Goal: Task Accomplishment & Management: Manage account settings

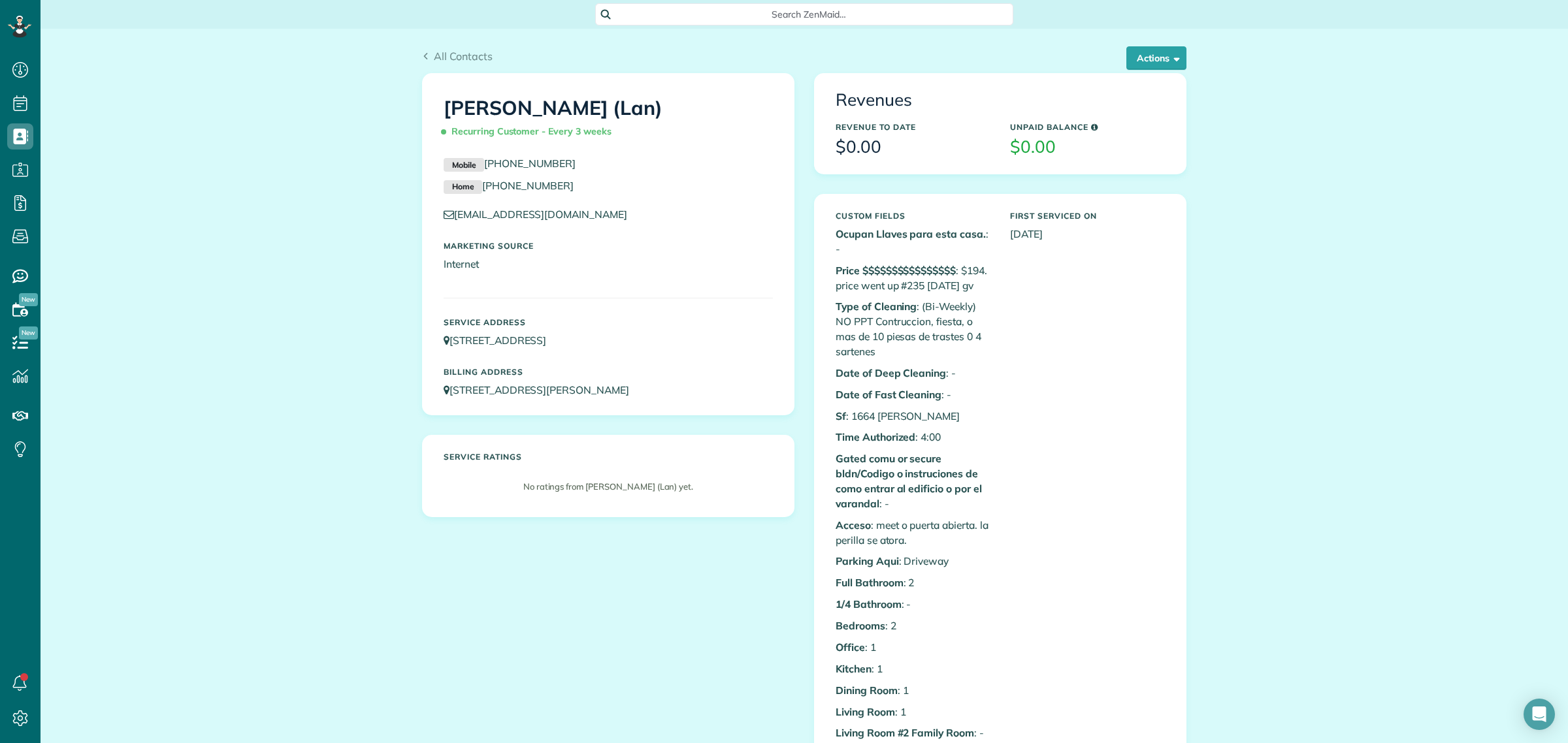
scroll to position [5, 5]
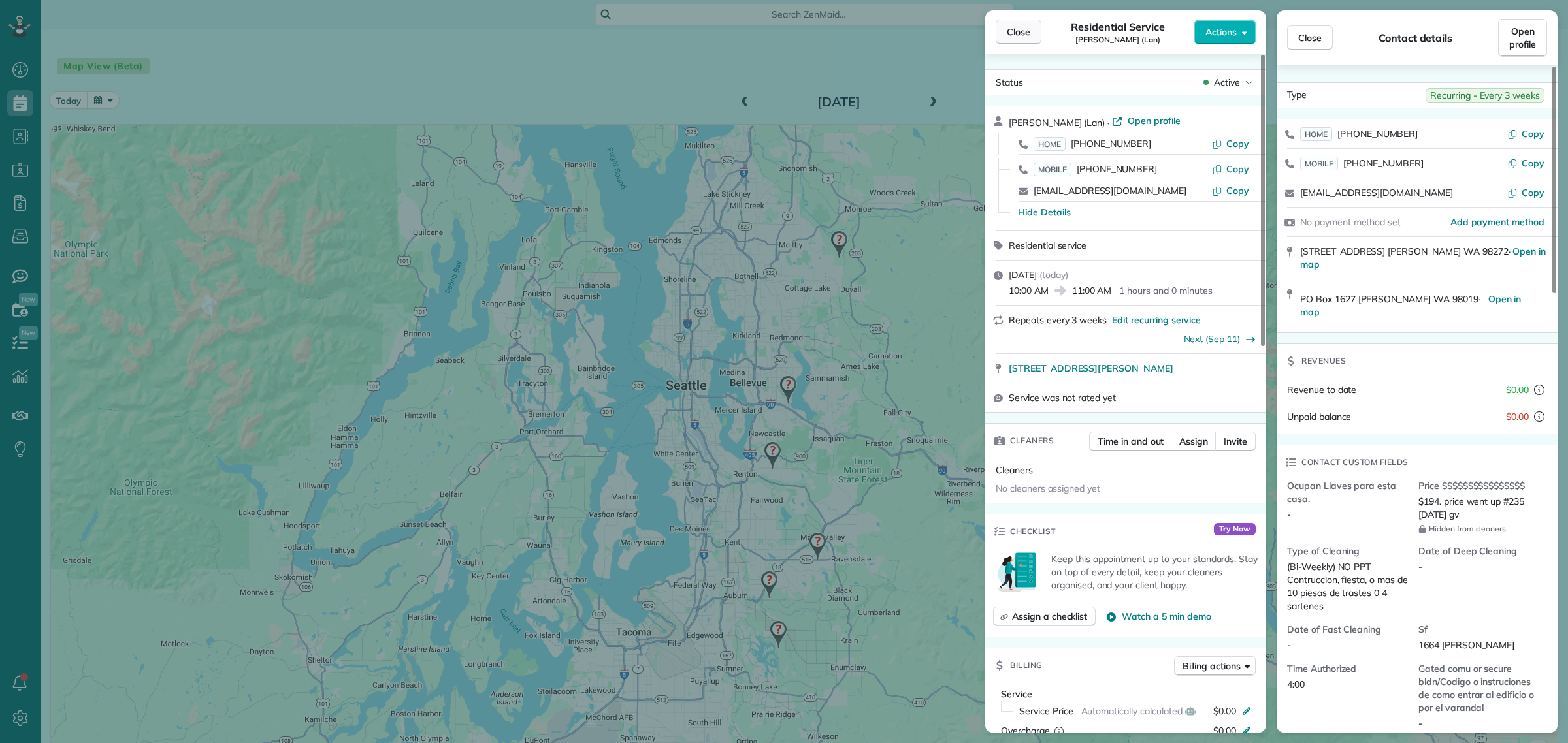
scroll to position [5, 5]
click at [1021, 28] on span "Close" at bounding box center [1018, 31] width 23 height 13
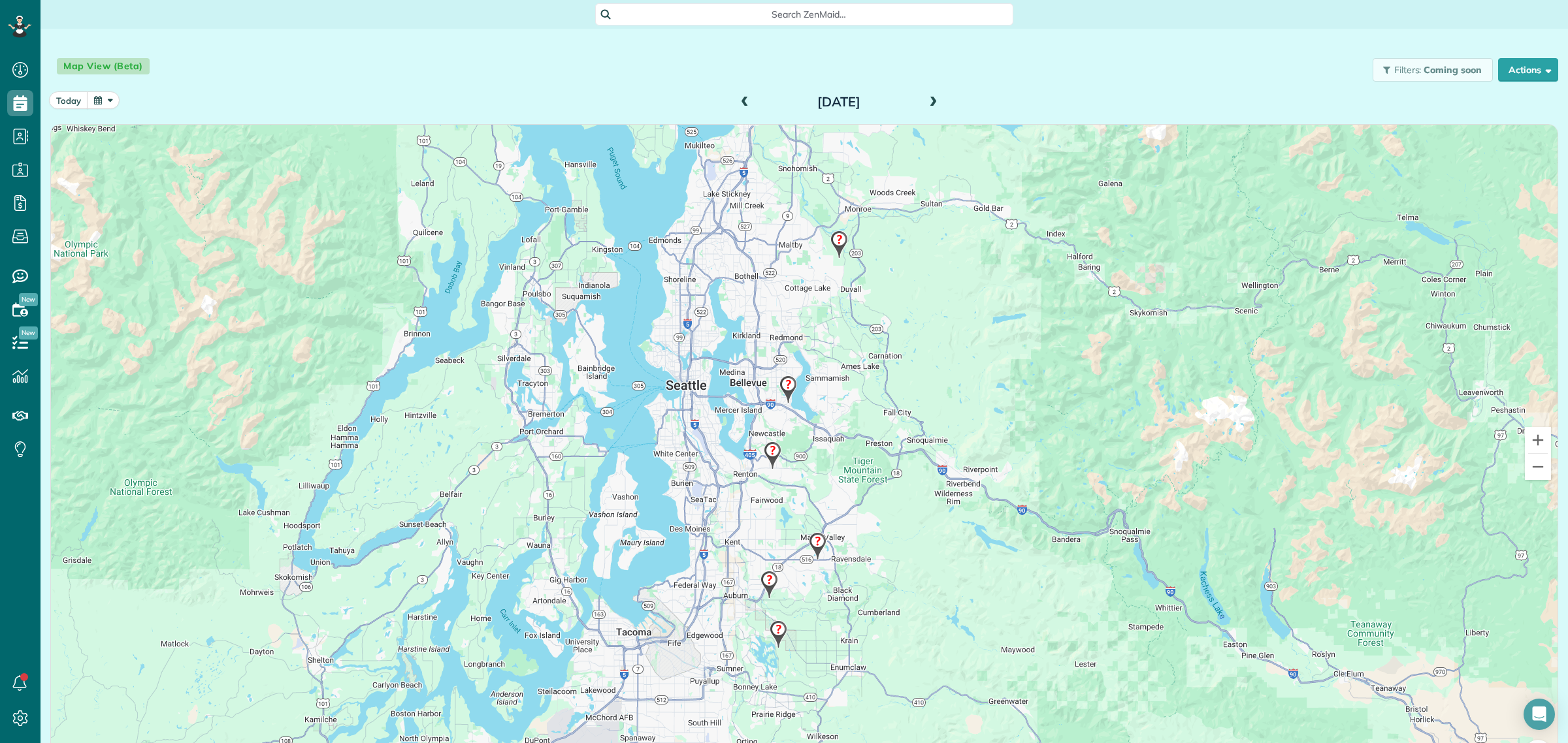
click at [931, 98] on span at bounding box center [932, 102] width 15 height 12
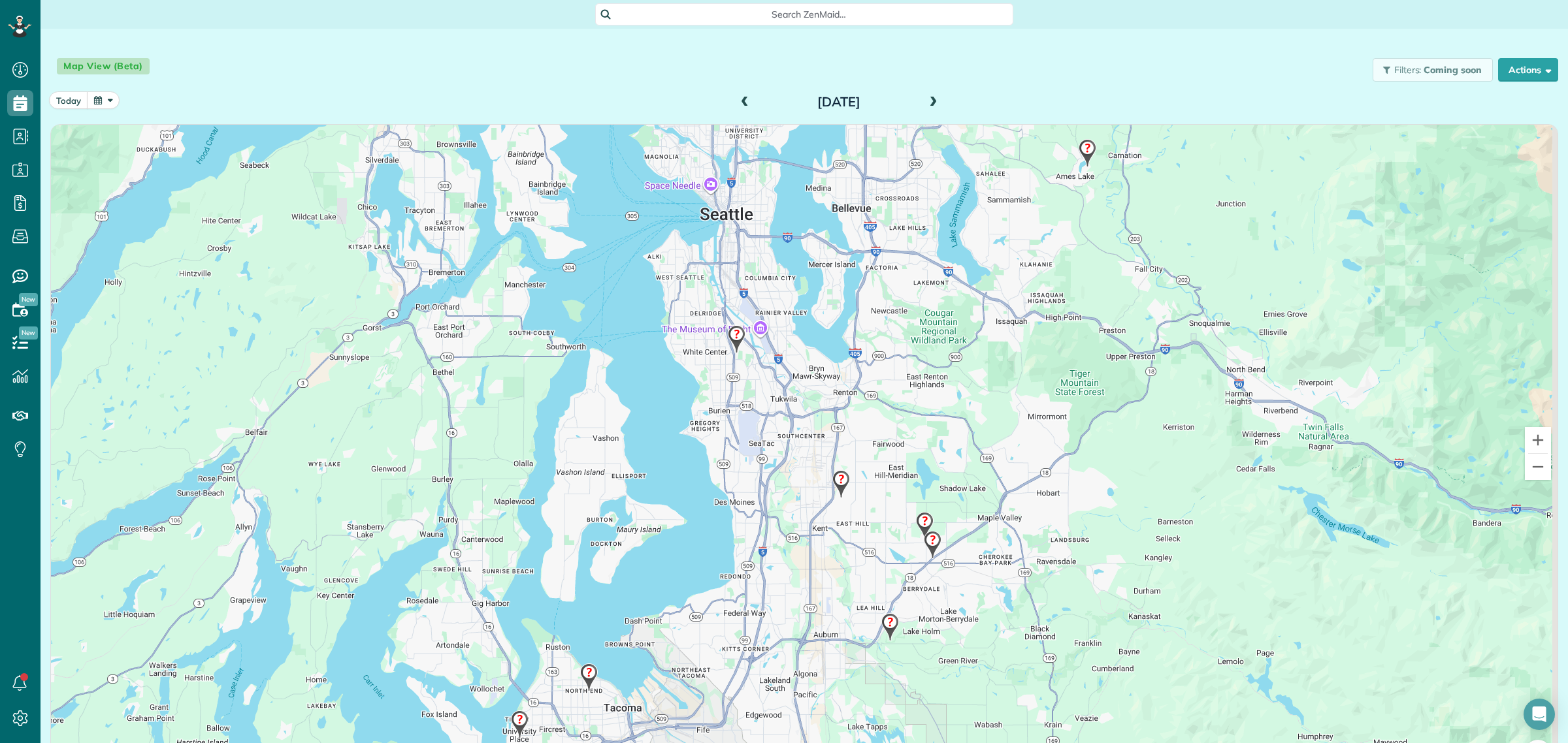
click at [1080, 147] on img at bounding box center [1088, 153] width 28 height 38
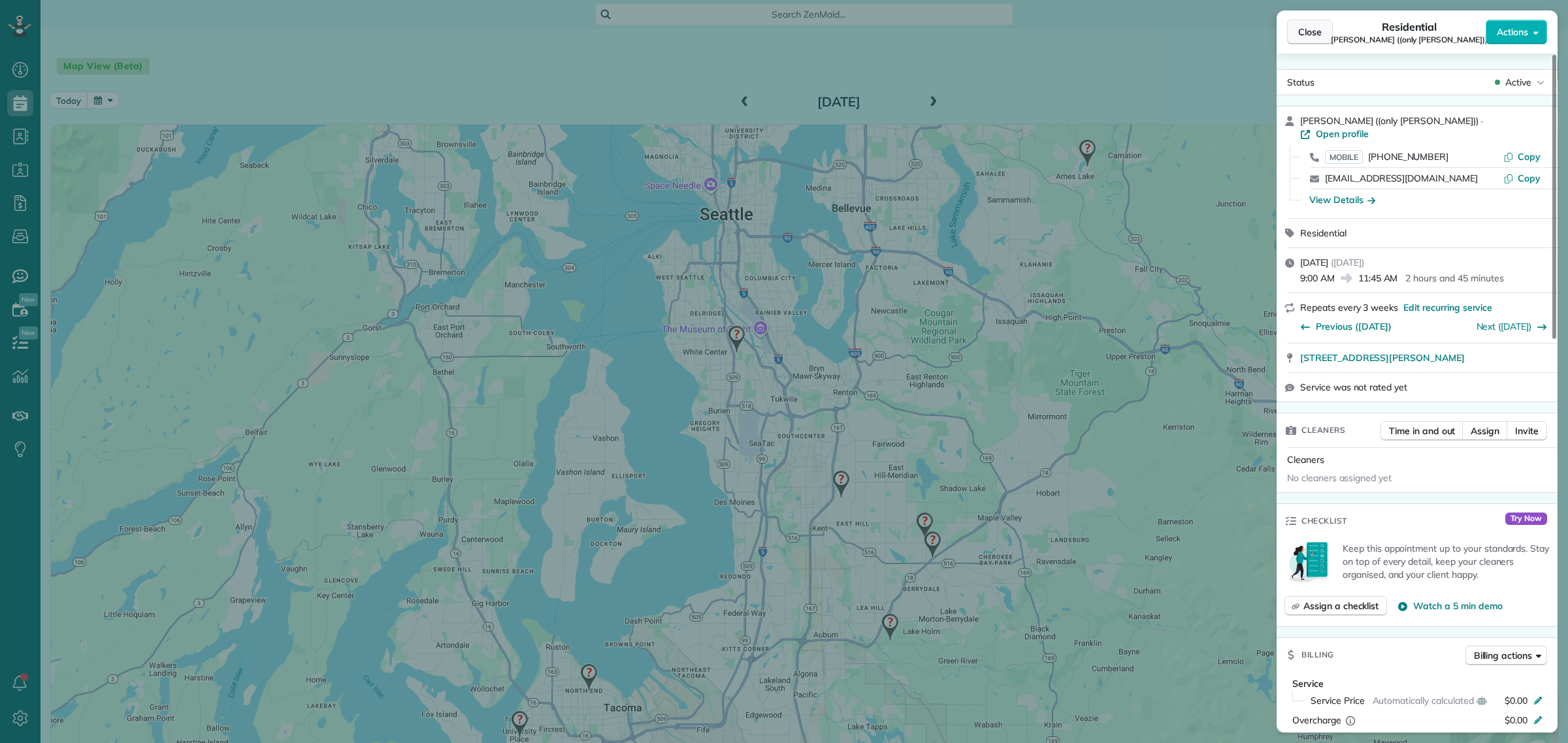
click at [1298, 23] on button "Close" at bounding box center [1310, 32] width 46 height 25
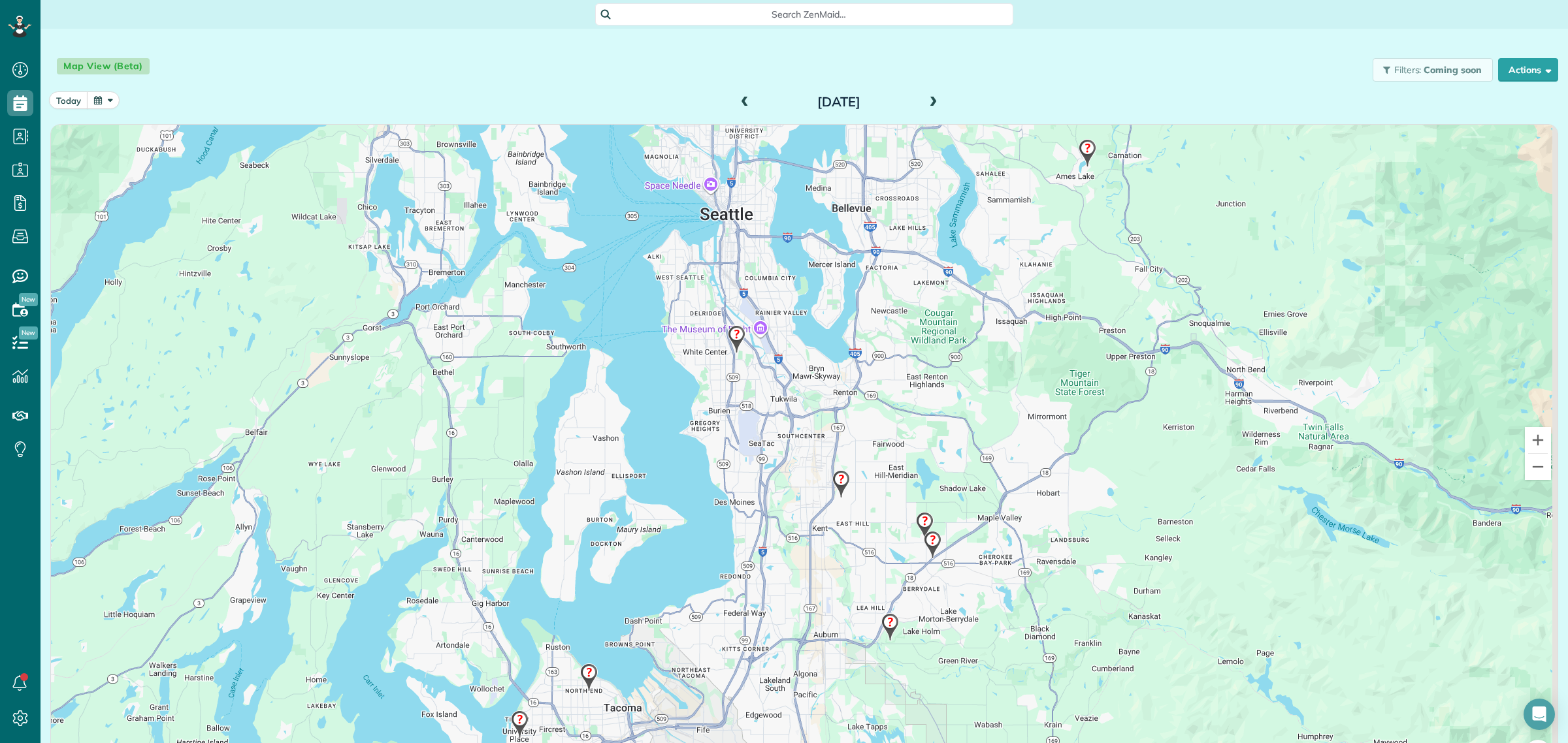
click at [511, 720] on img at bounding box center [520, 725] width 28 height 38
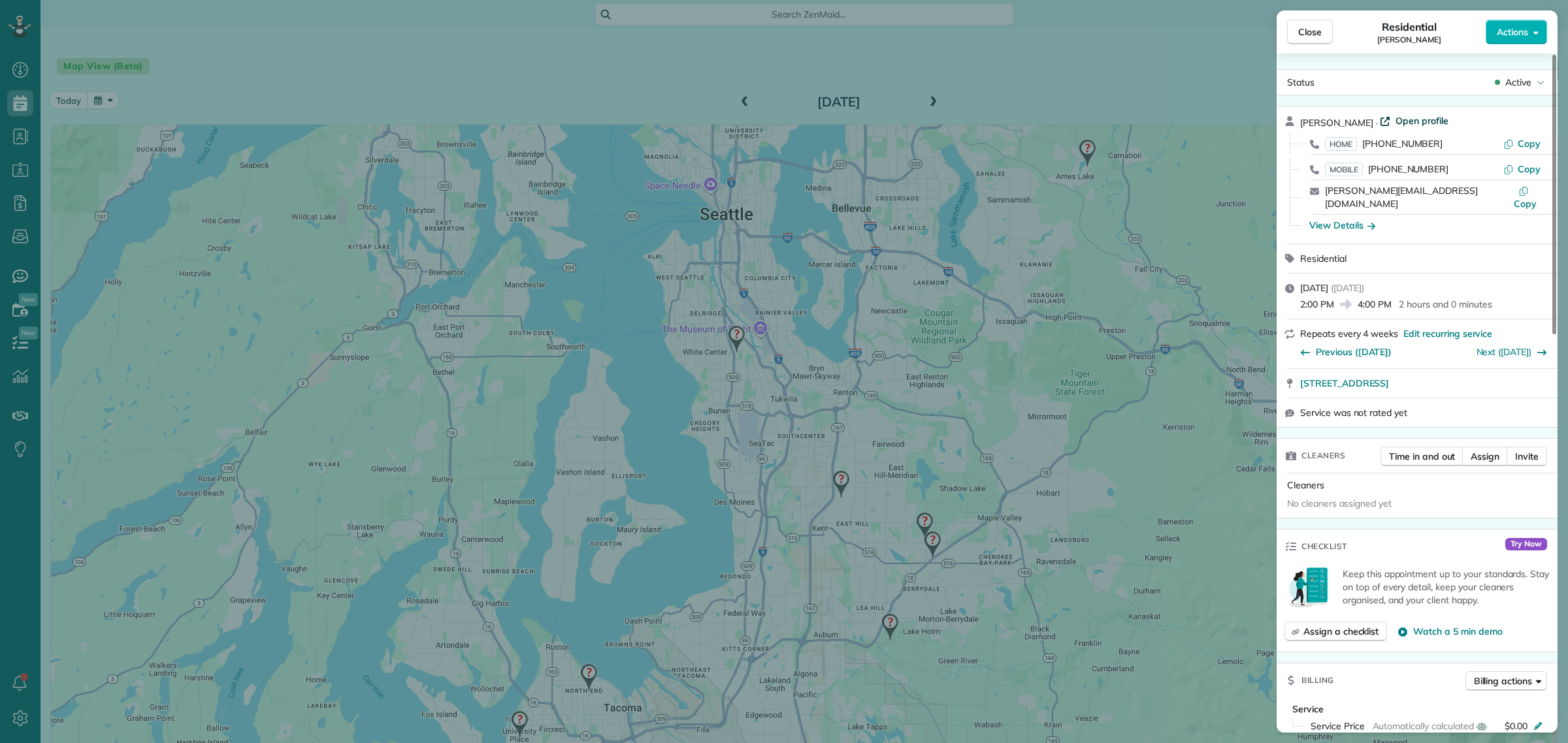
click at [1408, 122] on span "Open profile" at bounding box center [1422, 121] width 53 height 13
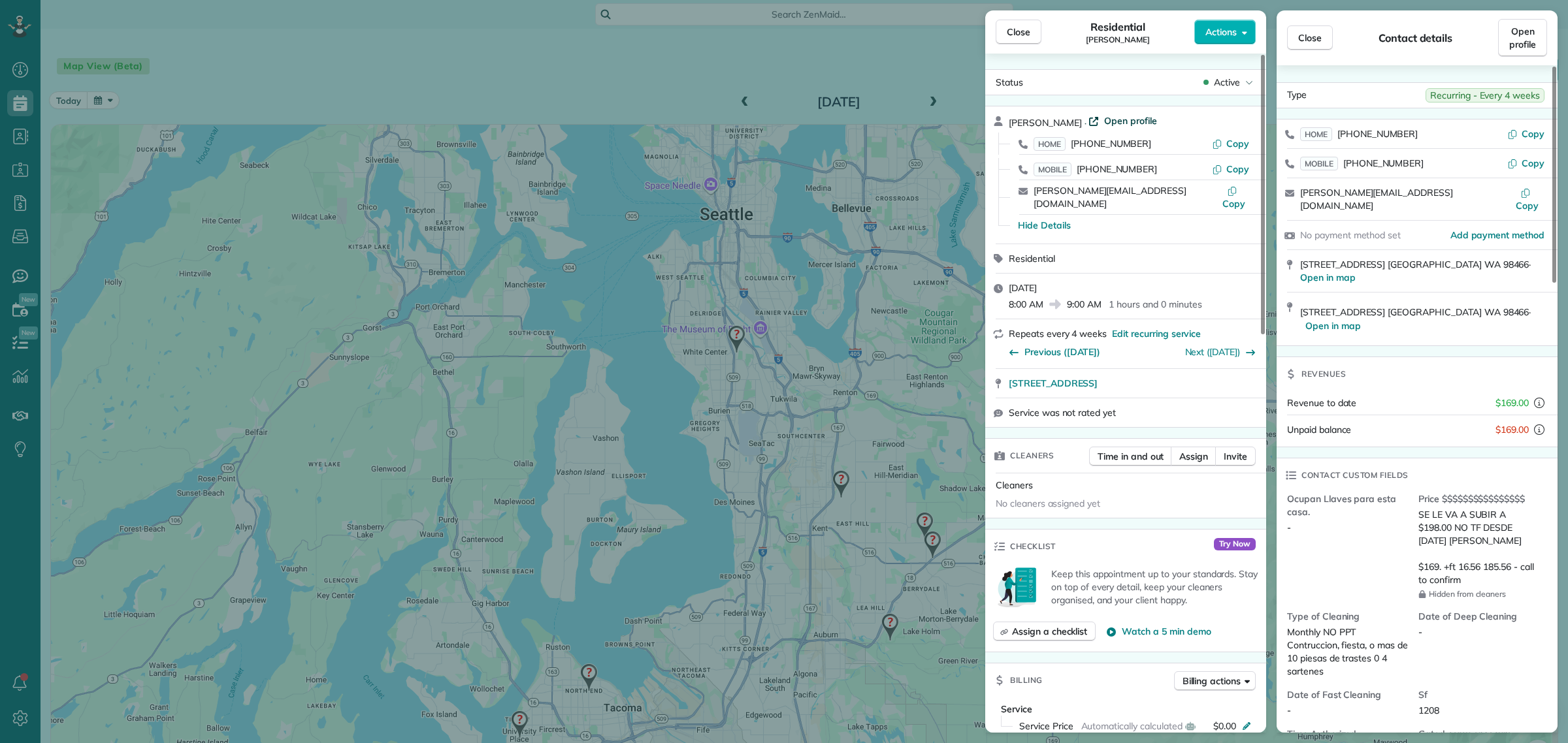
click at [1112, 117] on span "Open profile" at bounding box center [1130, 121] width 53 height 13
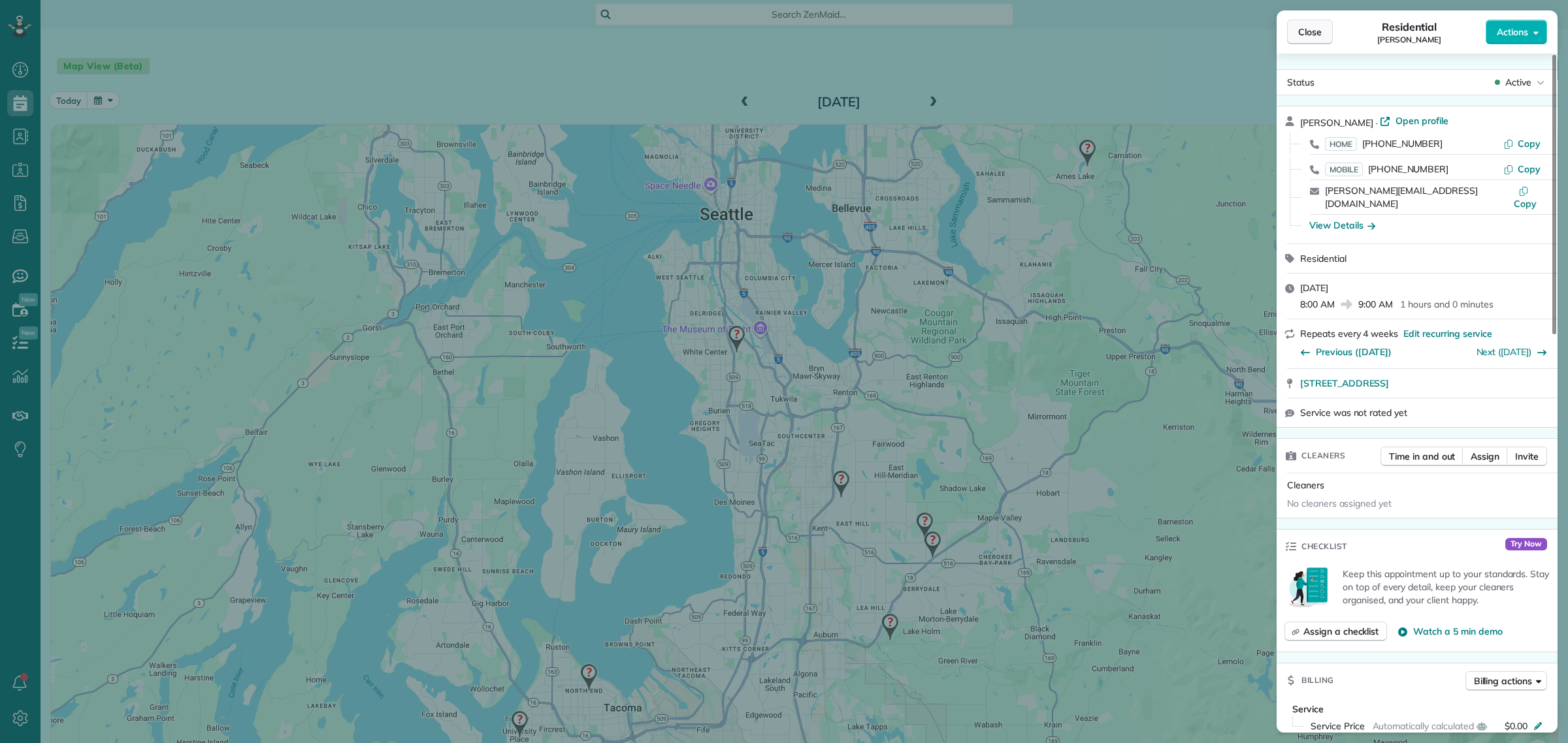
click at [1307, 33] on span "Close" at bounding box center [1309, 31] width 23 height 13
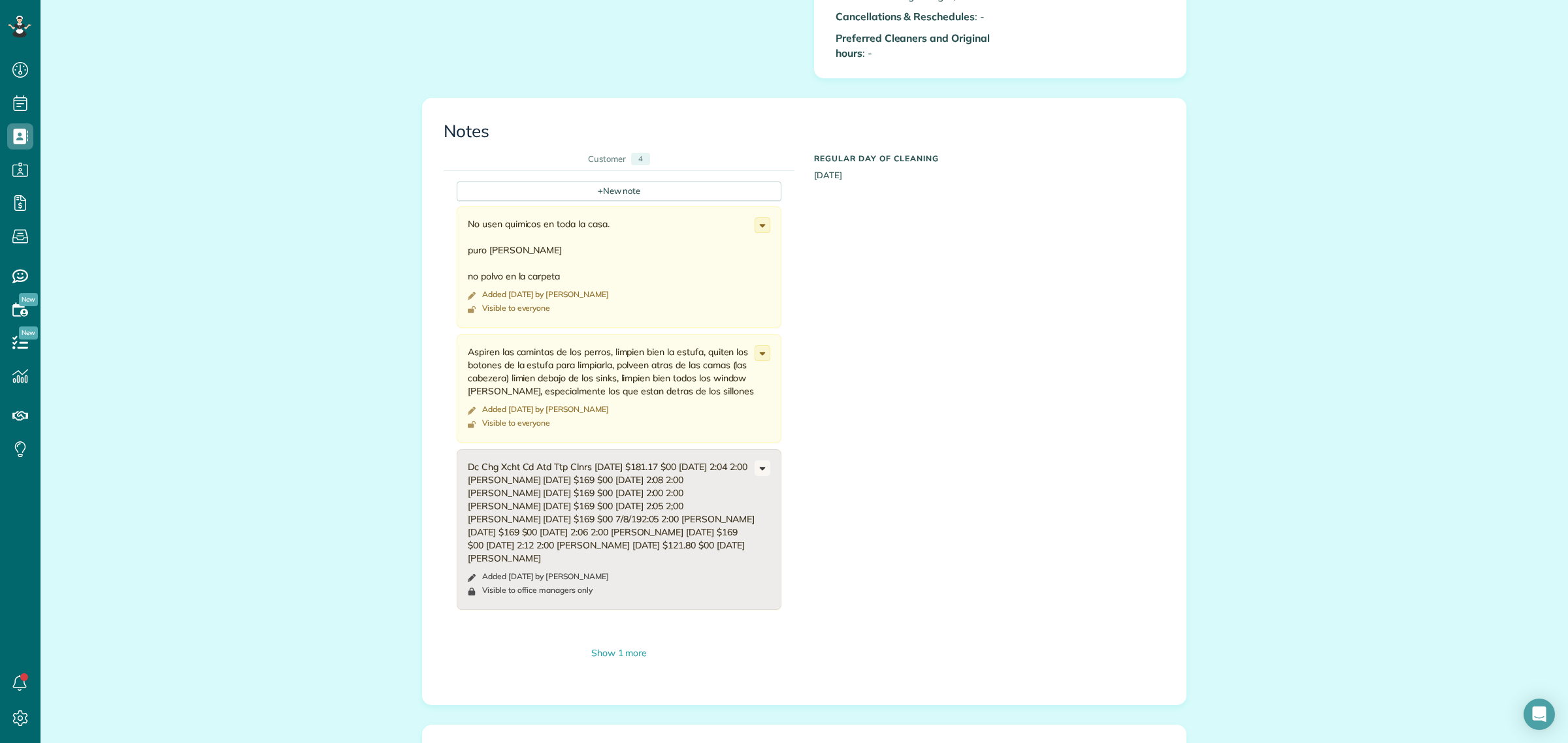
scroll to position [1797, 0]
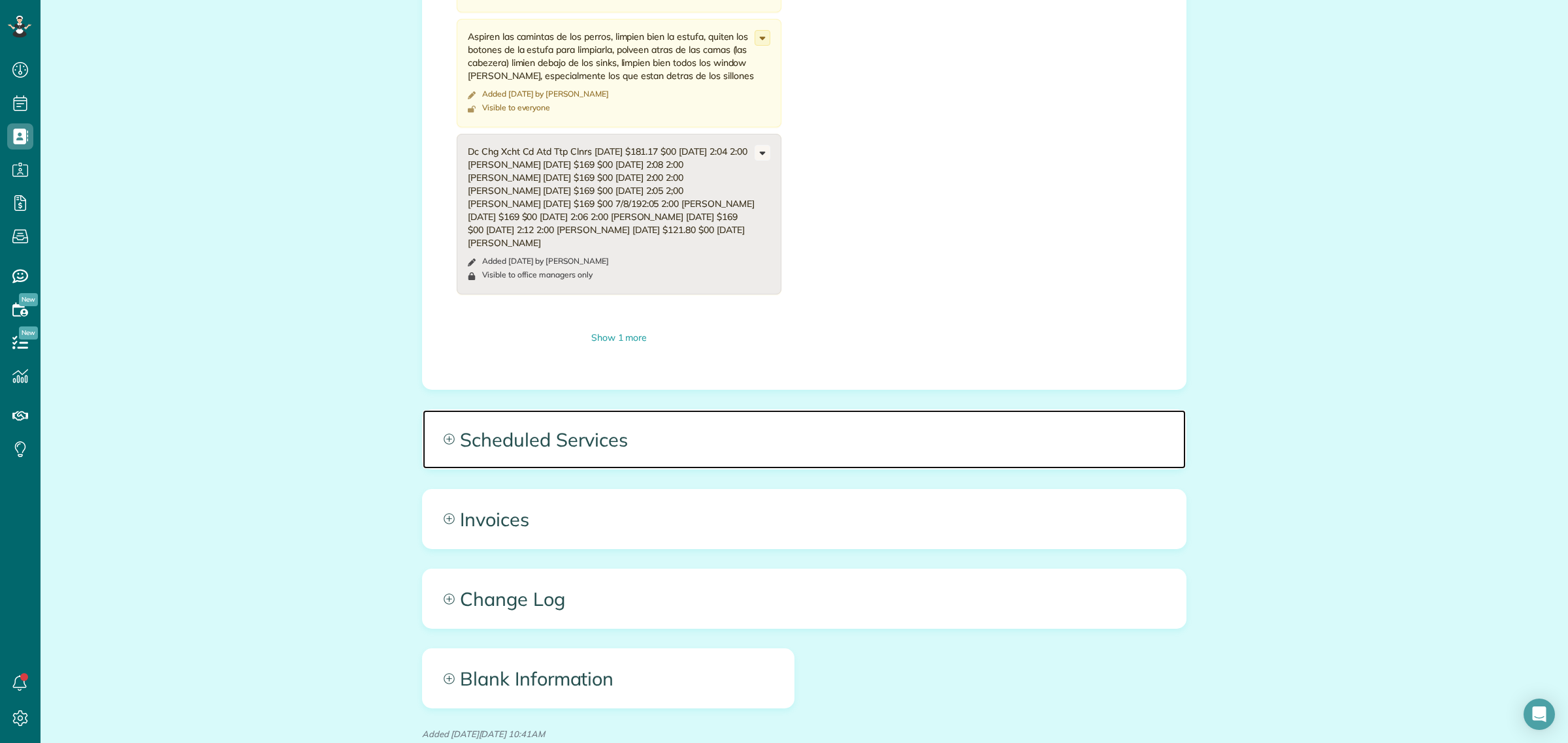
click at [623, 463] on span "Scheduled Services" at bounding box center [804, 440] width 763 height 59
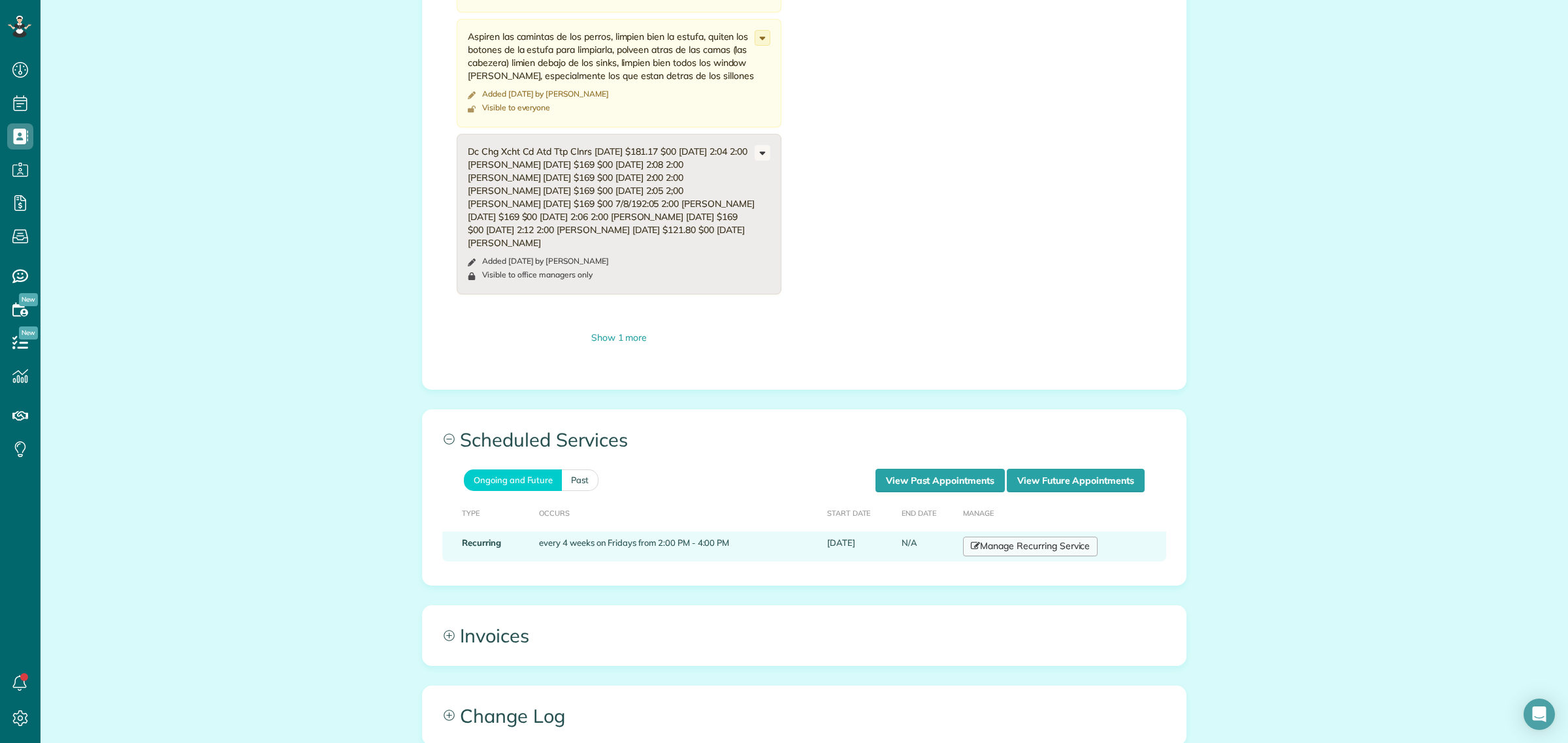
click at [1011, 556] on link "Manage Recurring Service" at bounding box center [1030, 547] width 135 height 20
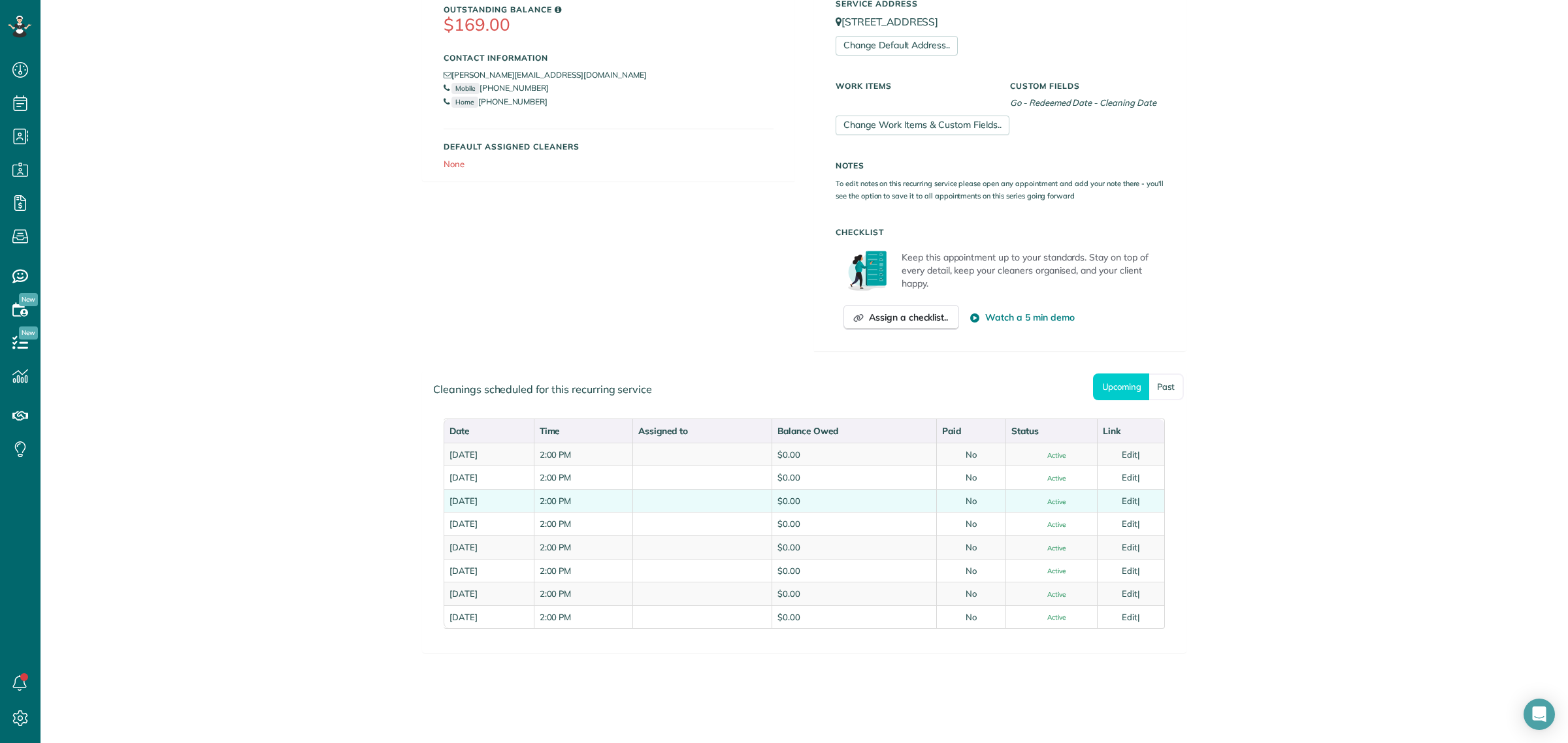
scroll to position [326, 0]
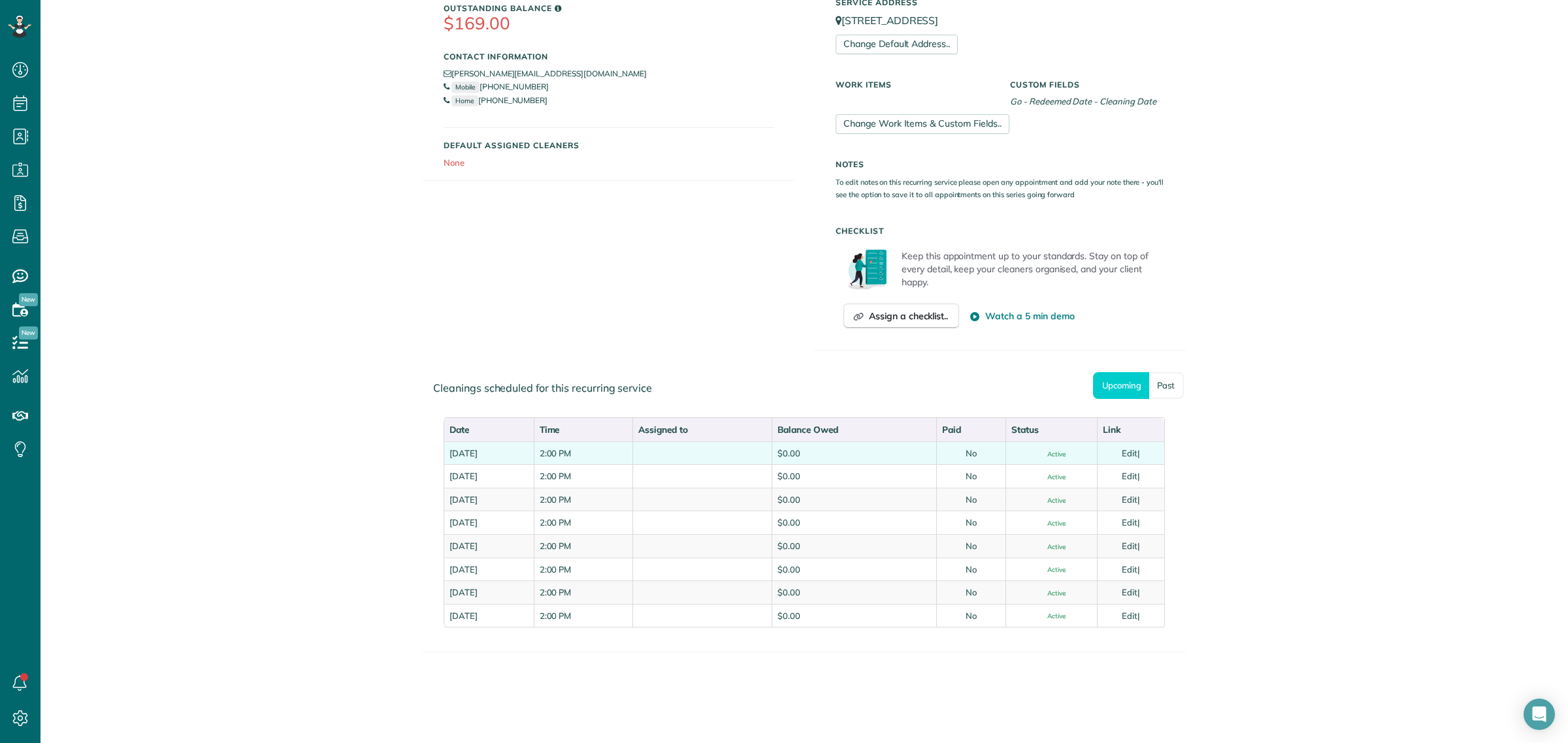
click at [1131, 448] on td "Edit |" at bounding box center [1131, 453] width 68 height 23
click at [1134, 450] on link "Edit" at bounding box center [1130, 453] width 16 height 10
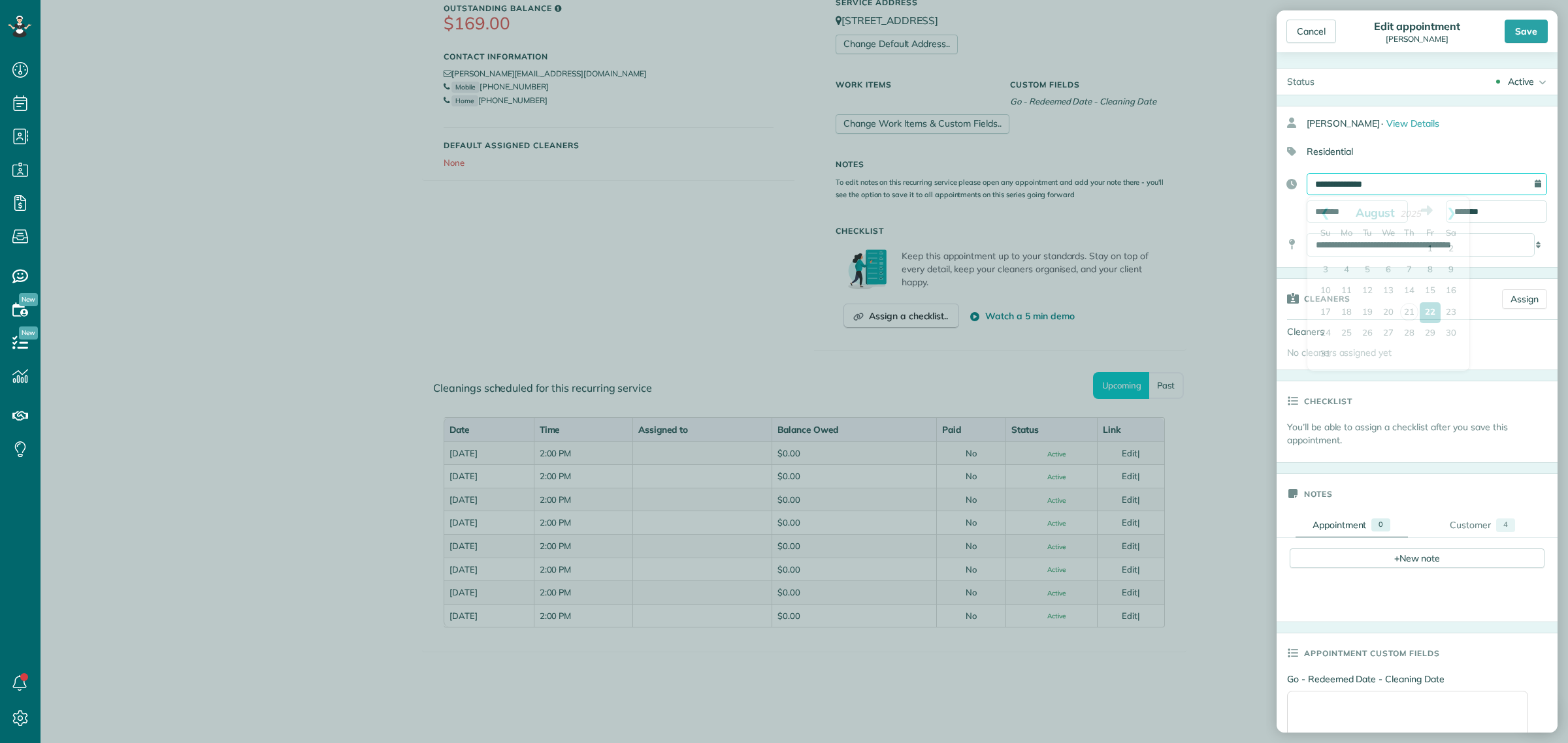
click at [1340, 185] on input "**********" at bounding box center [1426, 184] width 240 height 23
click at [1458, 216] on link "Next" at bounding box center [1451, 214] width 36 height 33
click at [1391, 244] on link "3" at bounding box center [1388, 249] width 21 height 21
type input "**********"
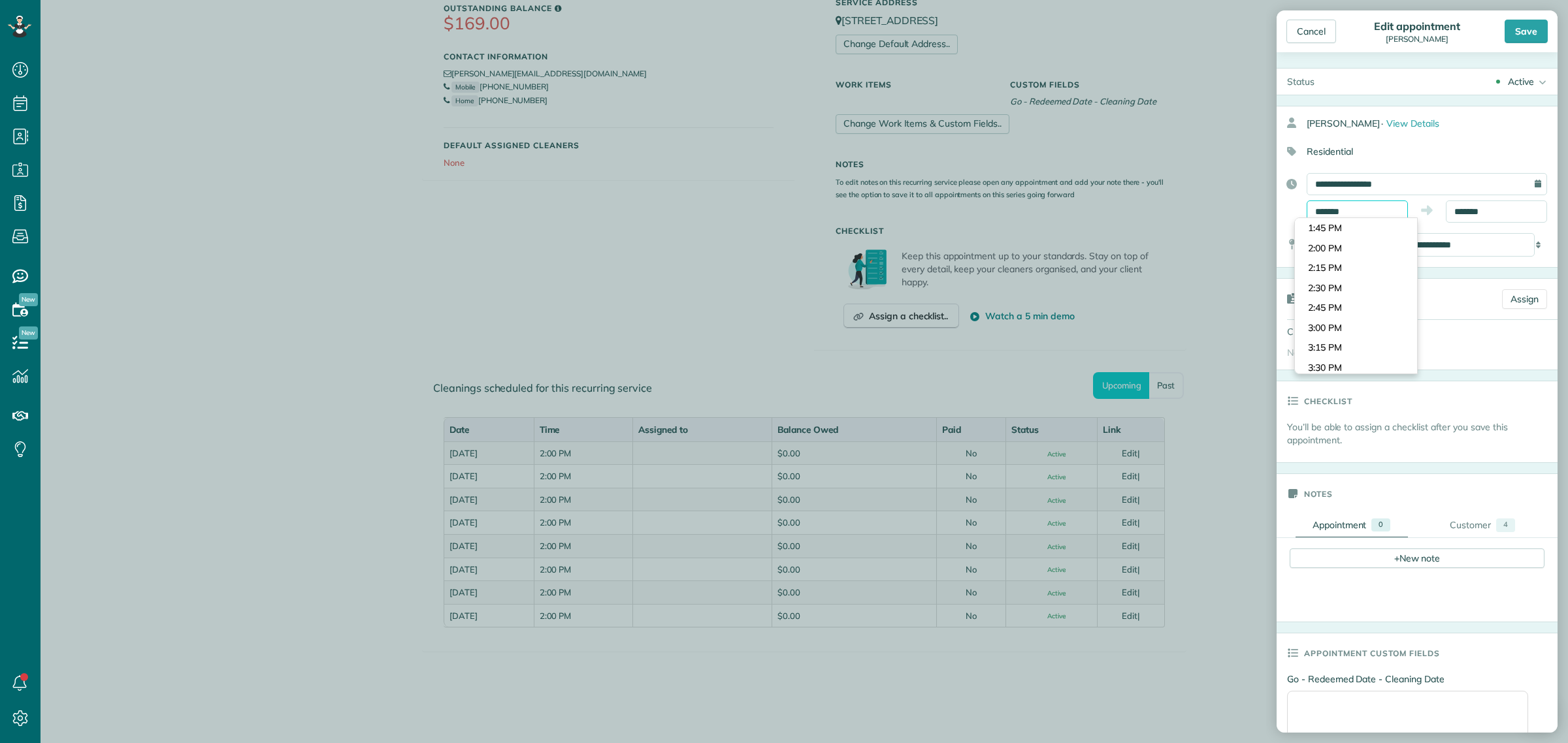
drag, startPoint x: 1360, startPoint y: 211, endPoint x: 1248, endPoint y: 205, distance: 112.2
click at [1248, 205] on div "Cancel Edit appointment Nancy Mellor Save Status Active Active Stand-By Cancell…" at bounding box center [784, 372] width 1568 height 743
type input "*******"
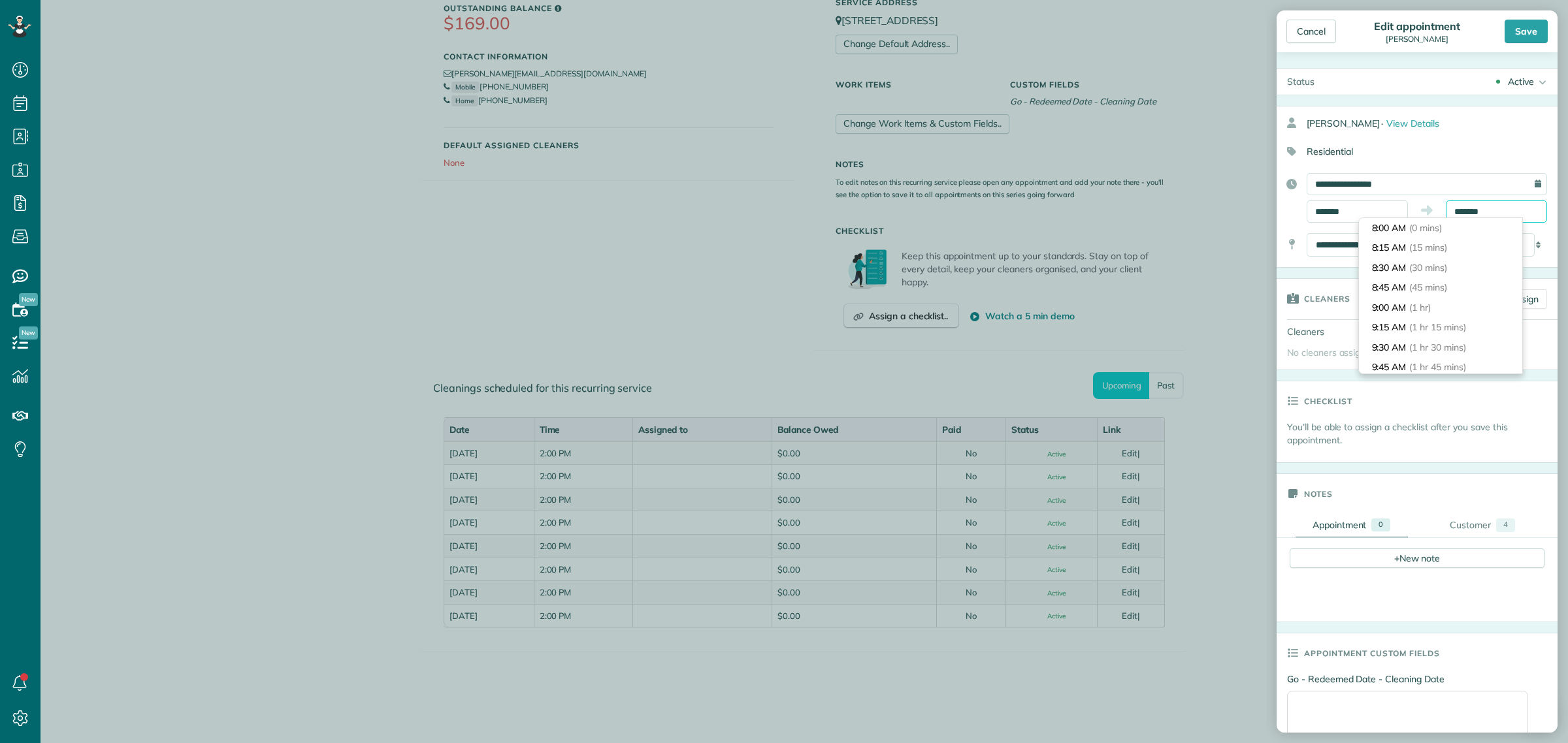
scroll to position [618, 0]
drag, startPoint x: 1493, startPoint y: 216, endPoint x: 1432, endPoint y: 213, distance: 61.1
click at [1432, 213] on div "******* *******" at bounding box center [1426, 212] width 240 height 23
type input "*******"
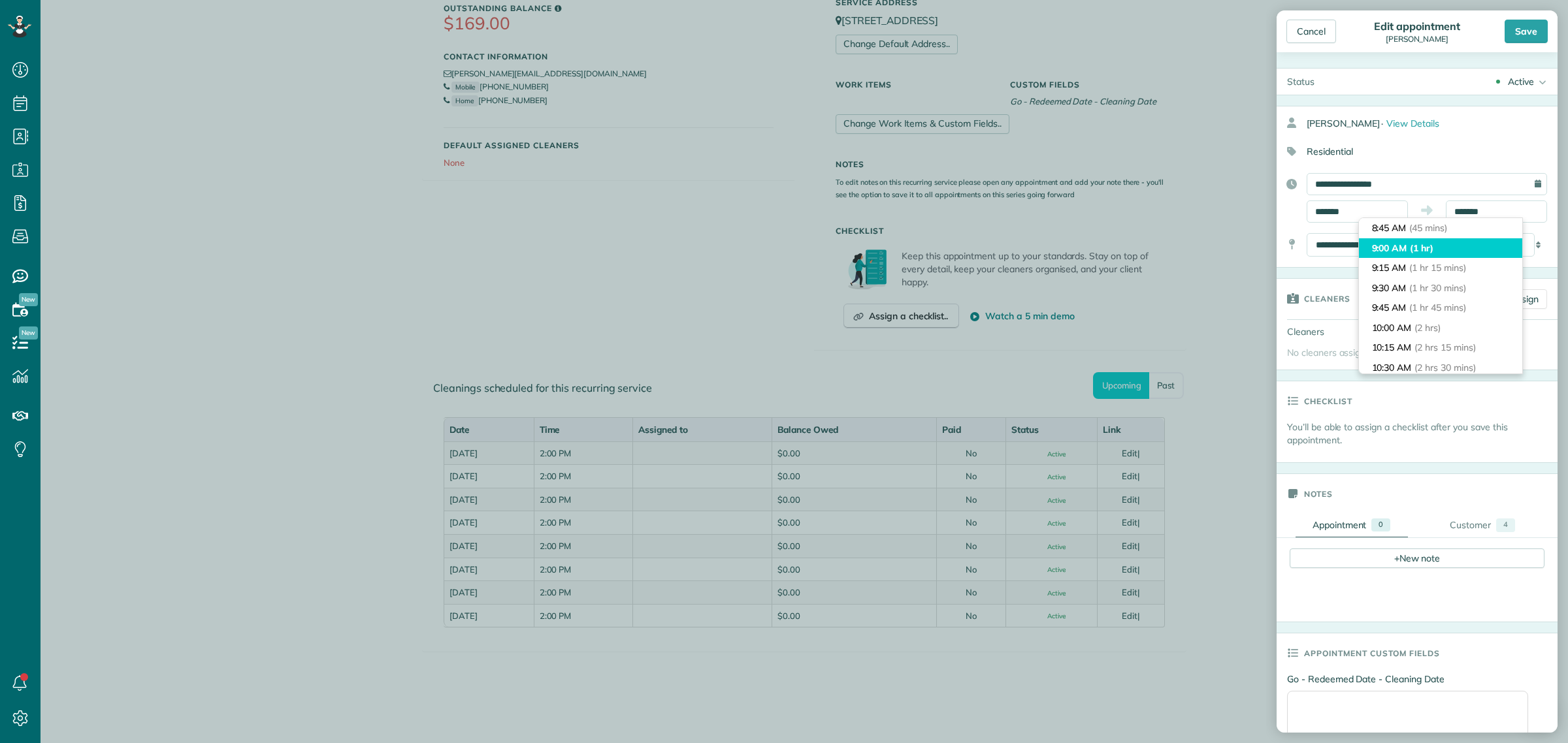
click at [1405, 243] on li "9:00 AM (1 hr)" at bounding box center [1440, 248] width 163 height 20
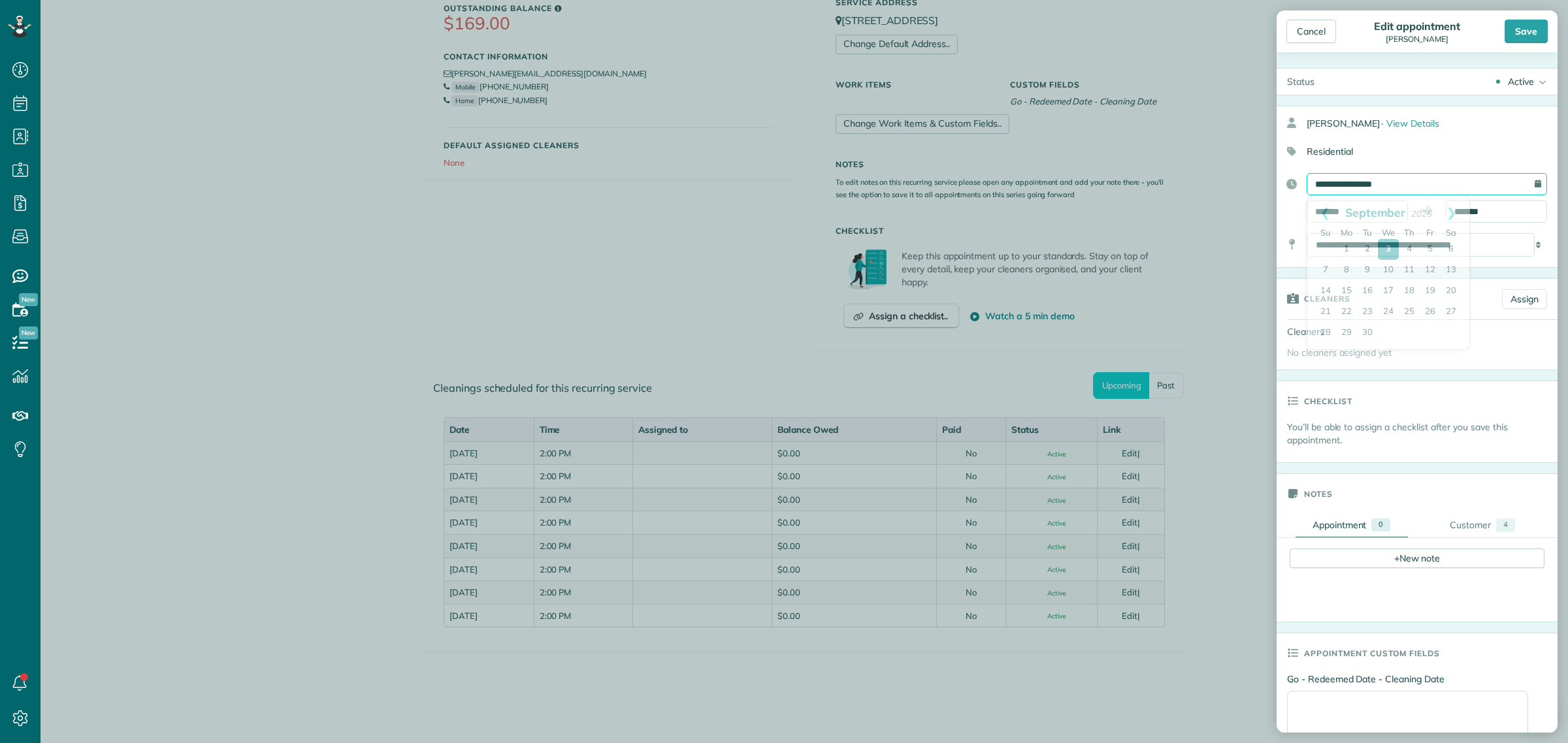
click at [1386, 181] on input "**********" at bounding box center [1426, 184] width 240 height 23
click at [1393, 249] on link "3" at bounding box center [1388, 249] width 21 height 21
click at [1533, 30] on div "Save" at bounding box center [1526, 31] width 43 height 23
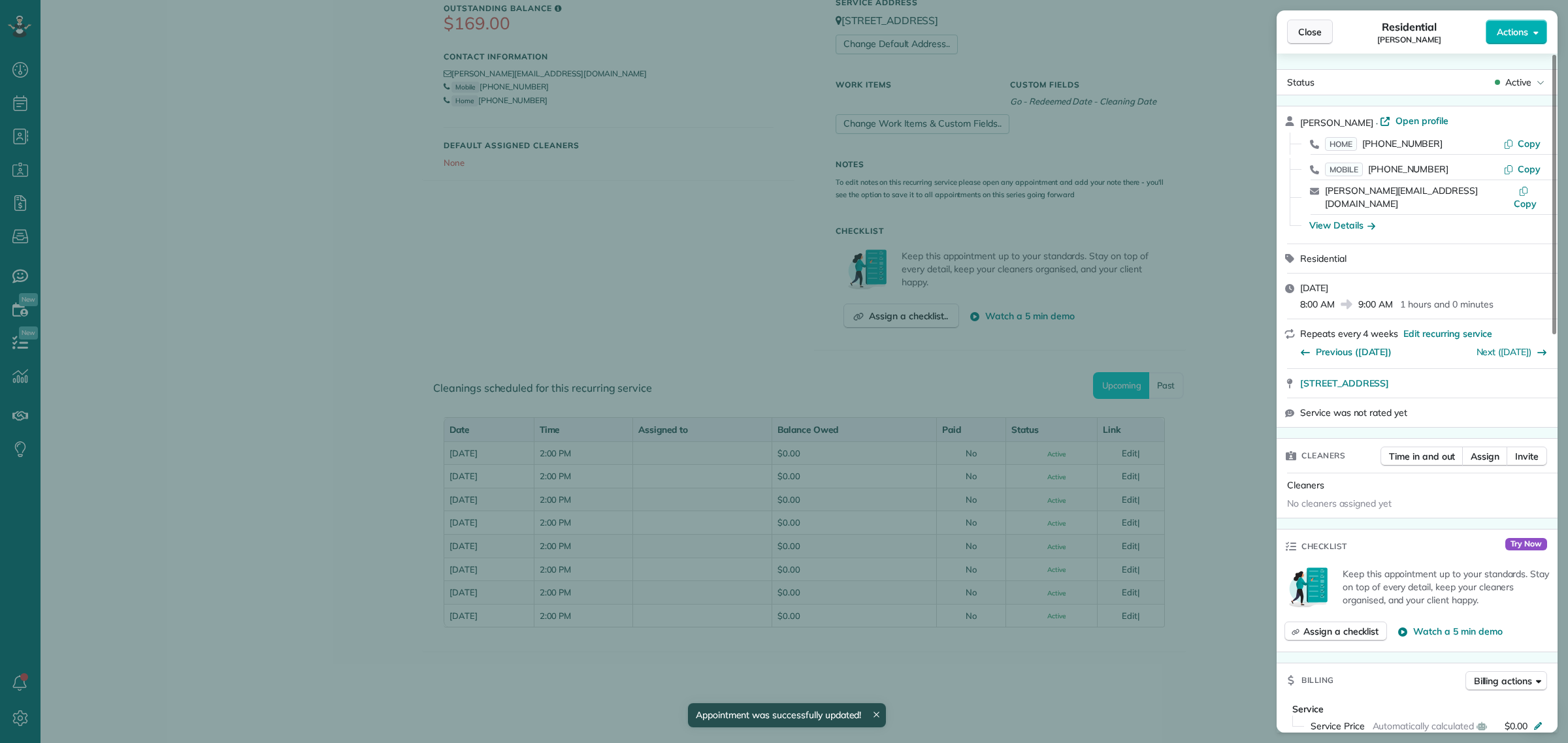
click at [1317, 38] on span "Close" at bounding box center [1309, 31] width 23 height 13
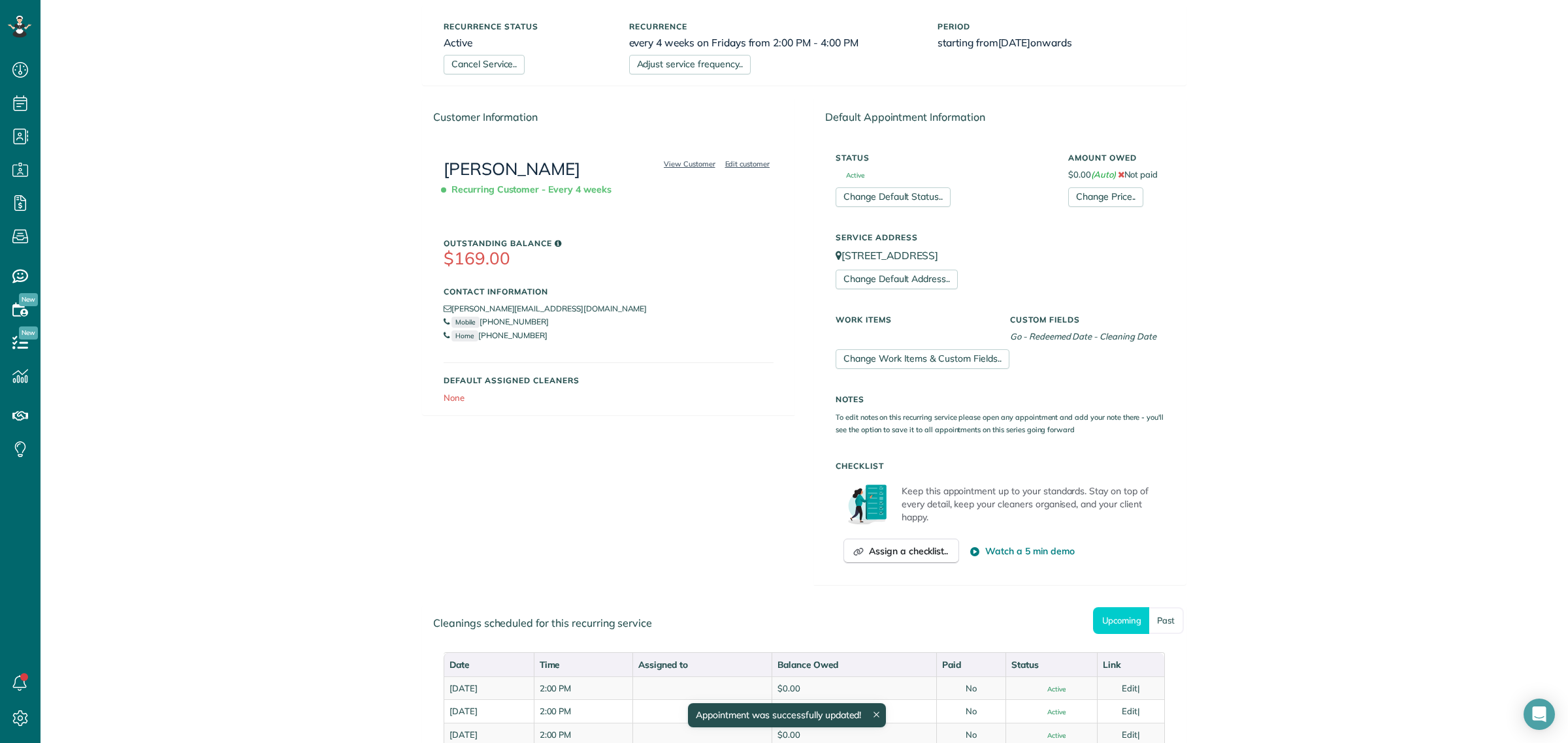
scroll to position [82, 0]
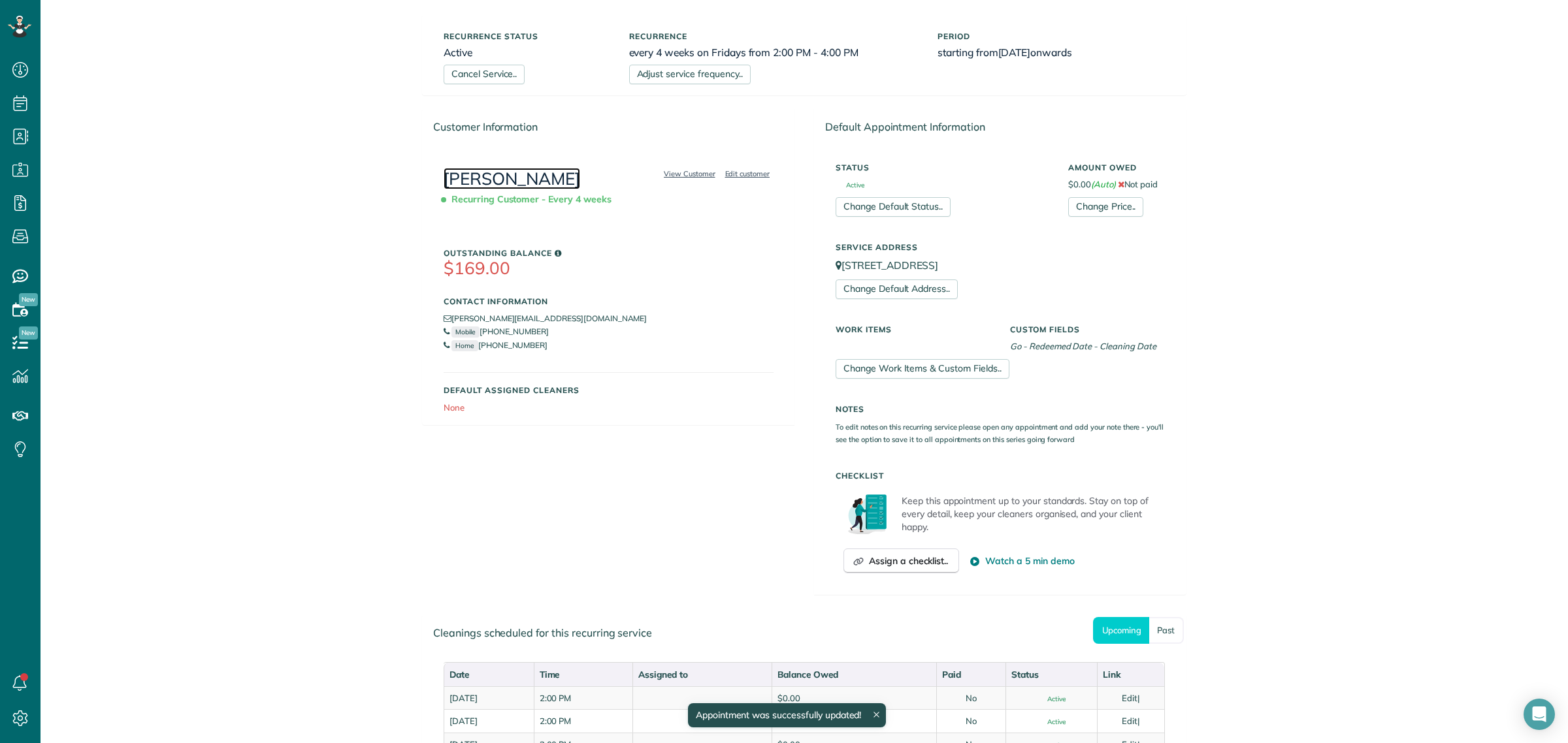
click at [501, 176] on link "Nancy Mellor" at bounding box center [511, 178] width 136 height 22
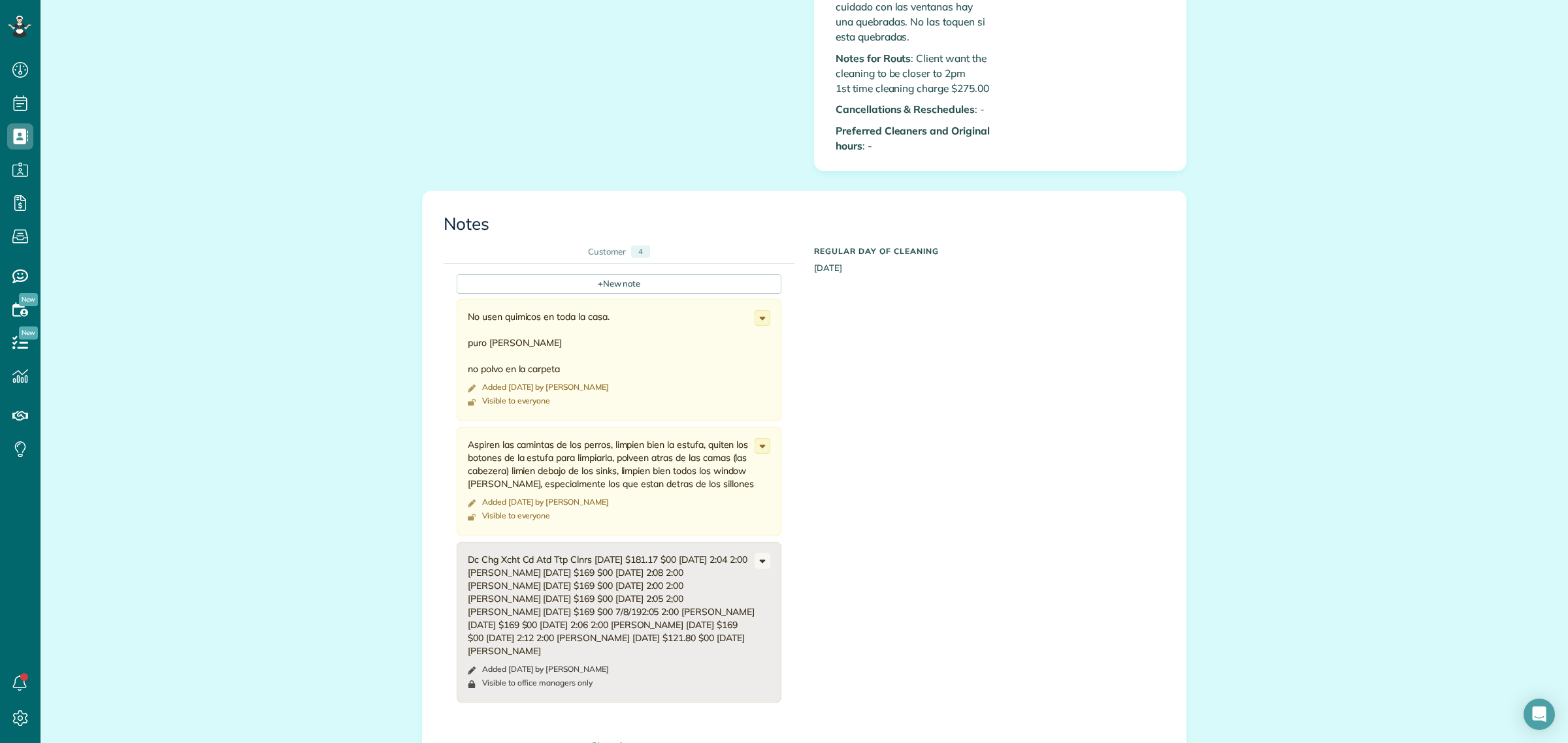
scroll to position [1878, 0]
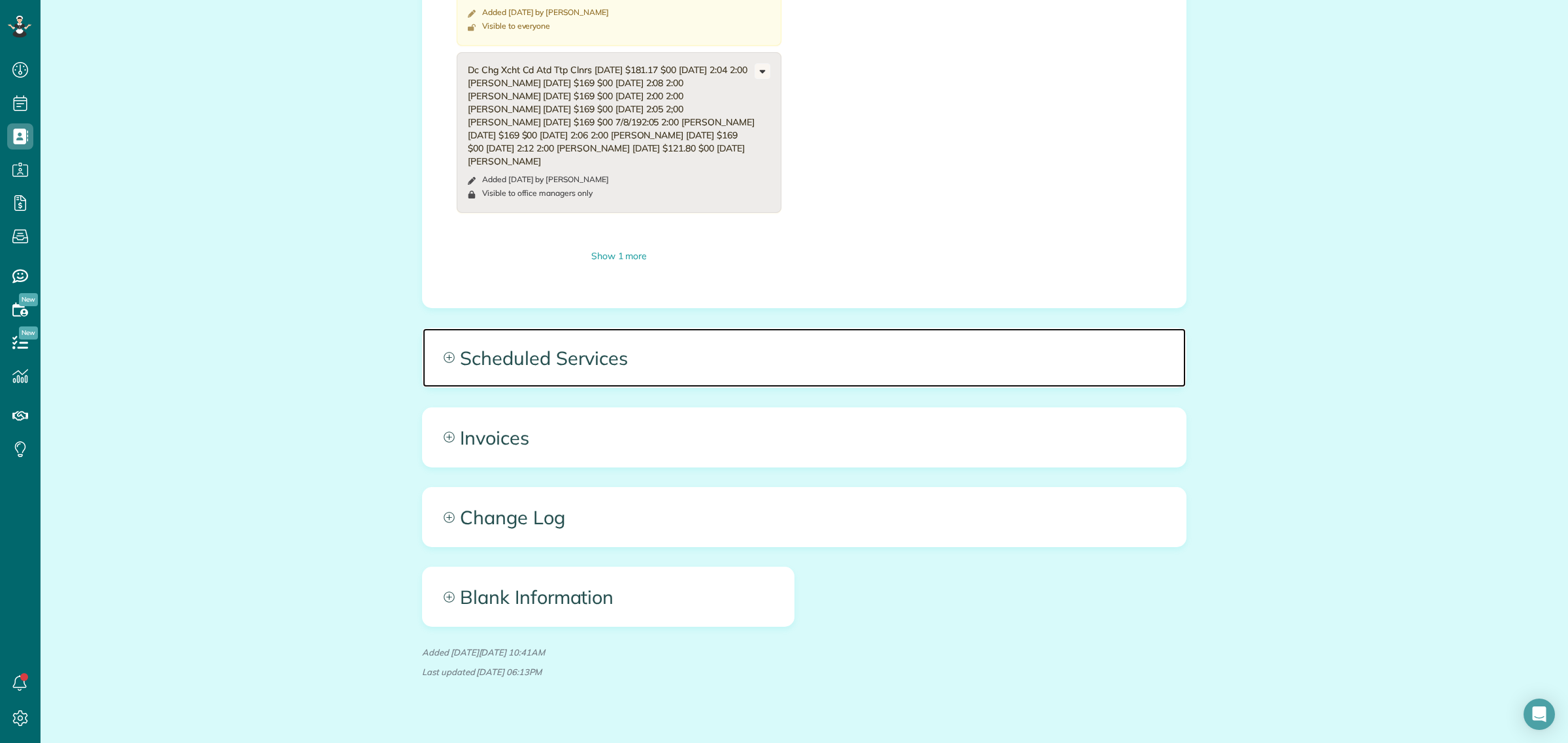
click at [544, 376] on span "Scheduled Services" at bounding box center [804, 358] width 763 height 59
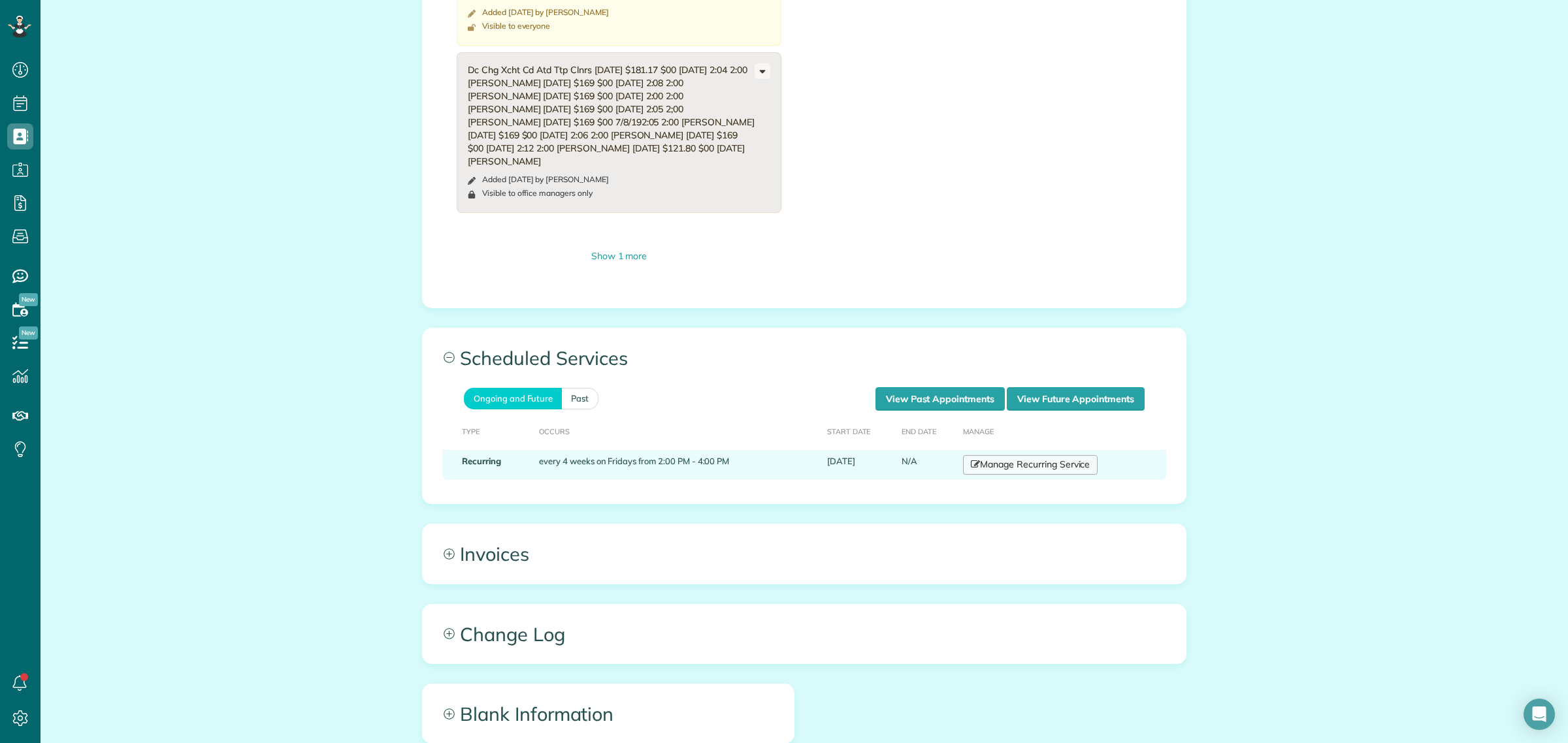
click at [1004, 475] on link "Manage Recurring Service" at bounding box center [1030, 465] width 135 height 20
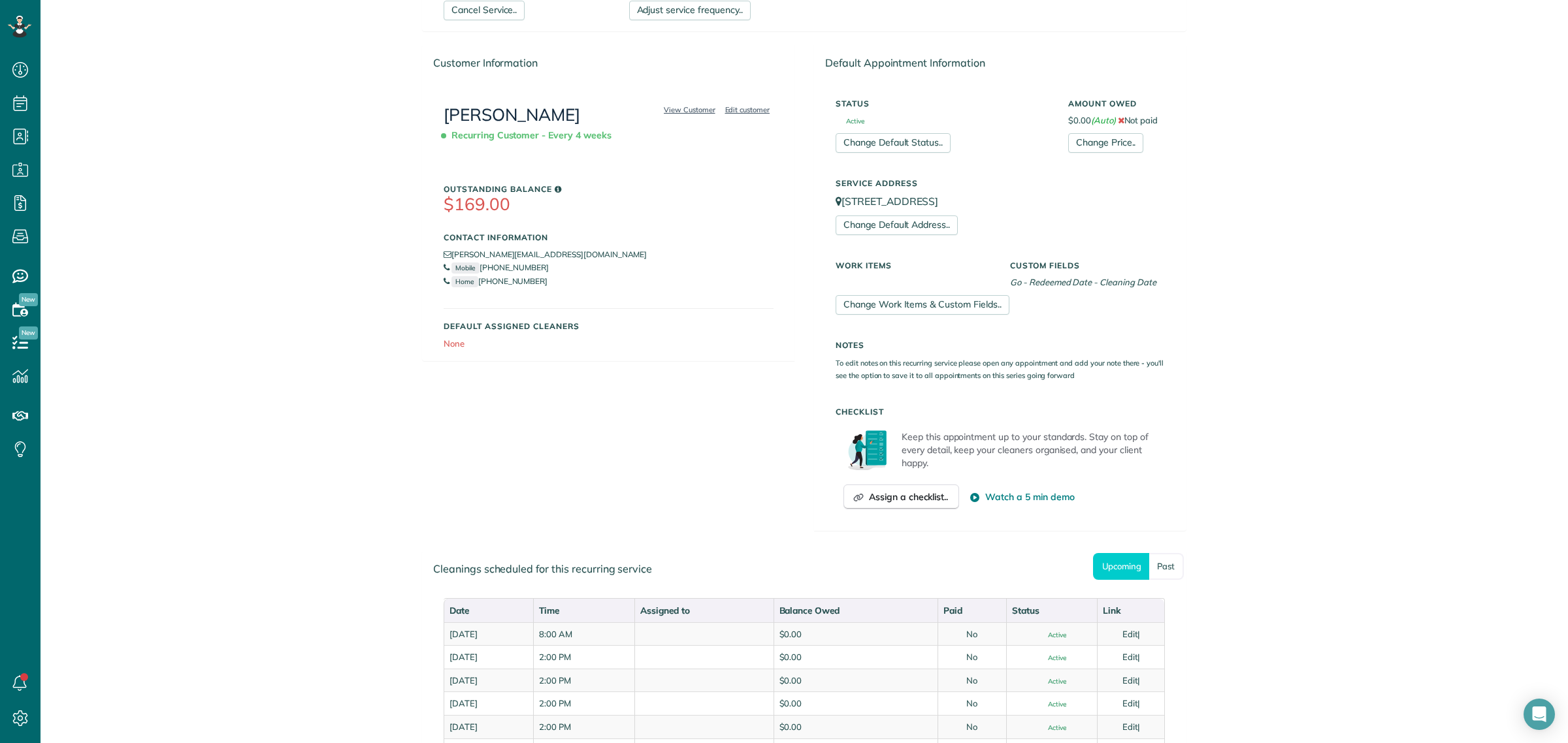
scroll to position [163, 0]
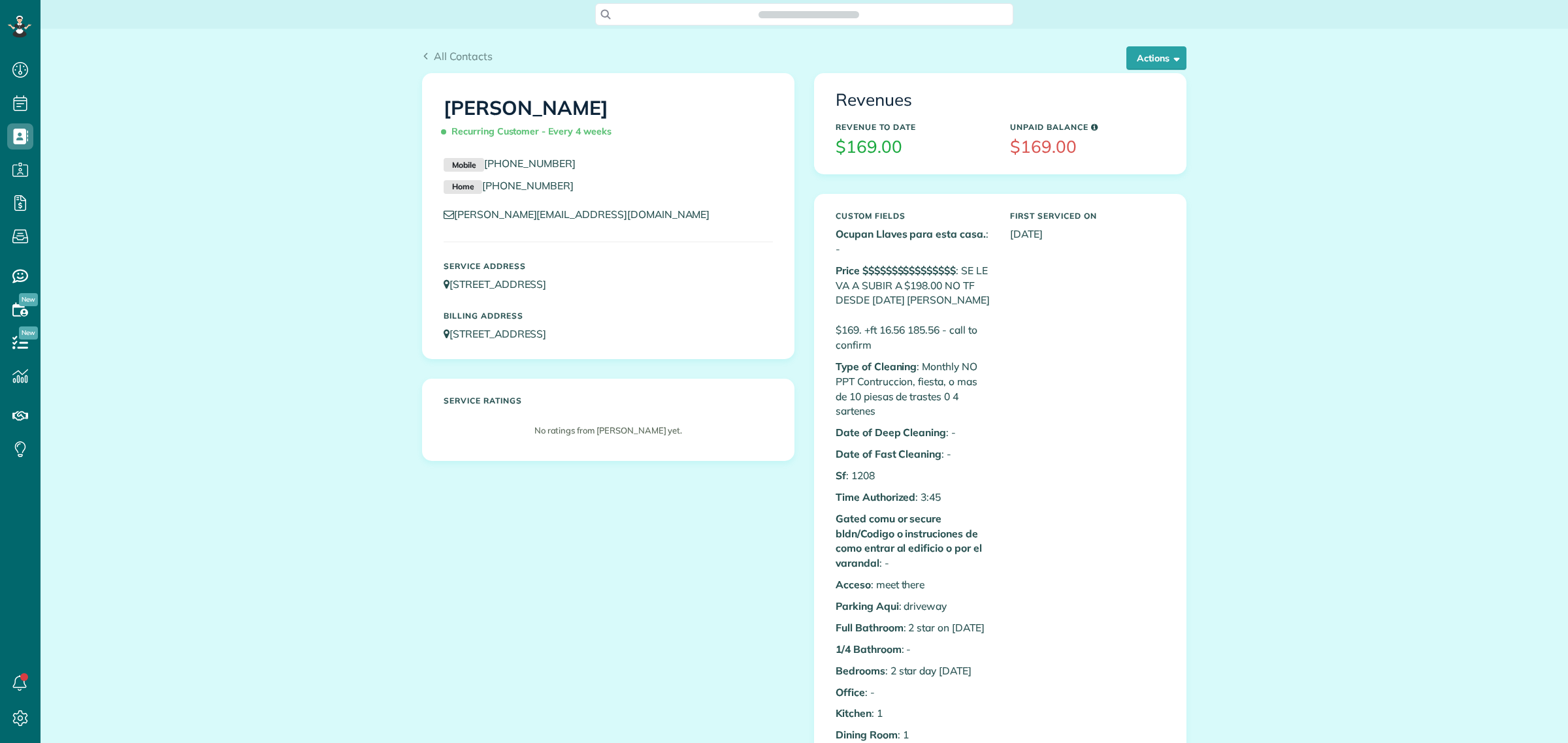
scroll to position [5, 5]
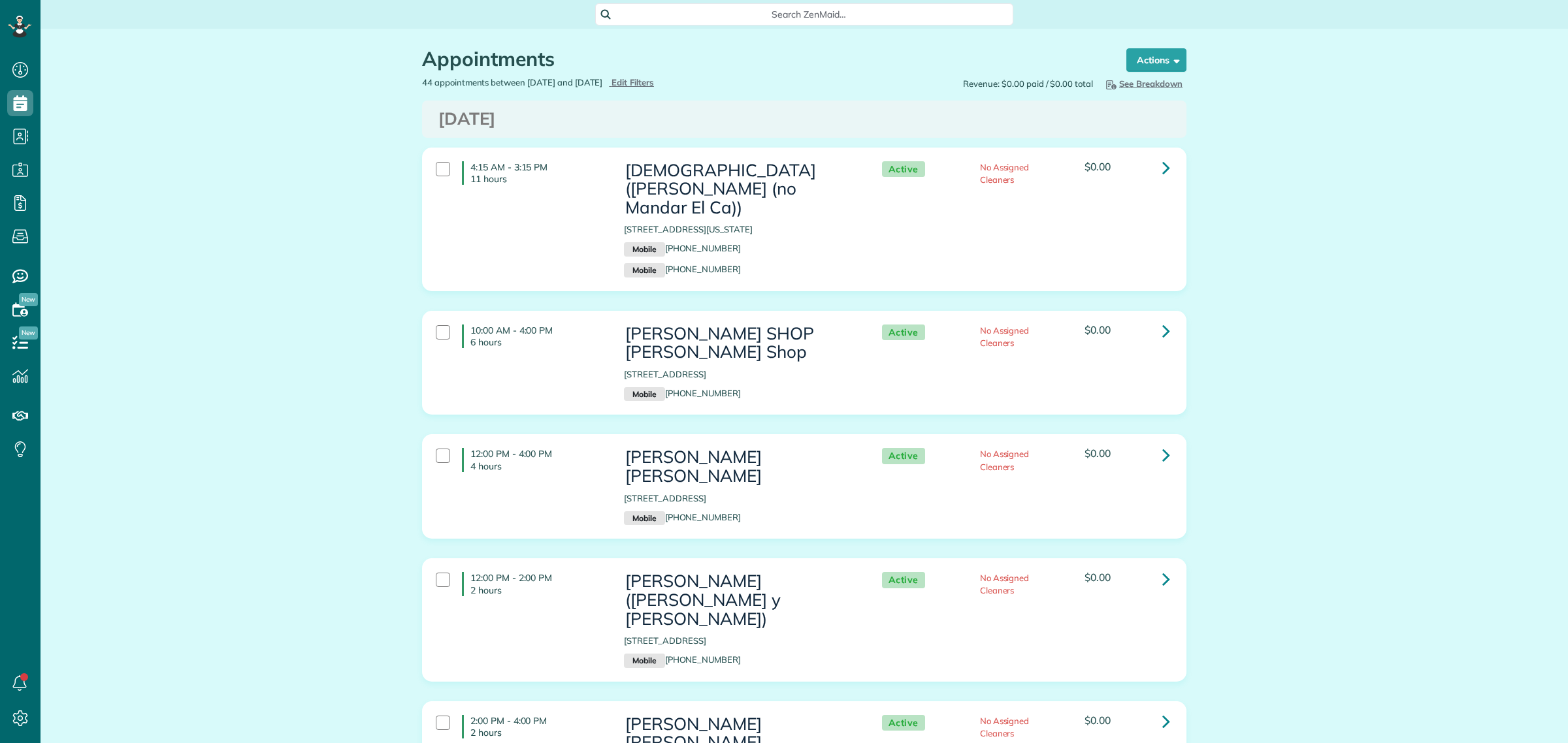
scroll to position [5, 5]
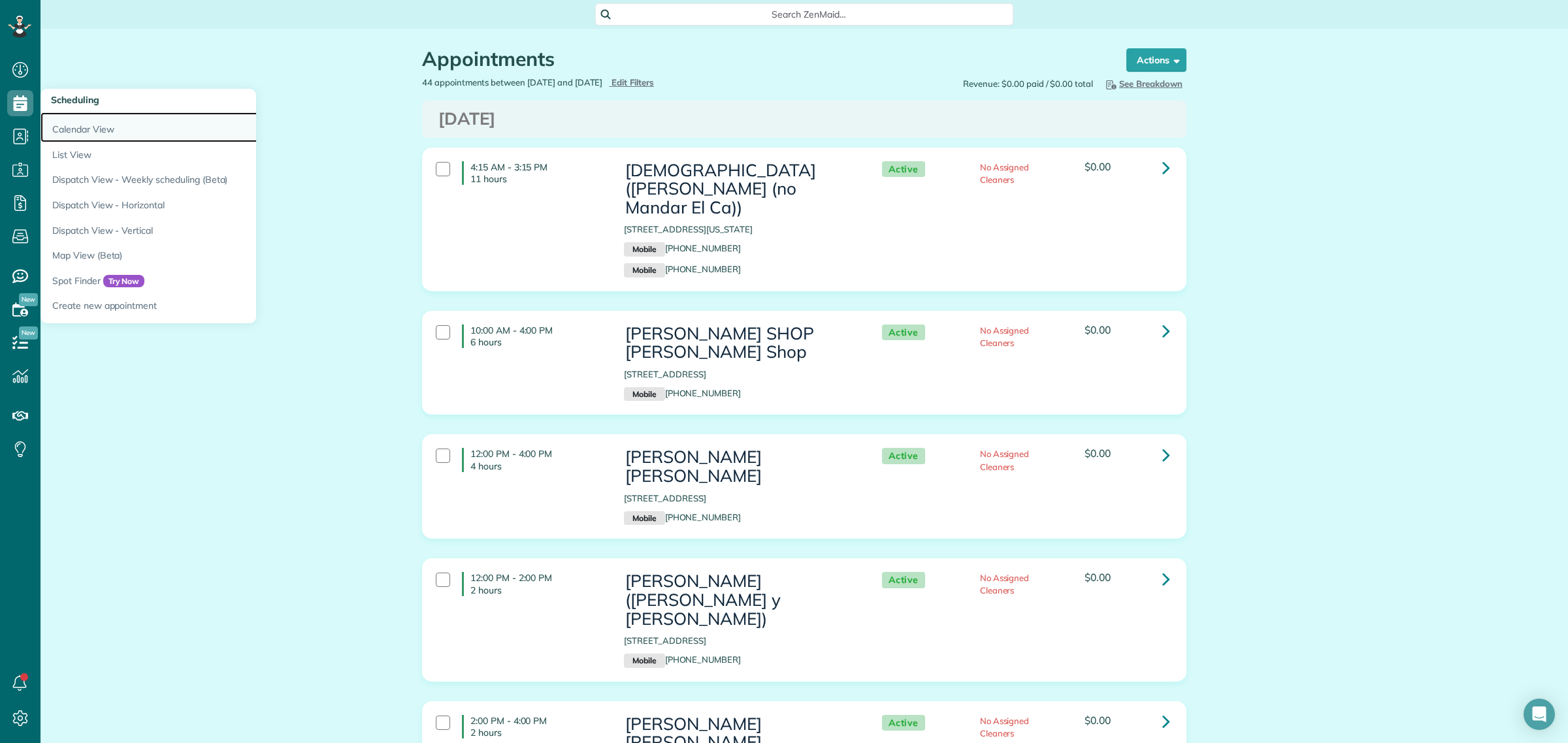
click at [70, 128] on link "Calendar View" at bounding box center [204, 127] width 326 height 30
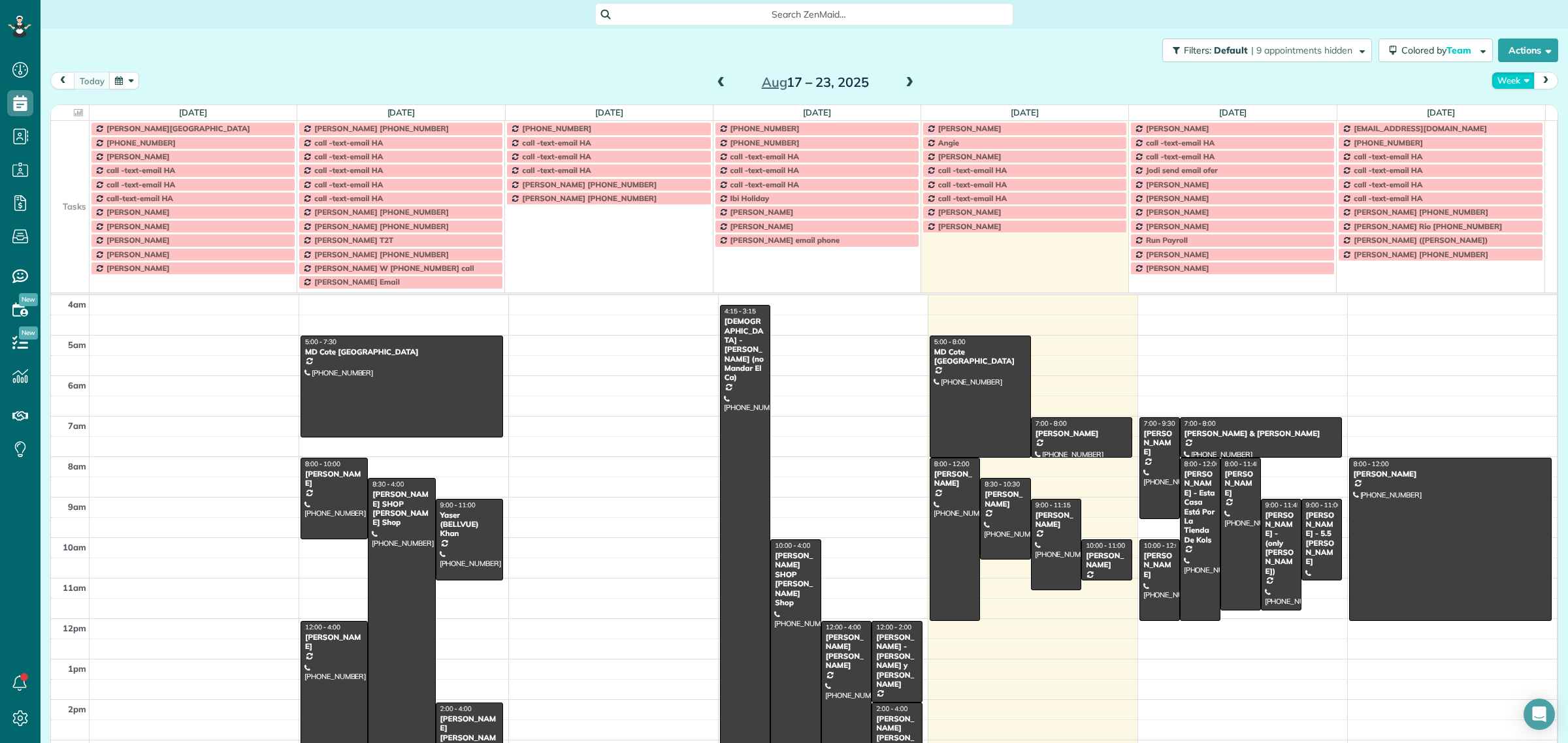
click at [1500, 83] on button "Week" at bounding box center [1513, 81] width 43 height 17
click at [1508, 109] on link "Day" at bounding box center [1544, 111] width 103 height 26
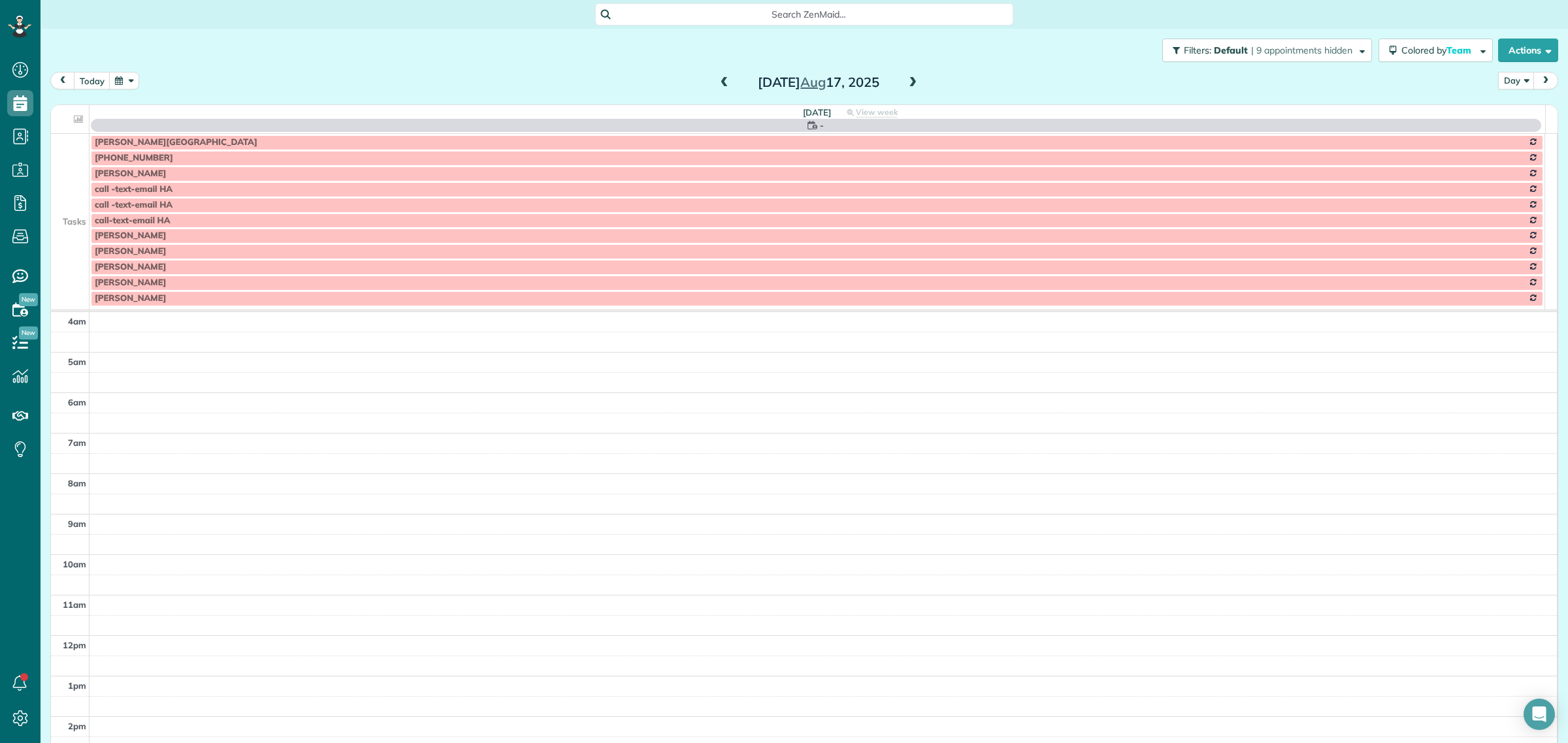
scroll to position [122, 0]
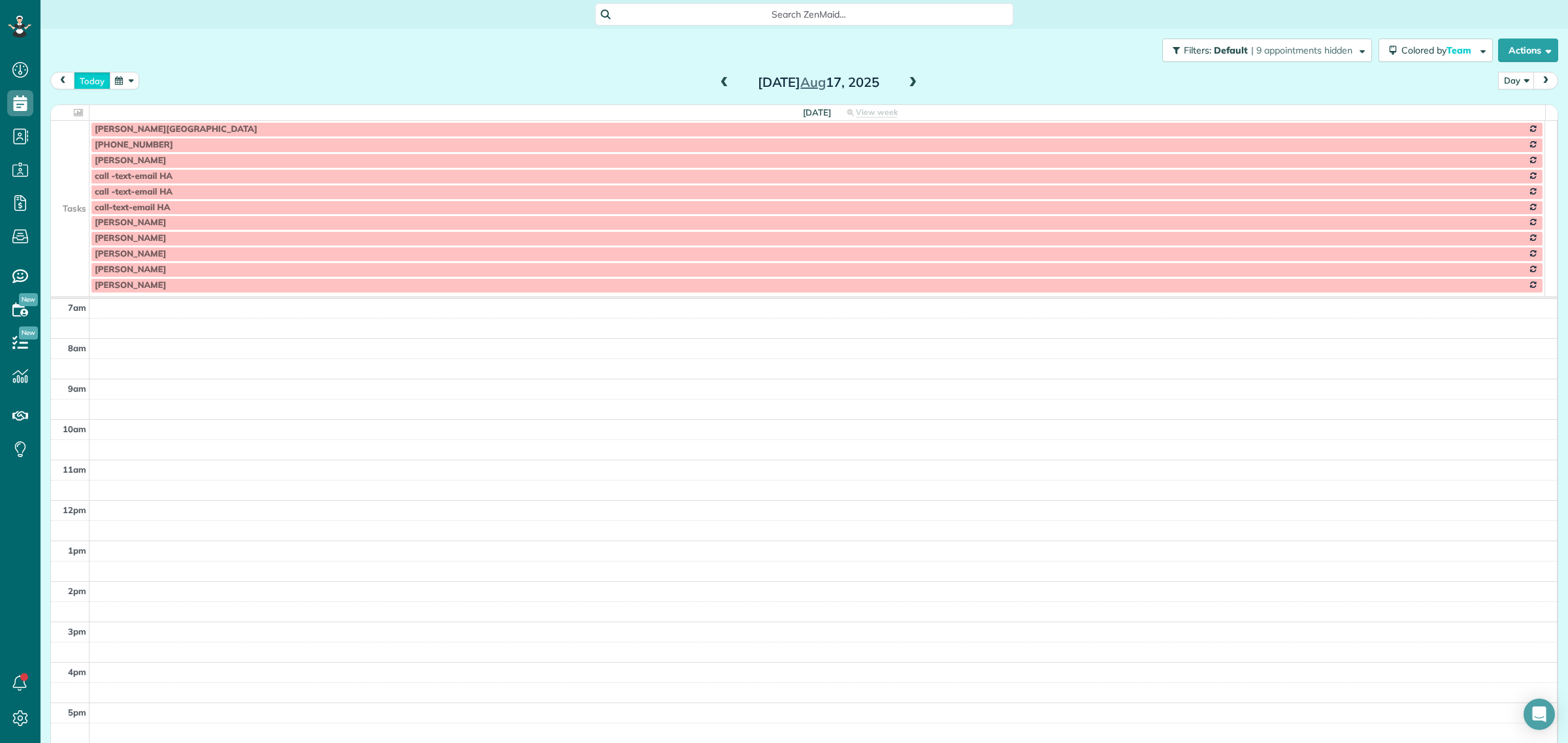
click at [90, 78] on button "today" at bounding box center [92, 81] width 36 height 17
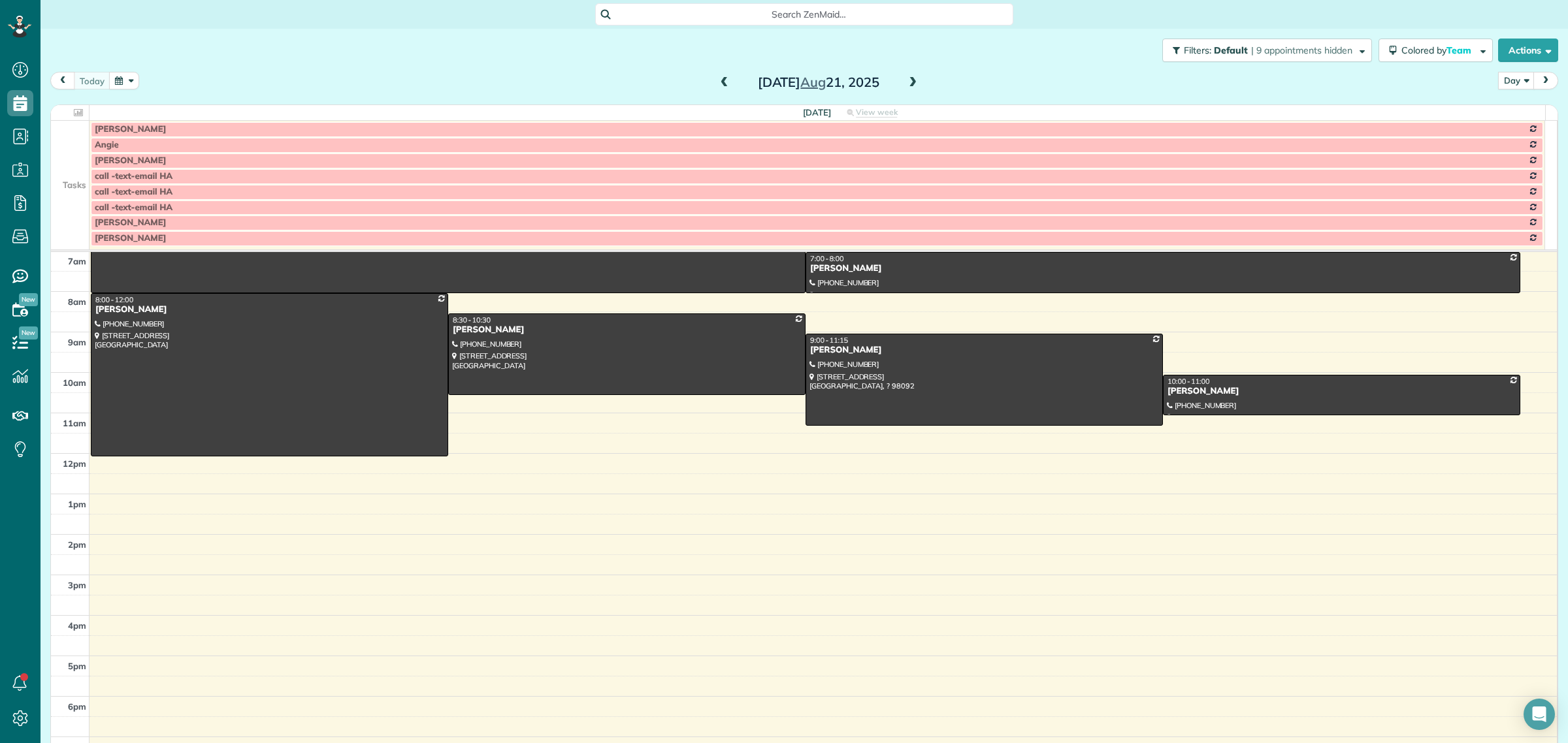
click at [910, 77] on span at bounding box center [912, 83] width 15 height 12
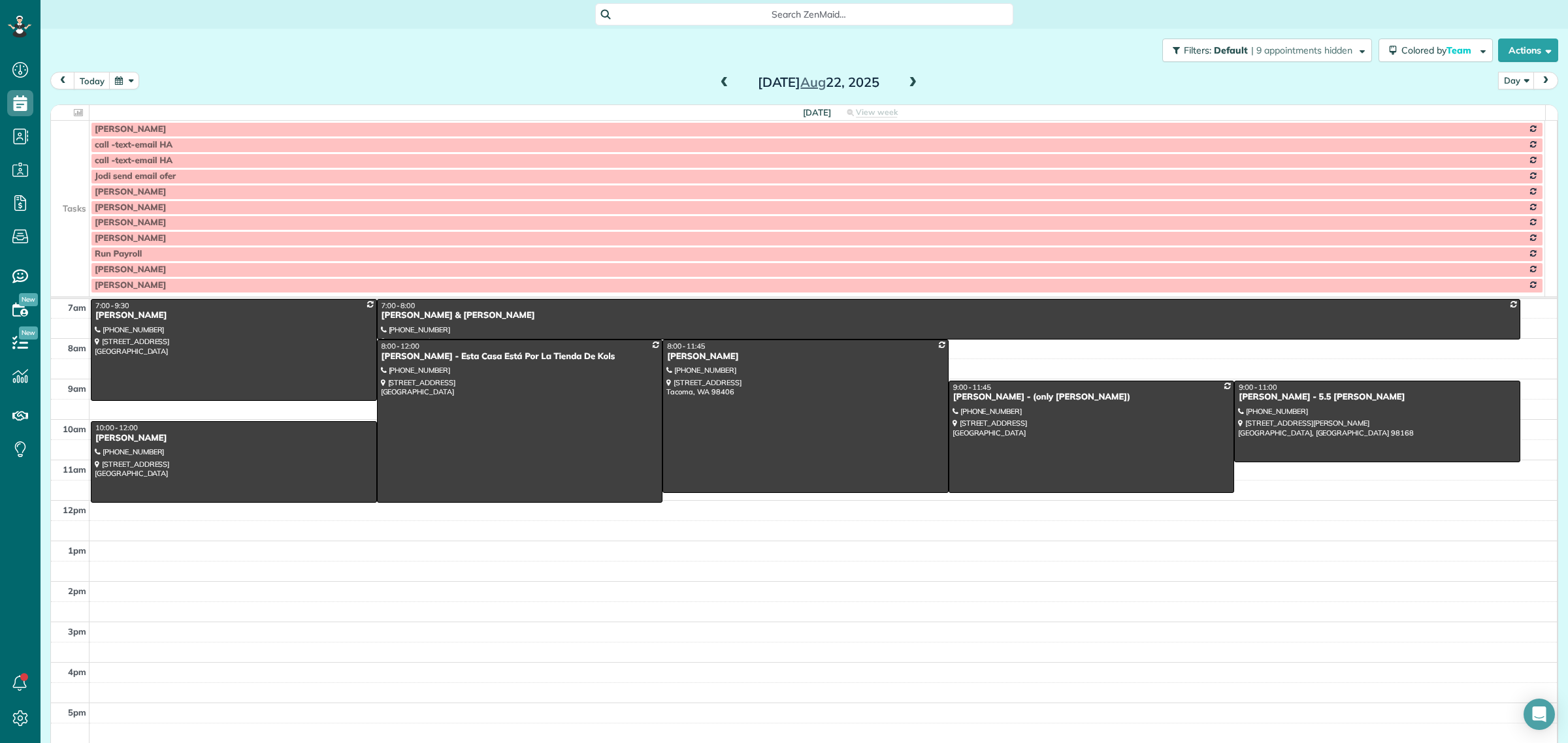
click at [68, 168] on td at bounding box center [70, 161] width 38 height 16
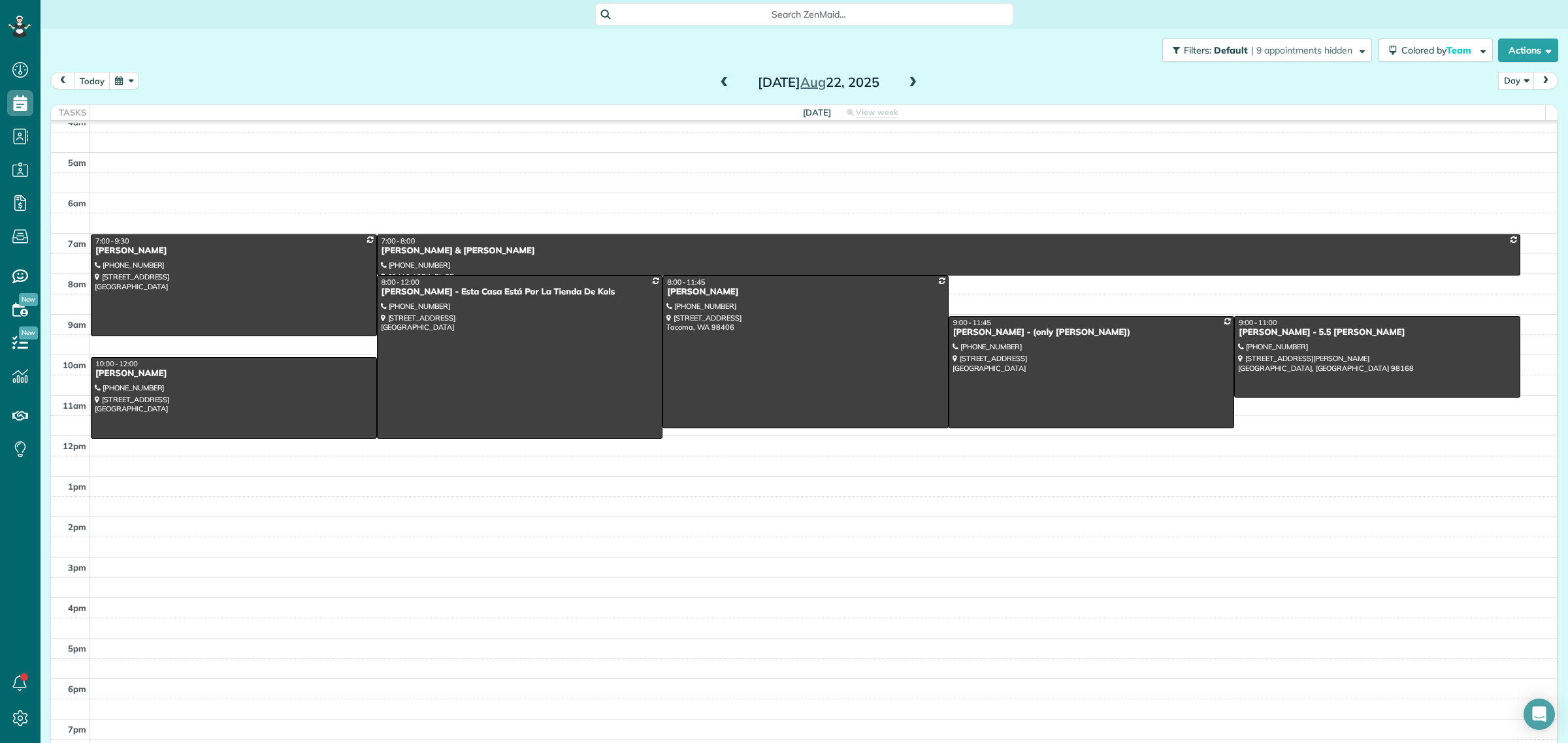
scroll to position [15, 0]
click at [537, 270] on div at bounding box center [949, 273] width 1143 height 5
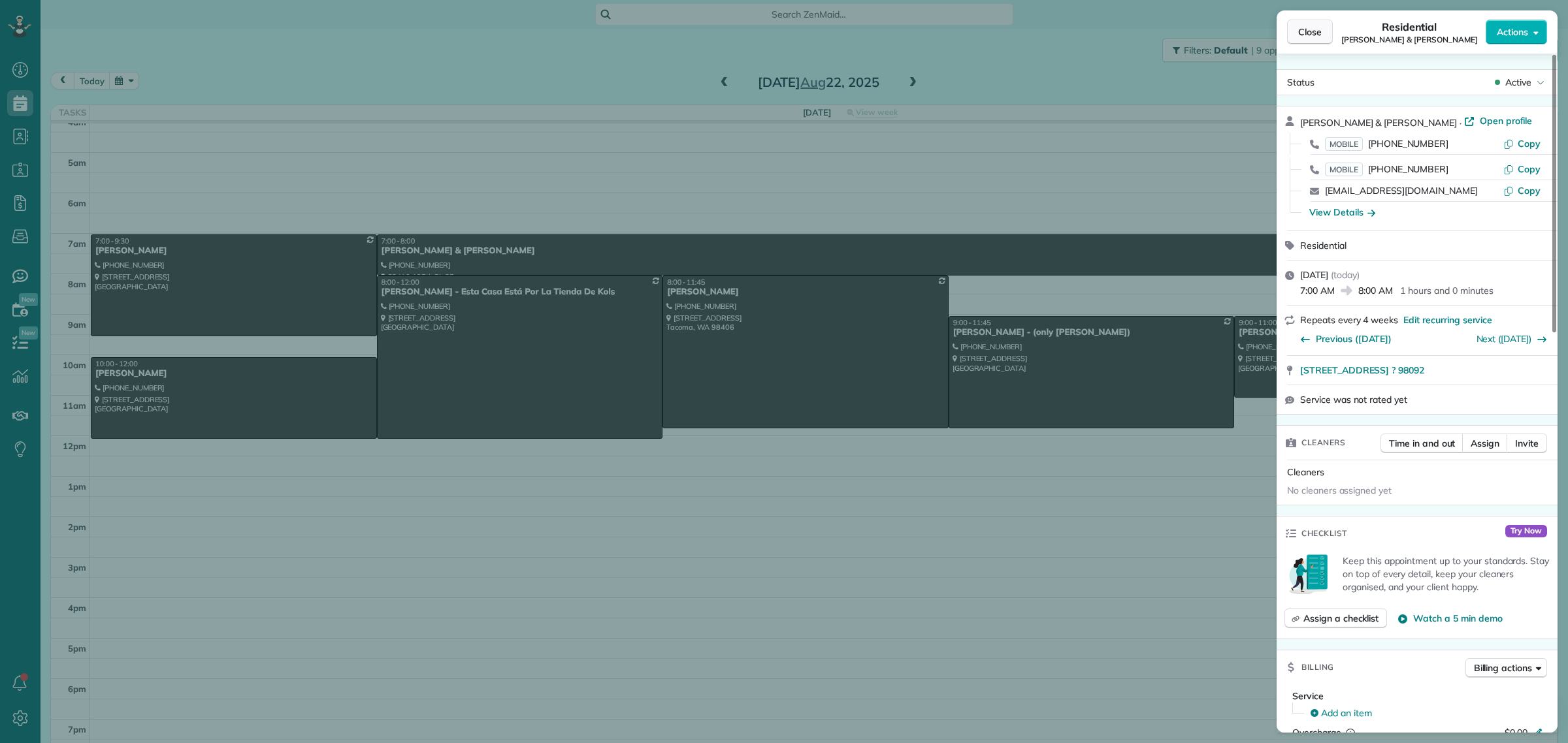
click at [1319, 31] on span "Close" at bounding box center [1309, 31] width 23 height 13
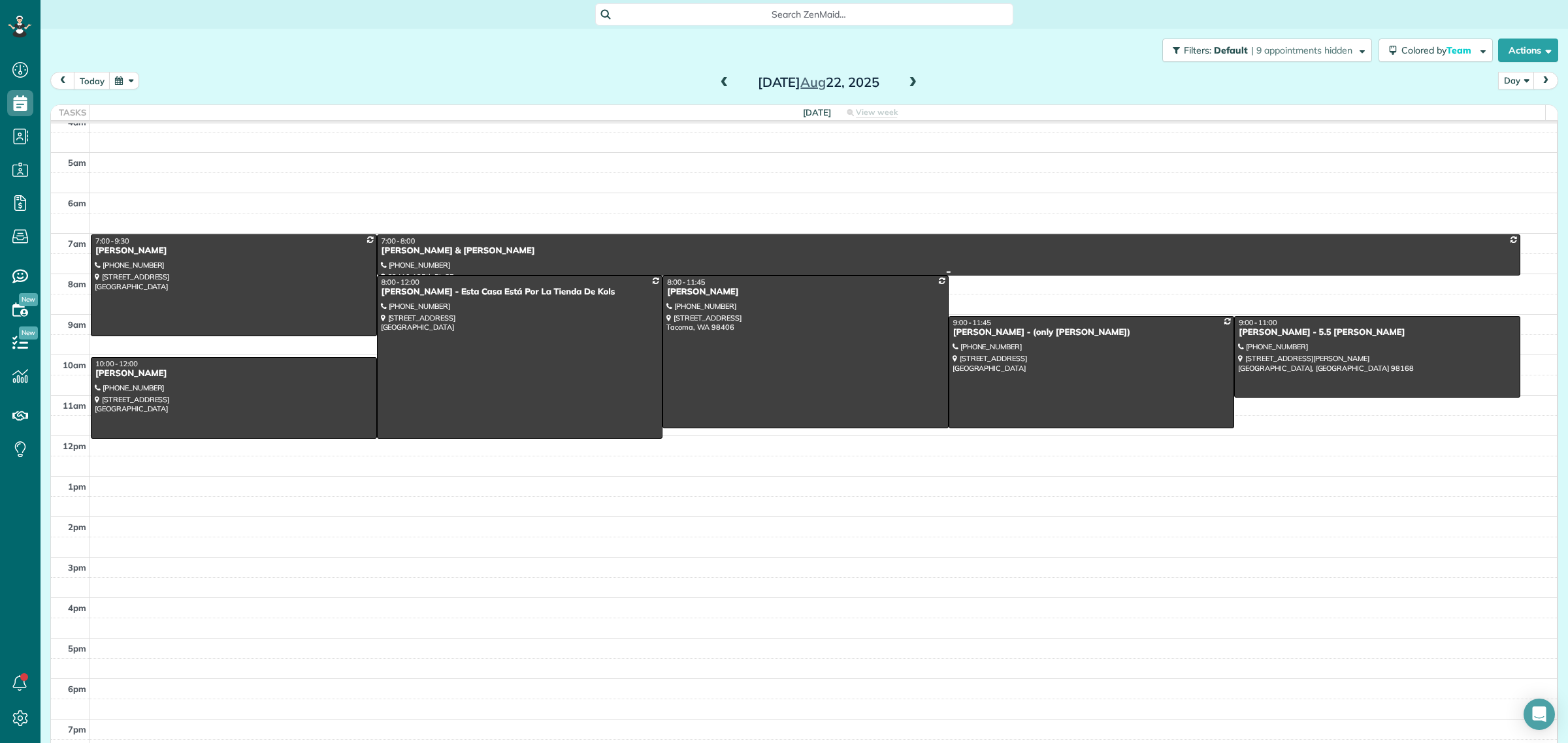
click at [489, 253] on div at bounding box center [949, 255] width 1143 height 40
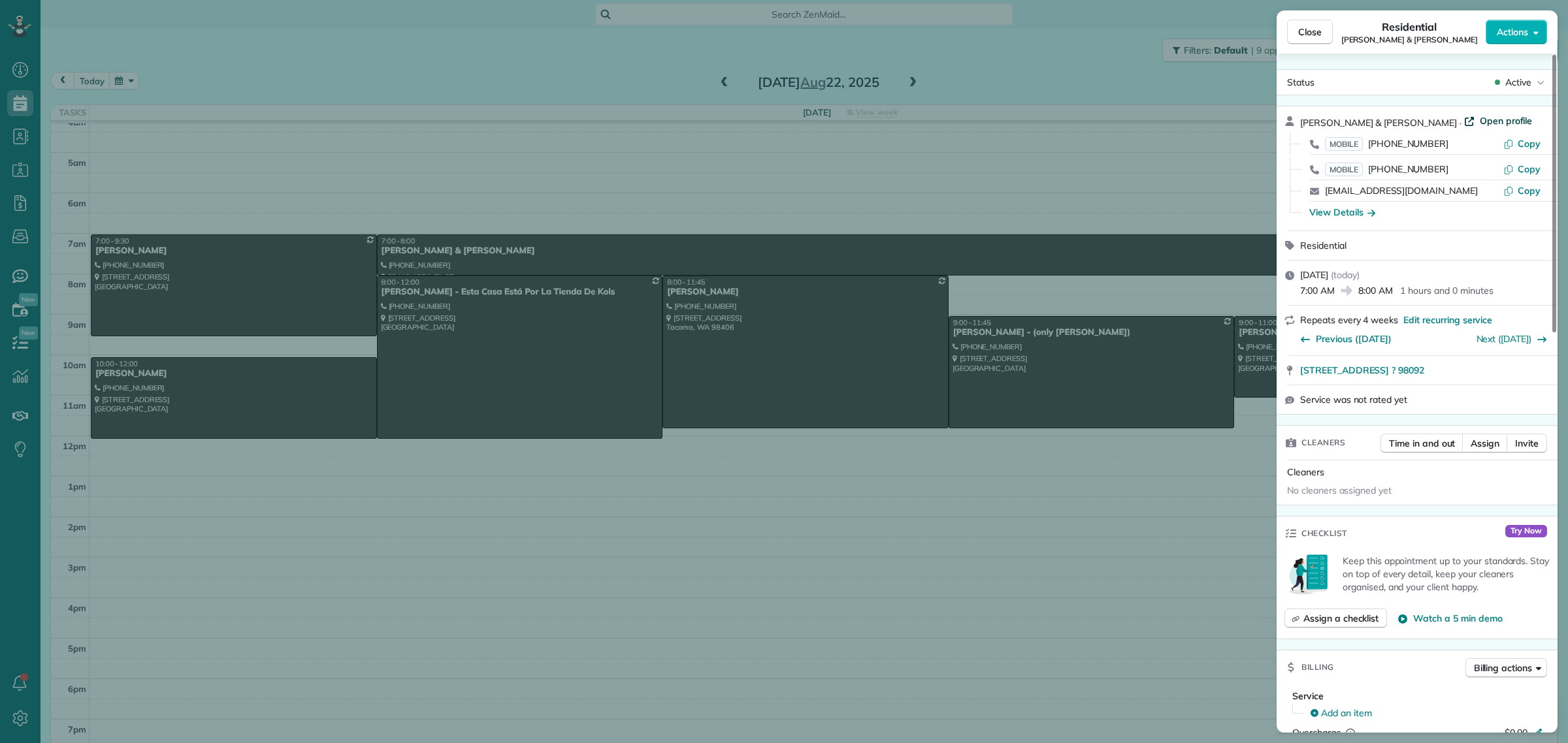
click at [1480, 119] on span "Open profile" at bounding box center [1506, 121] width 53 height 13
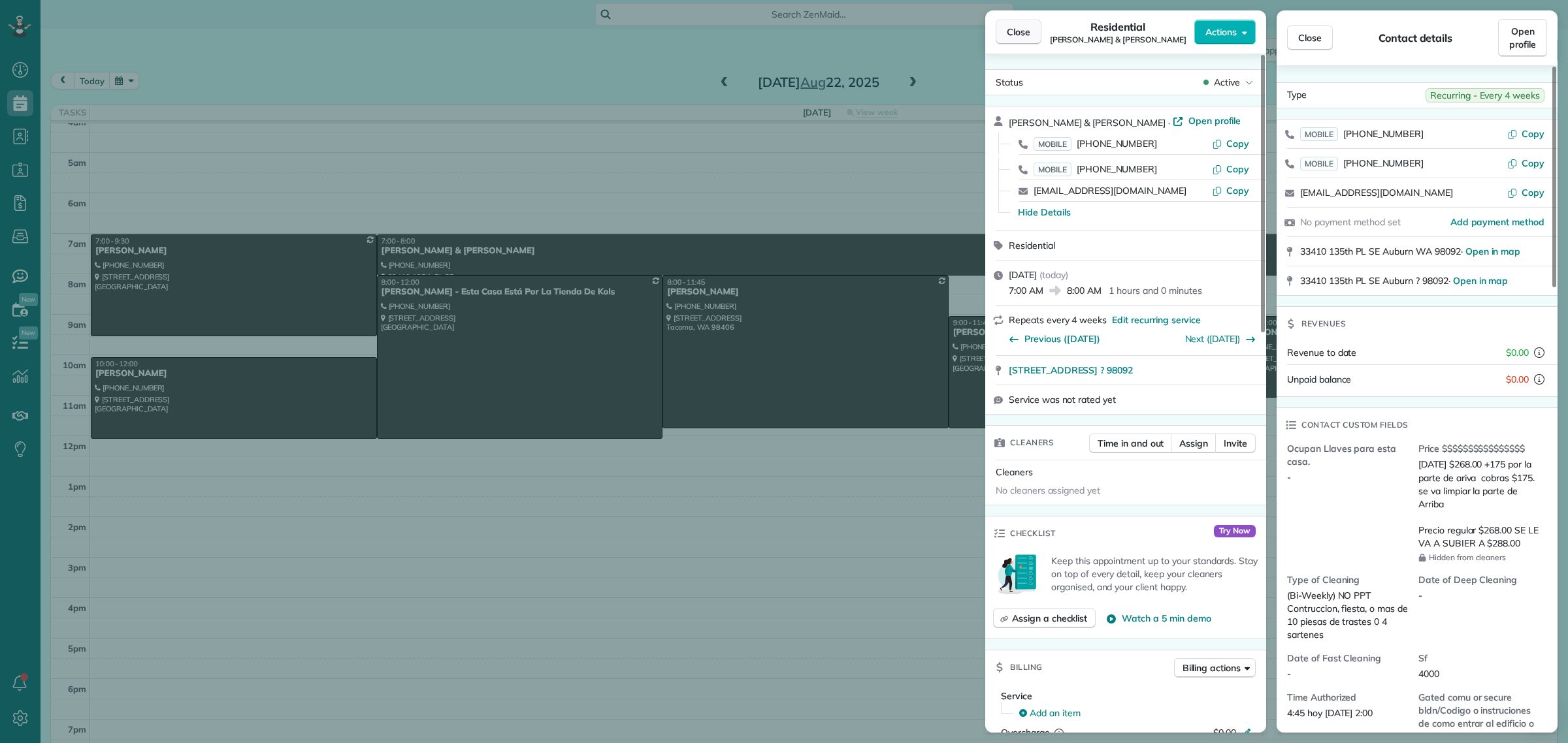
click at [1015, 34] on span "Close" at bounding box center [1018, 31] width 23 height 13
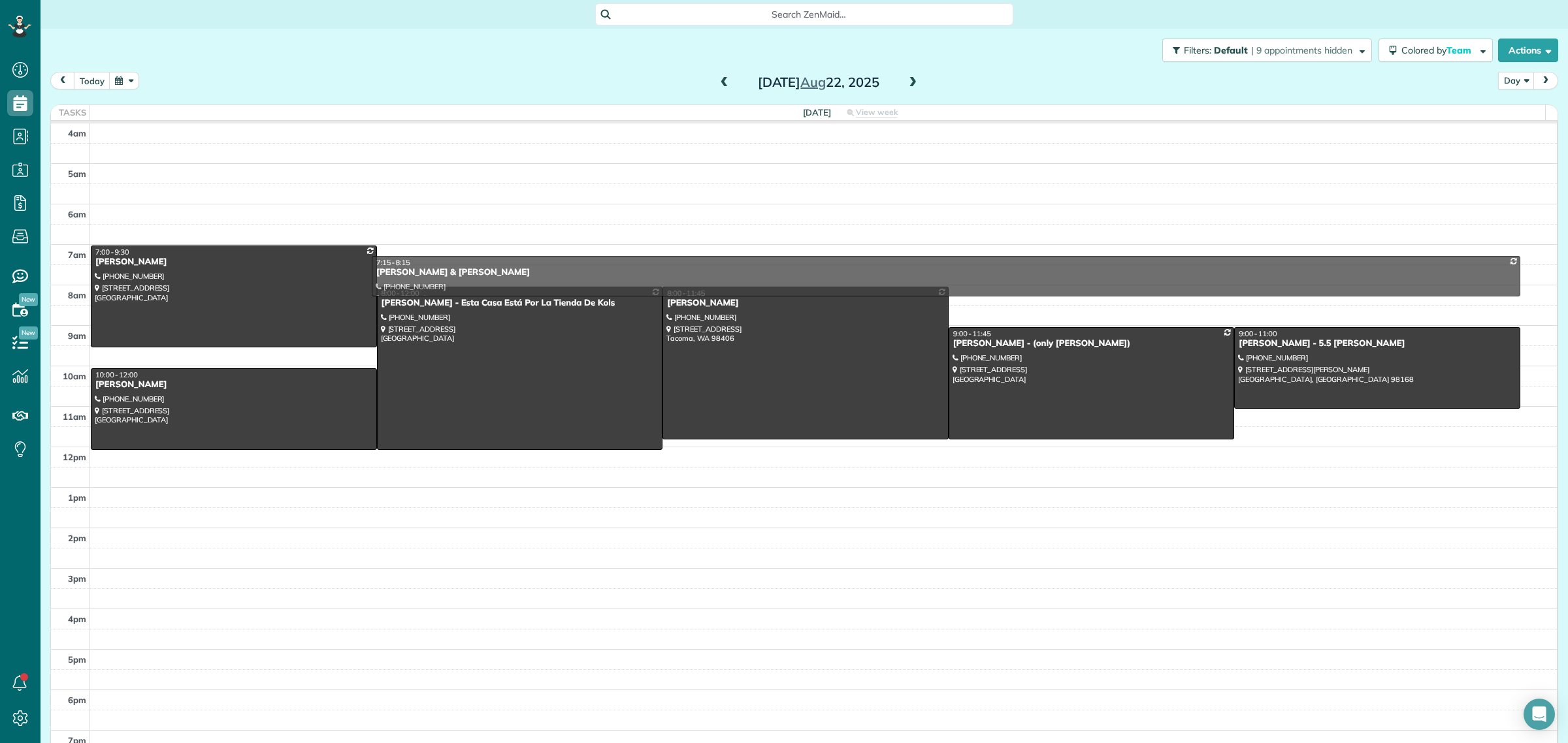
drag, startPoint x: 545, startPoint y: 250, endPoint x: 546, endPoint y: 259, distance: 9.1
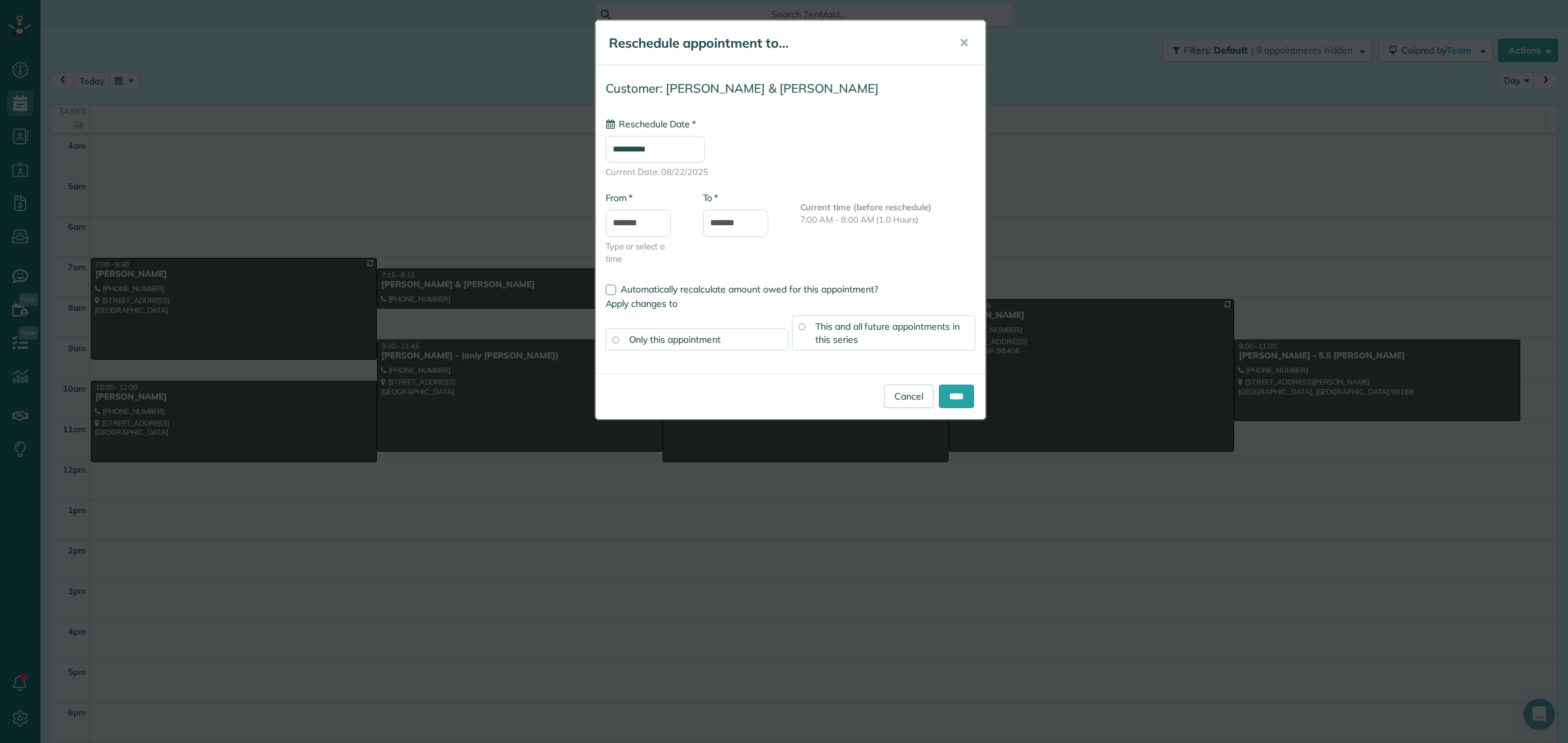
click at [641, 148] on input "**********" at bounding box center [656, 149] width 99 height 27
click at [650, 299] on link "25" at bounding box center [646, 302] width 21 height 21
type input "**********"
click at [632, 215] on input "*******" at bounding box center [638, 224] width 65 height 28
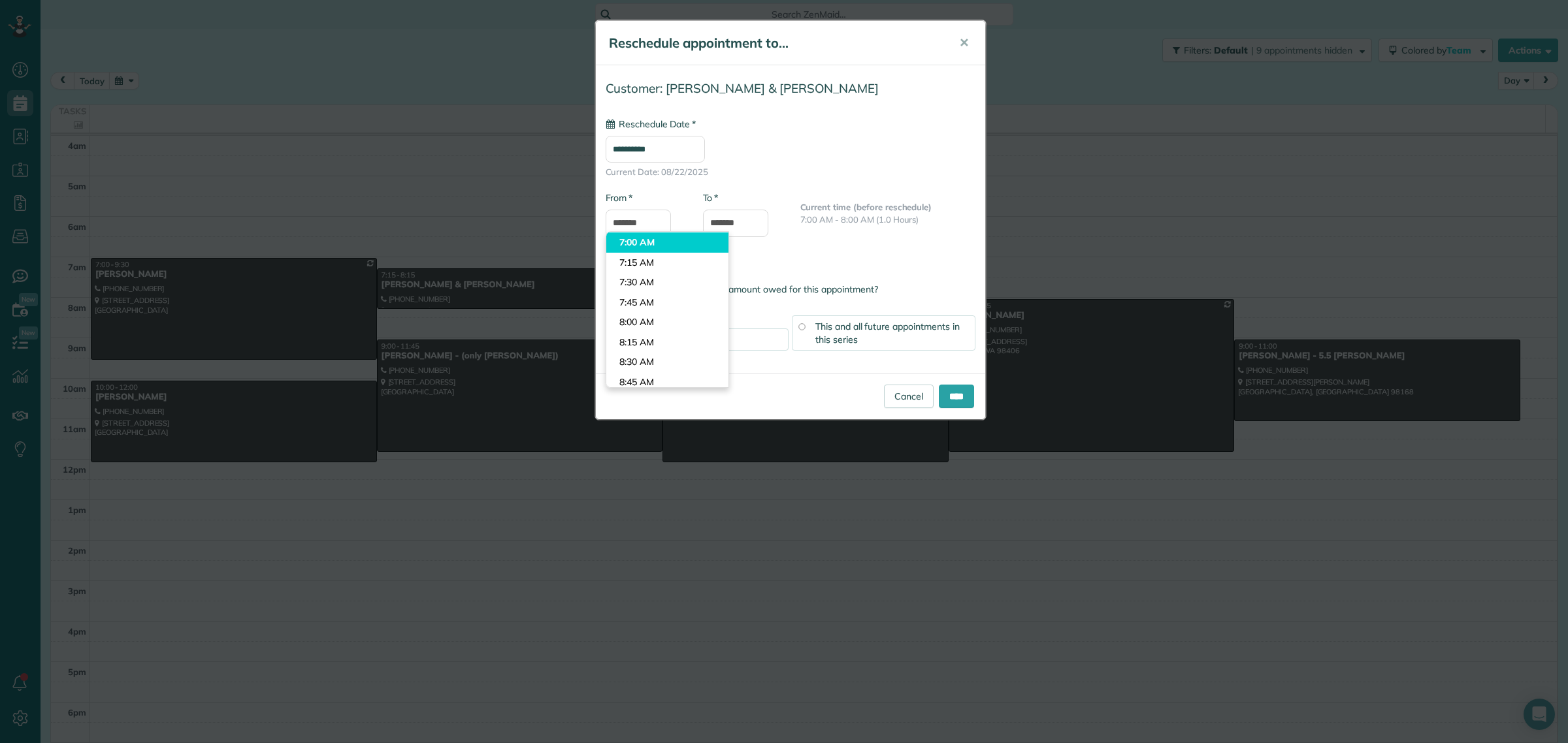
type input "*******"
click at [660, 247] on body "Dashboard Scheduling Calendar View List View Dispatch View - Weekly scheduling …" at bounding box center [784, 372] width 1568 height 743
click at [945, 400] on input "****" at bounding box center [956, 396] width 36 height 23
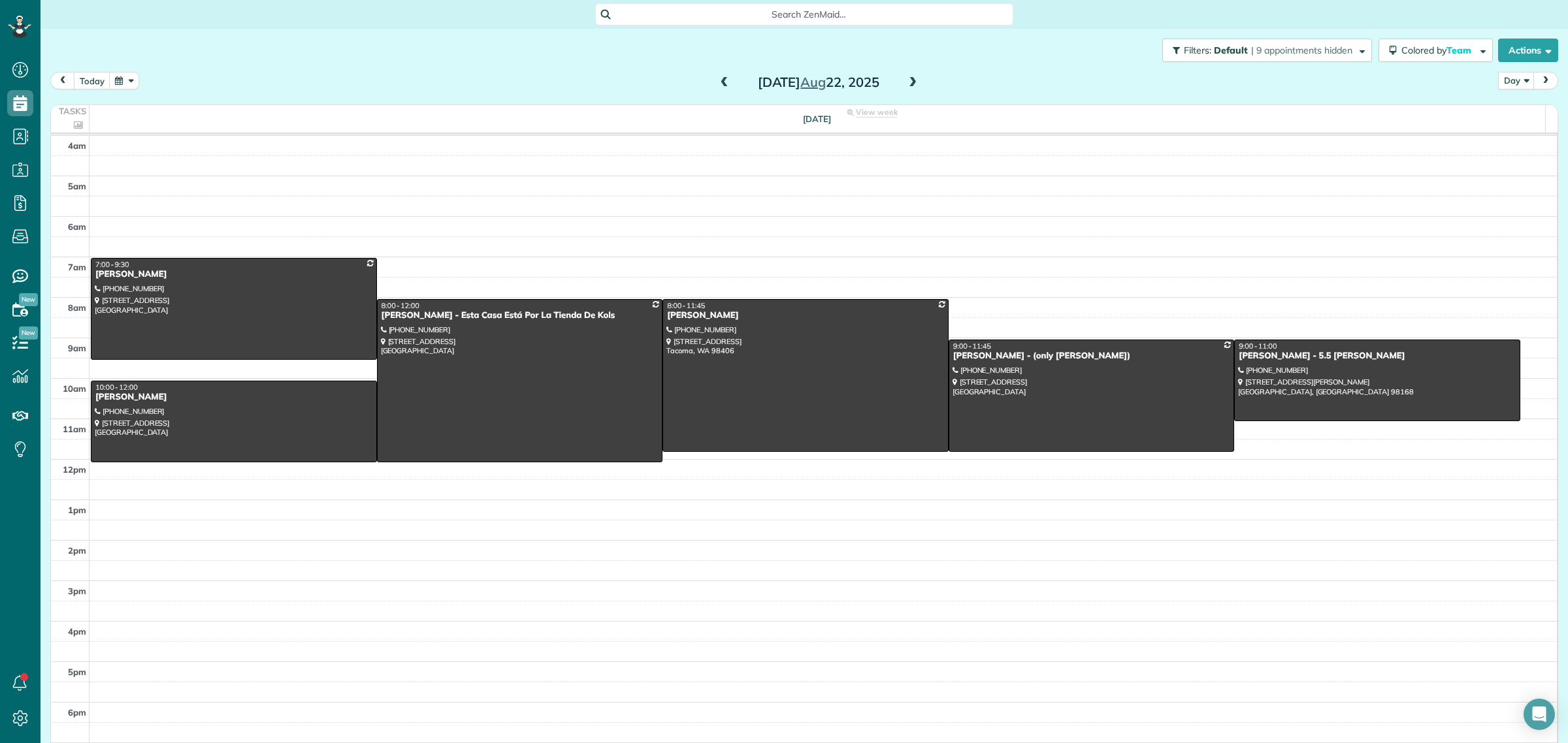
click at [906, 81] on span at bounding box center [912, 83] width 15 height 12
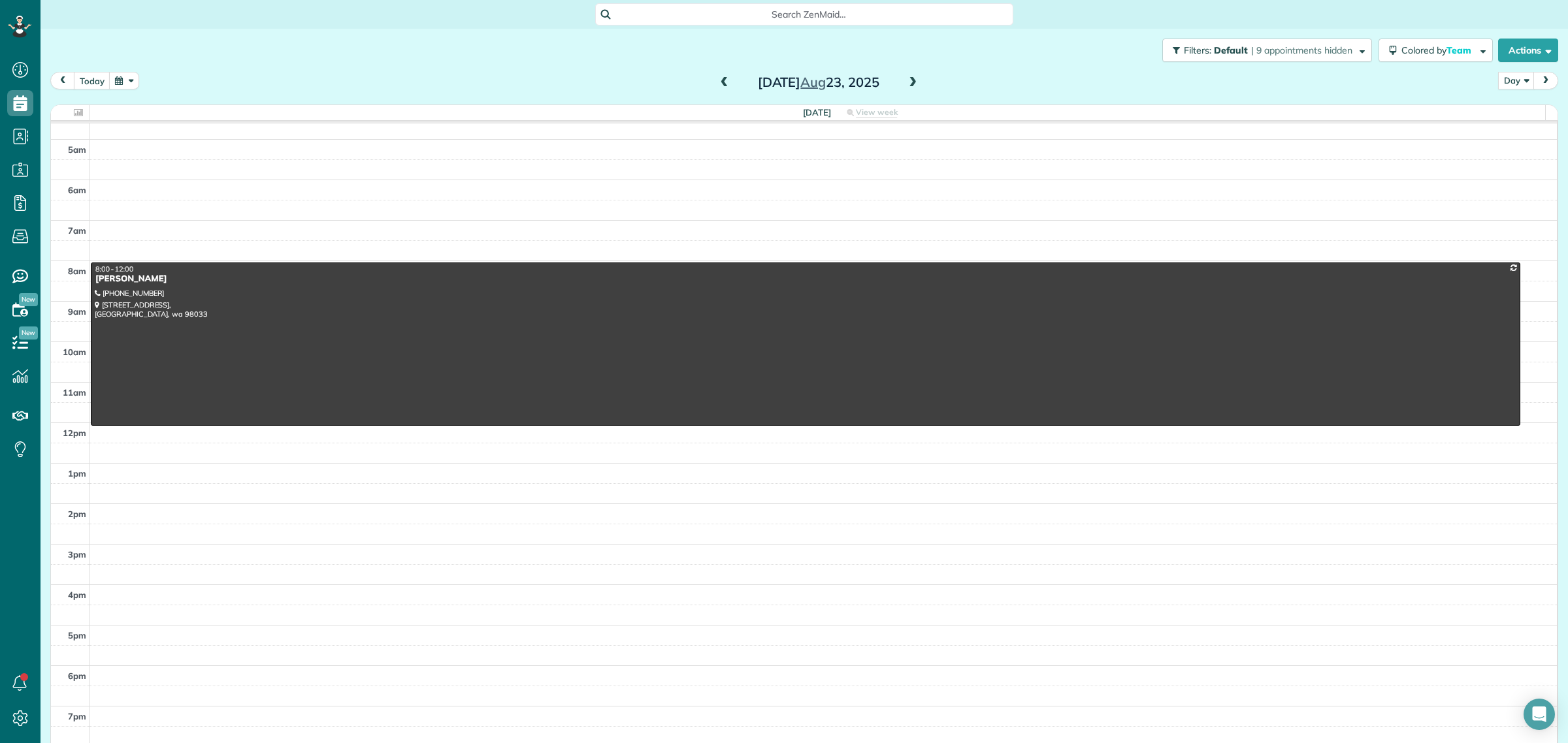
click at [906, 81] on span at bounding box center [912, 83] width 15 height 12
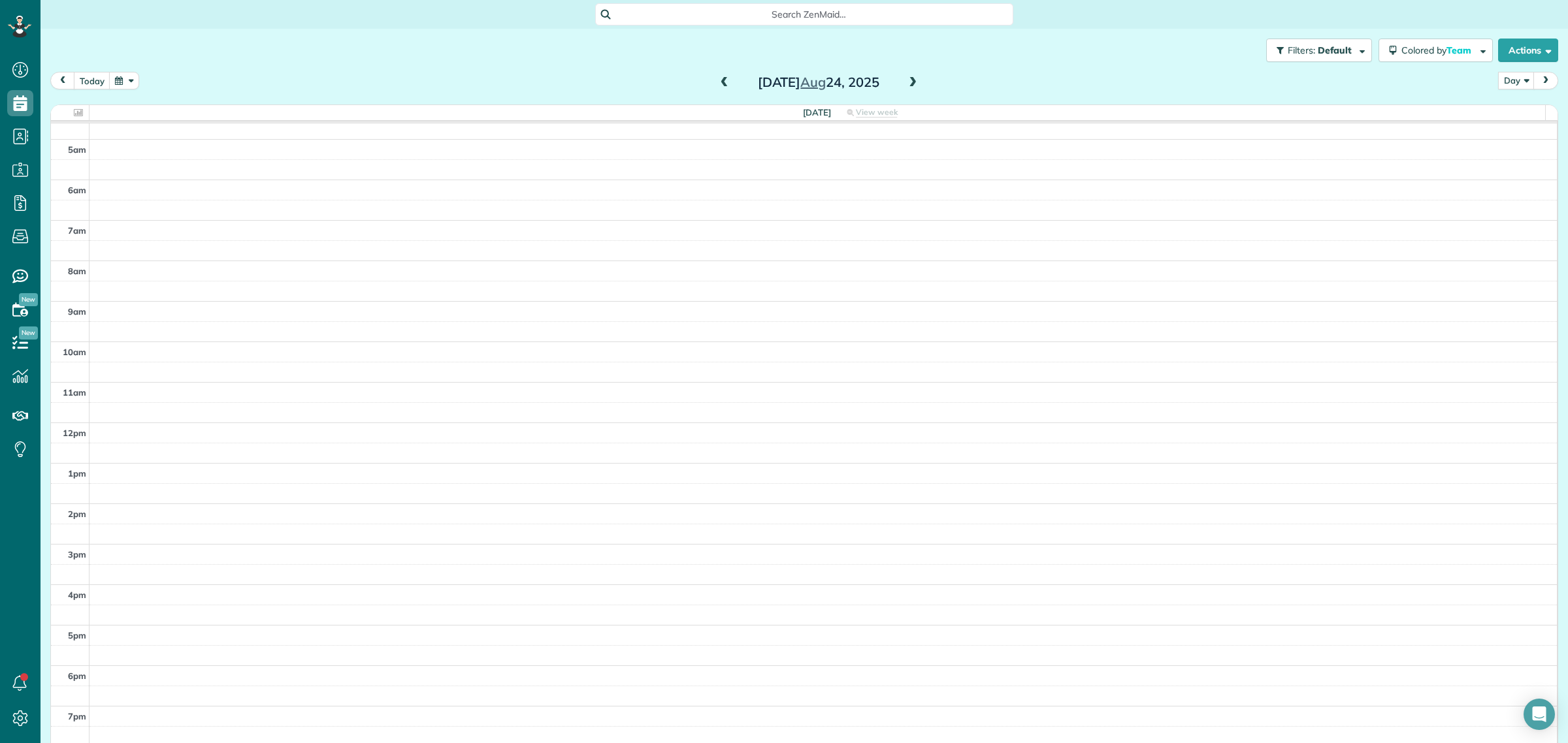
click at [906, 81] on span at bounding box center [912, 83] width 15 height 12
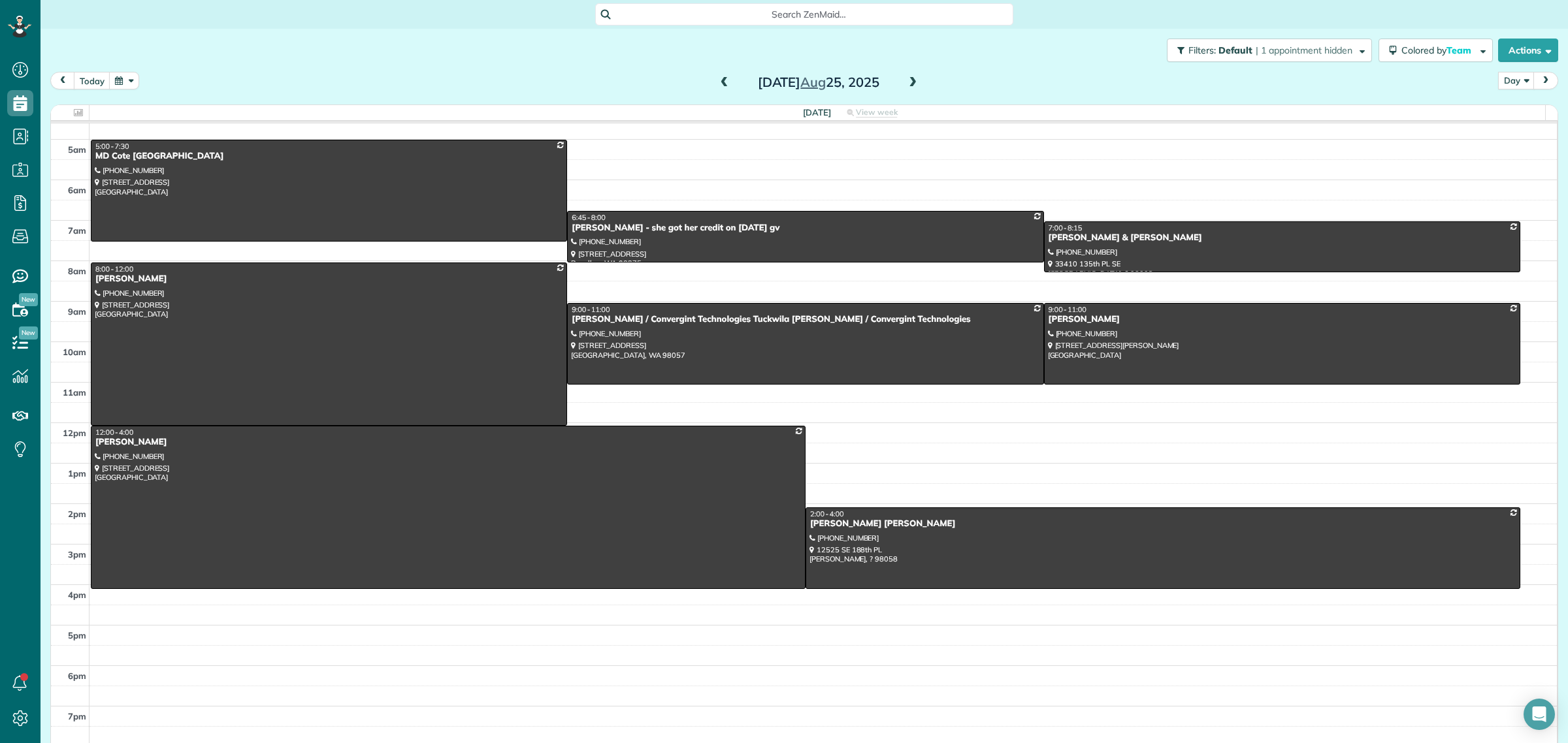
click at [906, 81] on span at bounding box center [912, 83] width 15 height 12
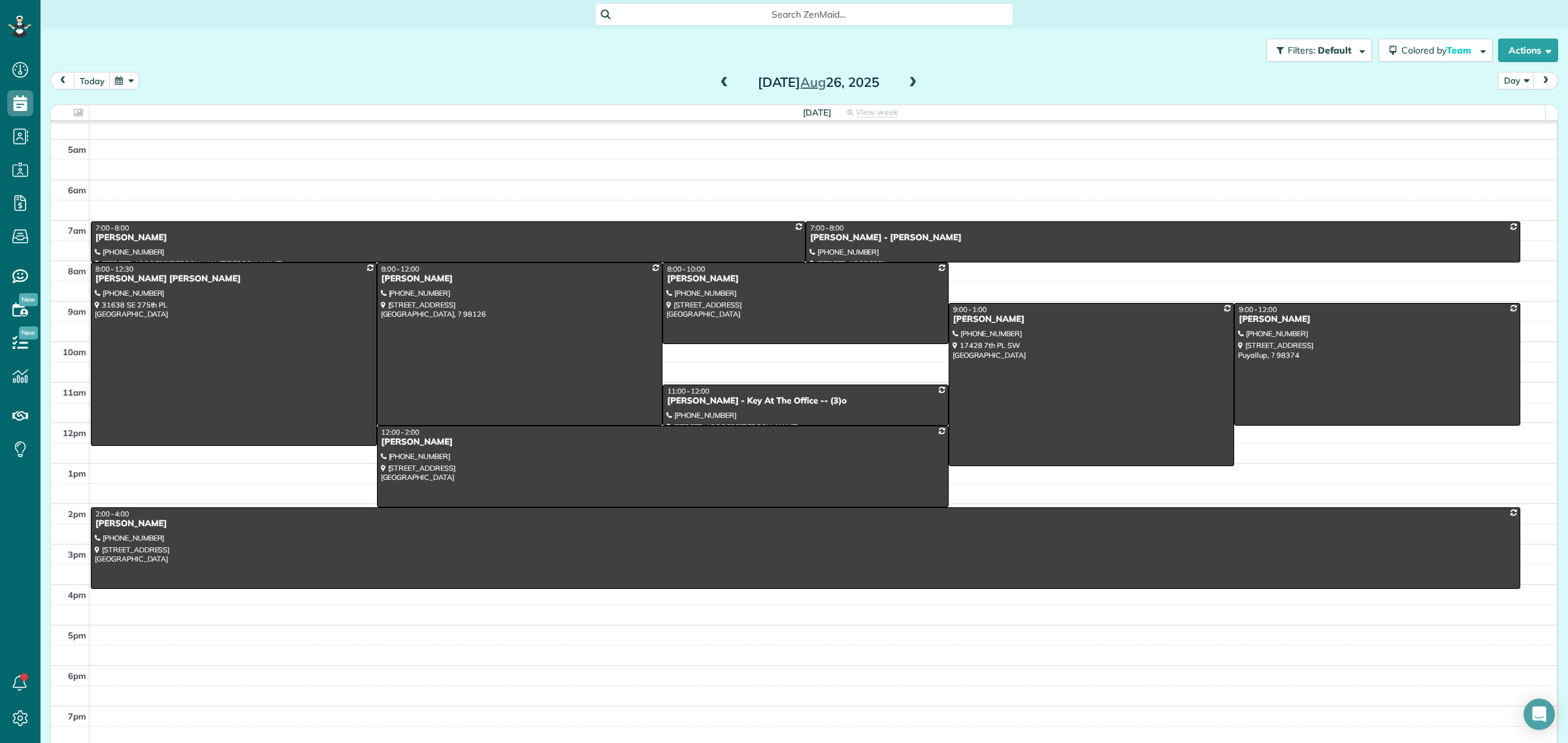
click at [906, 81] on span at bounding box center [912, 83] width 15 height 12
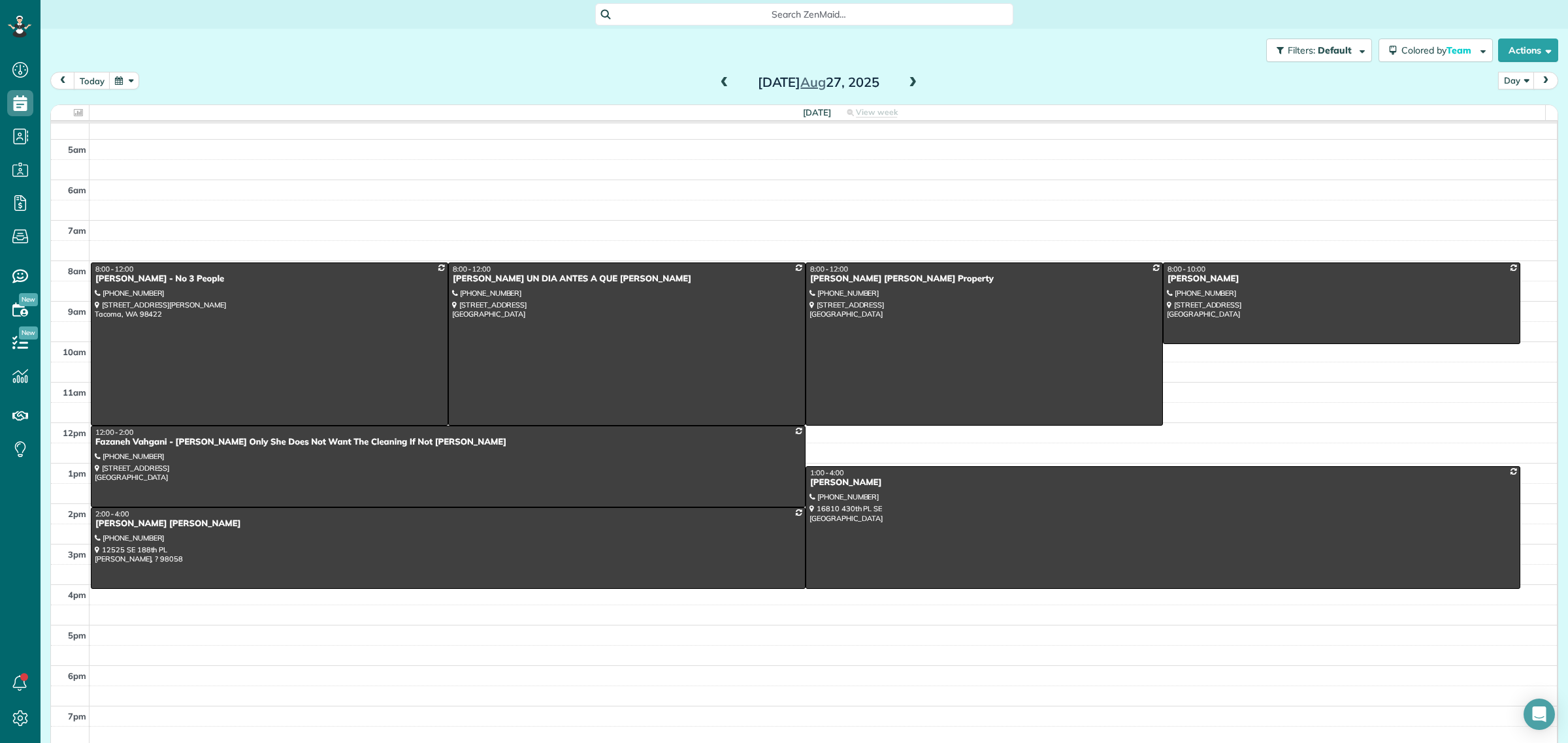
click at [717, 80] on span at bounding box center [724, 83] width 15 height 12
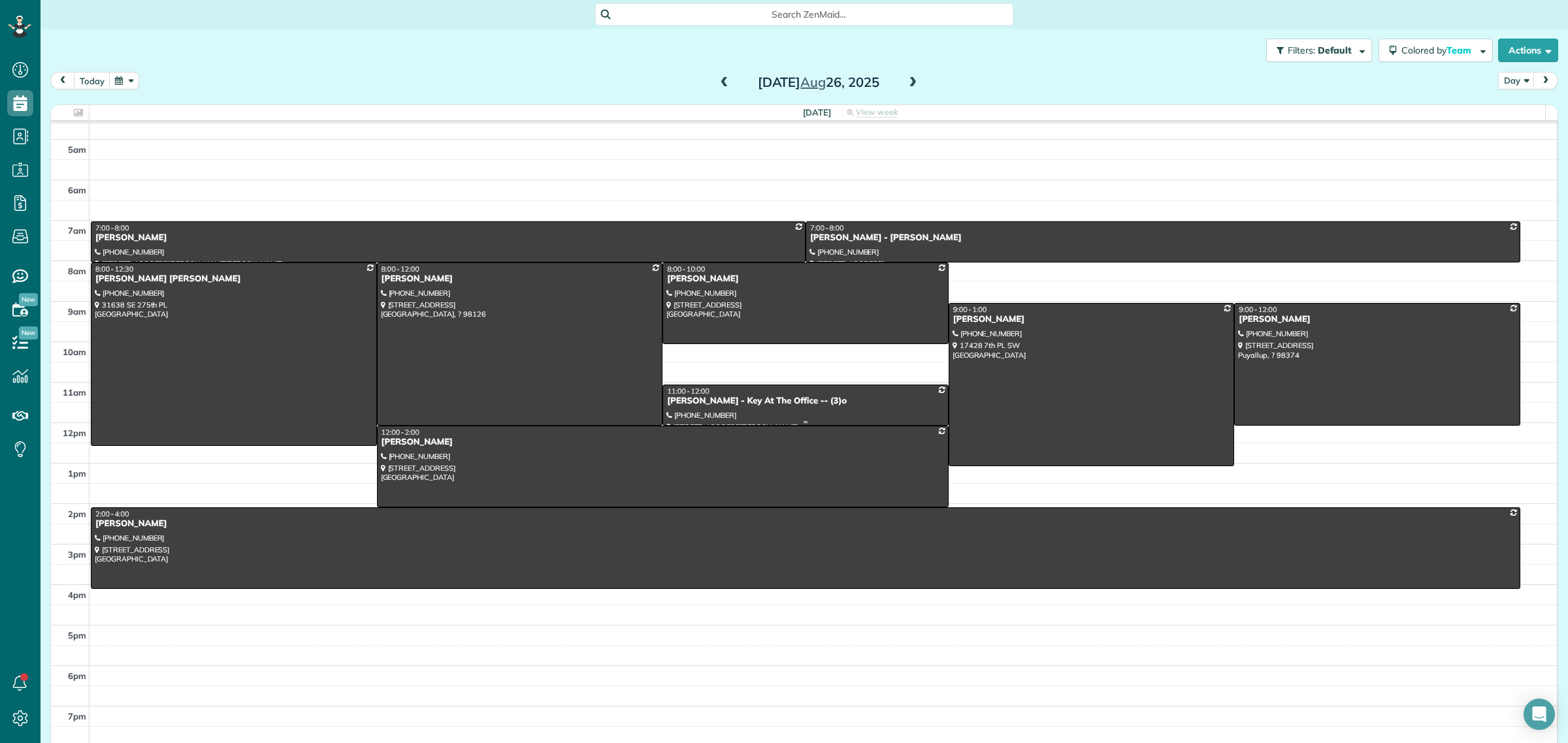
click at [857, 400] on div "Samantha Goetz - Key At The Office -- (3)o" at bounding box center [806, 401] width 279 height 11
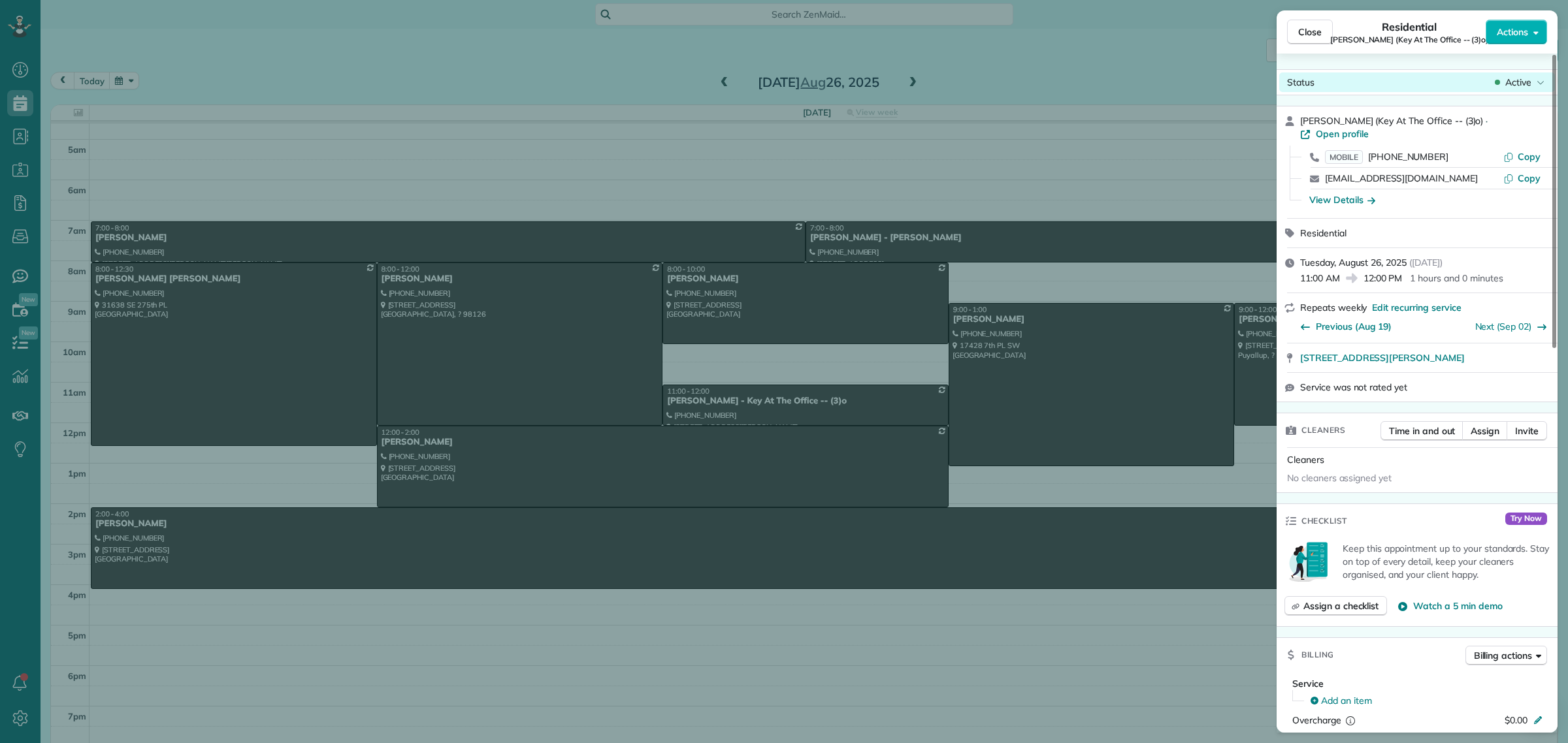
click at [1508, 78] on span "Active" at bounding box center [1519, 82] width 26 height 13
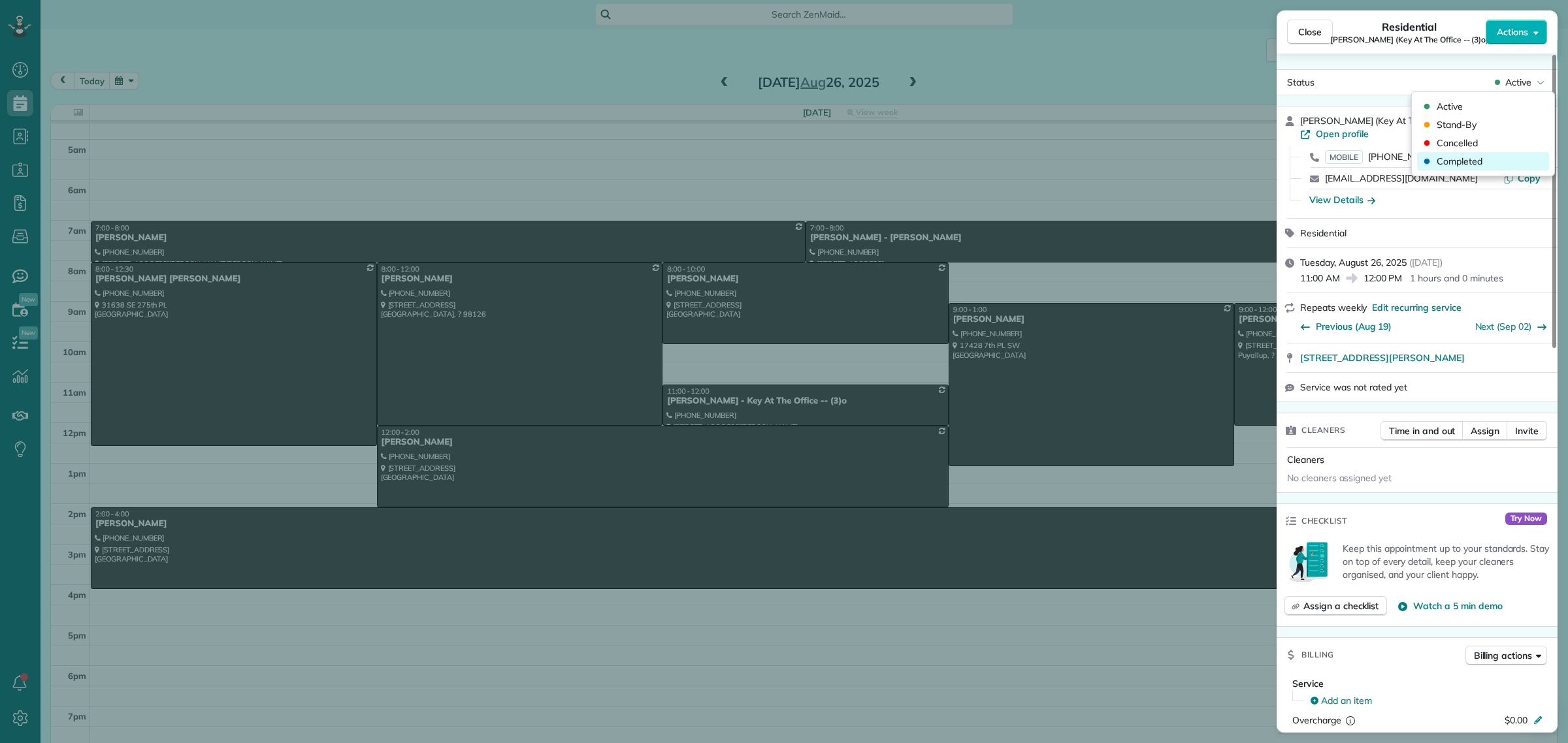
click at [1472, 158] on span "Completed" at bounding box center [1459, 161] width 46 height 13
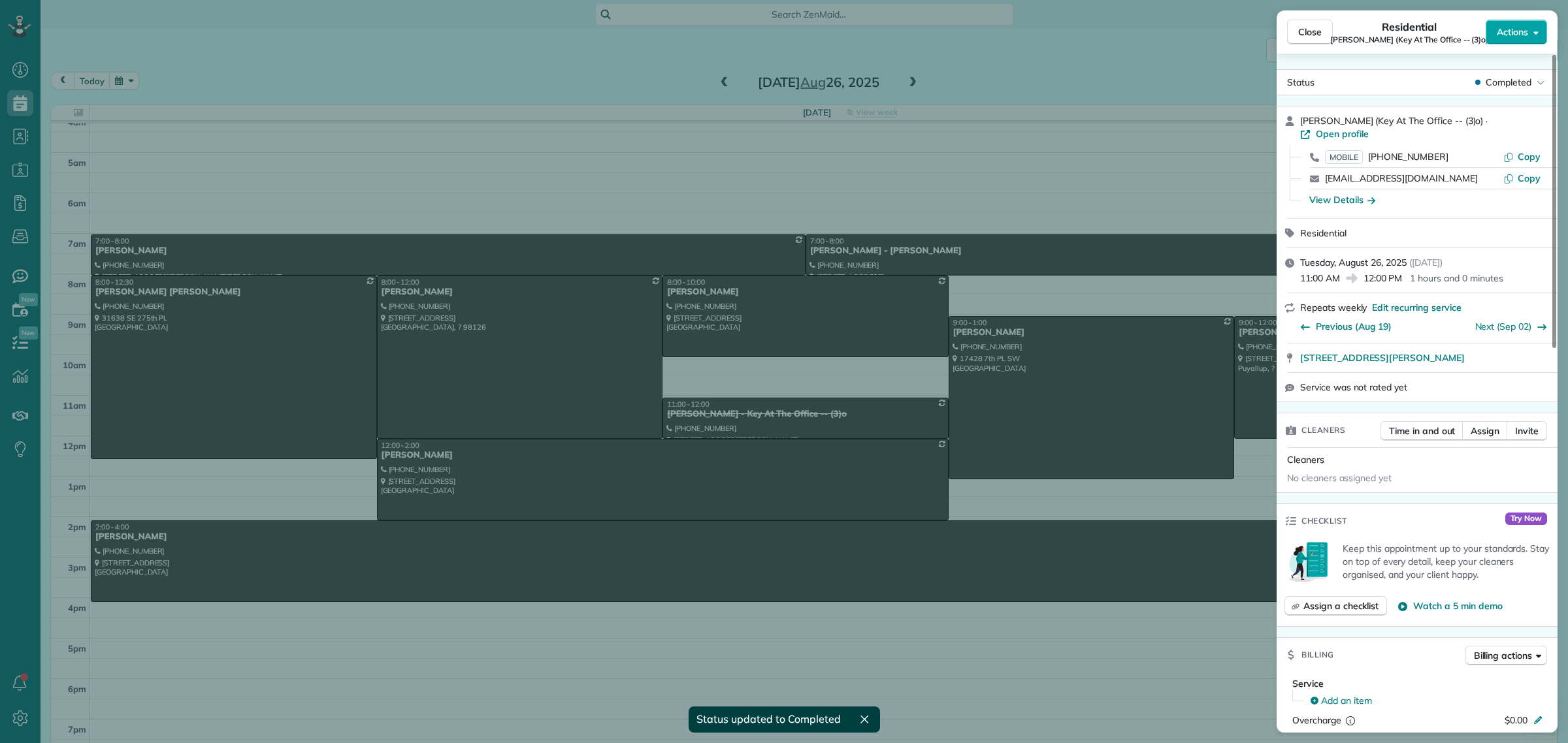
scroll to position [16, 0]
click at [1512, 30] on span "Actions" at bounding box center [1512, 31] width 31 height 13
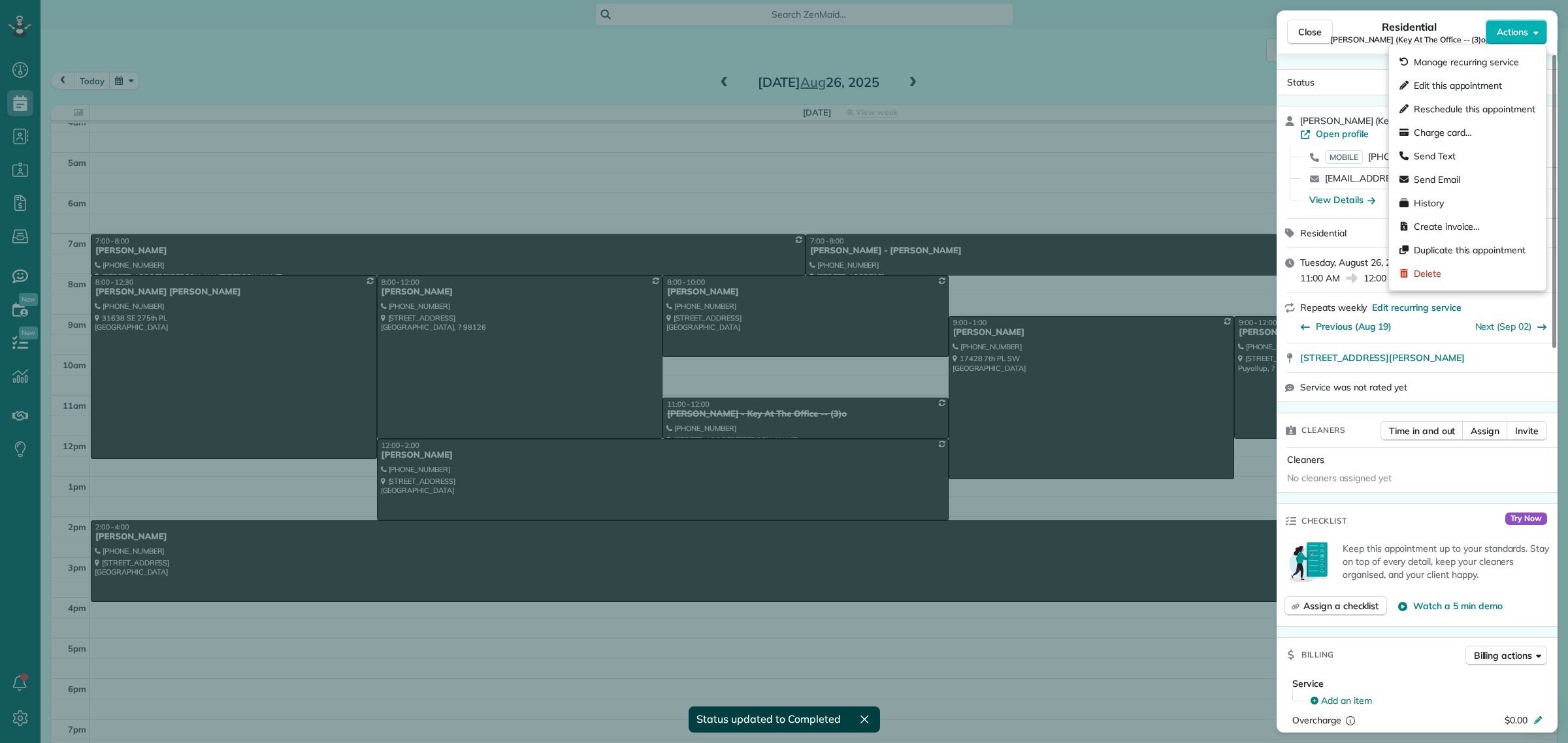
click at [1360, 70] on div "Status Completed" at bounding box center [1418, 82] width 281 height 26
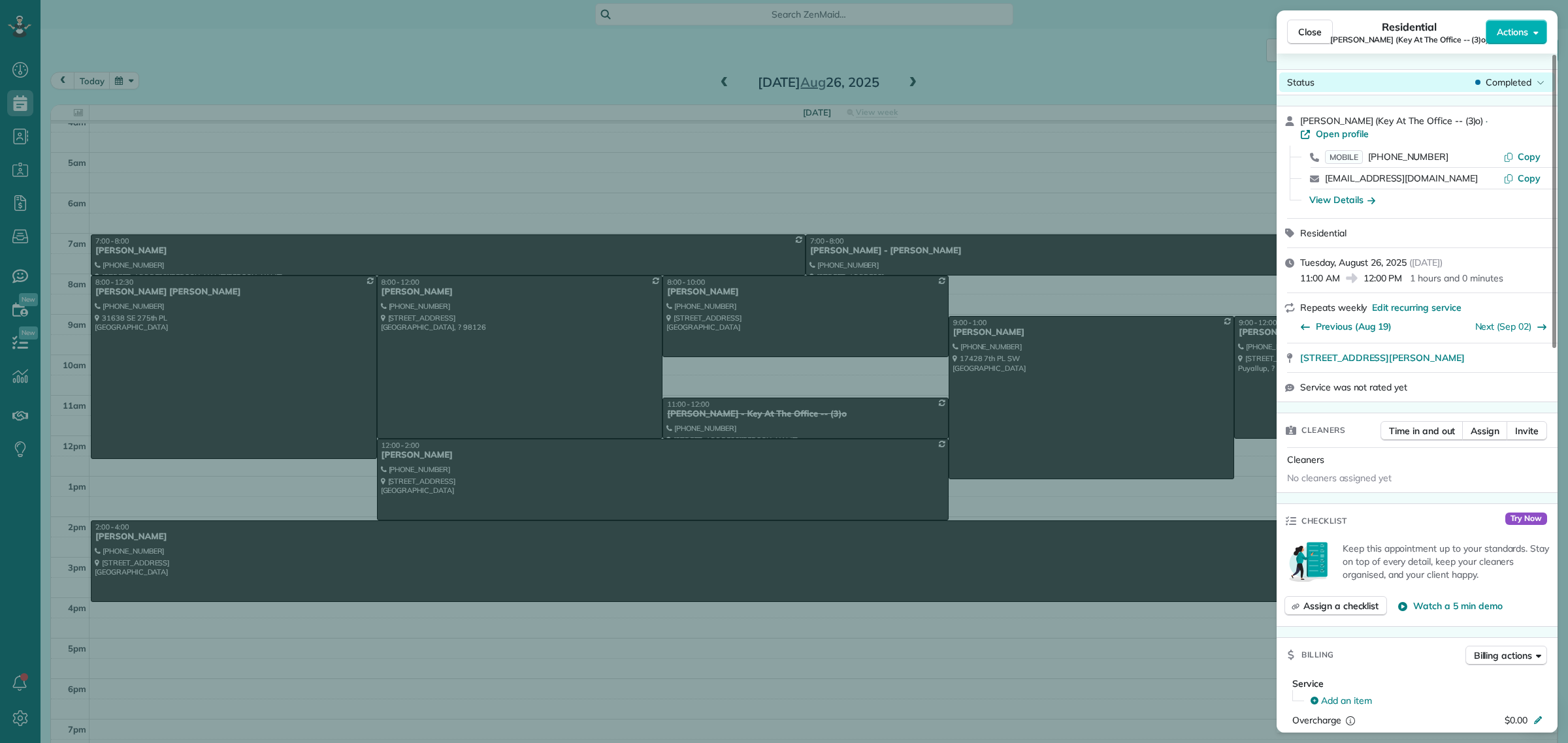
click at [1514, 81] on span "Completed" at bounding box center [1508, 82] width 46 height 13
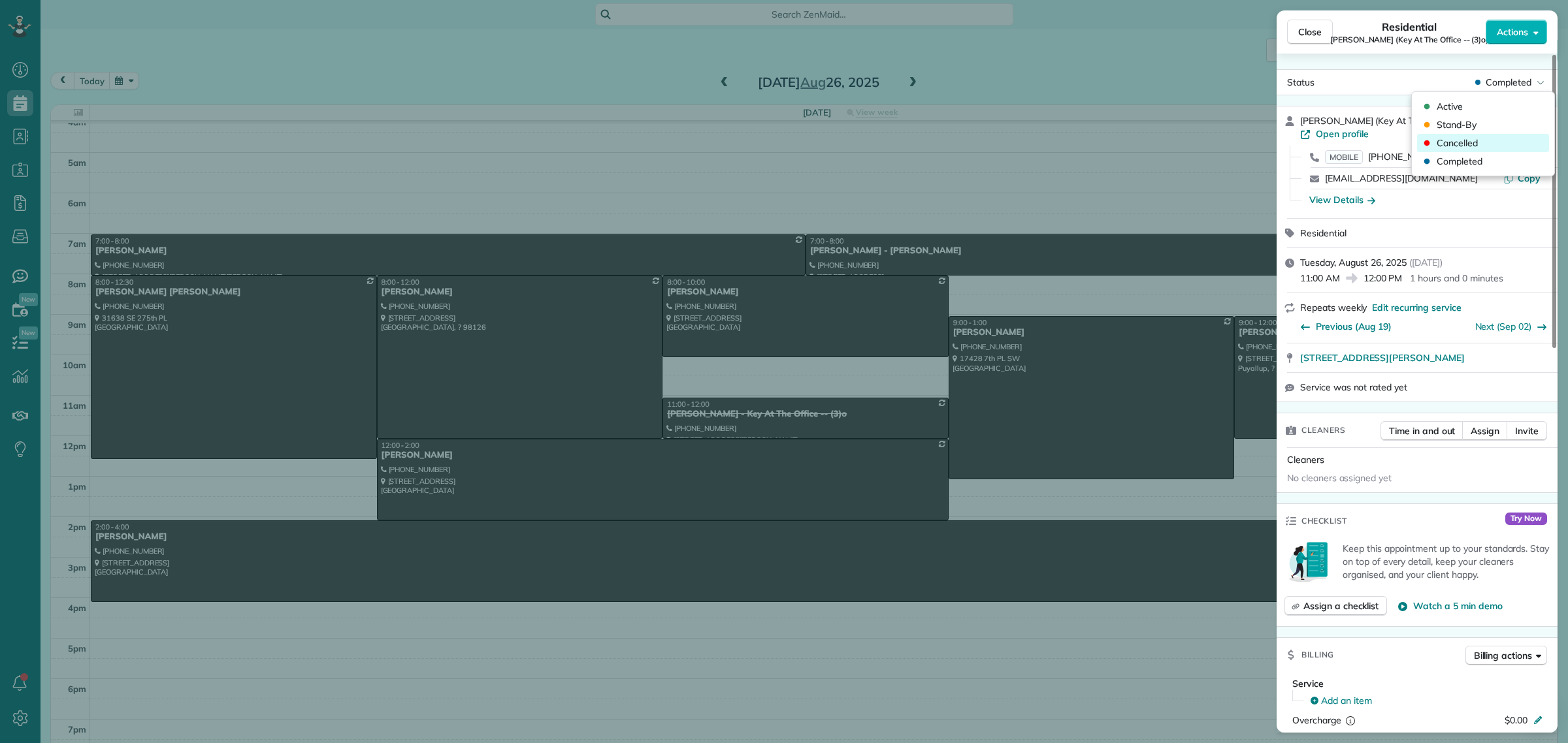
click at [1467, 147] on span "Cancelled" at bounding box center [1457, 142] width 41 height 13
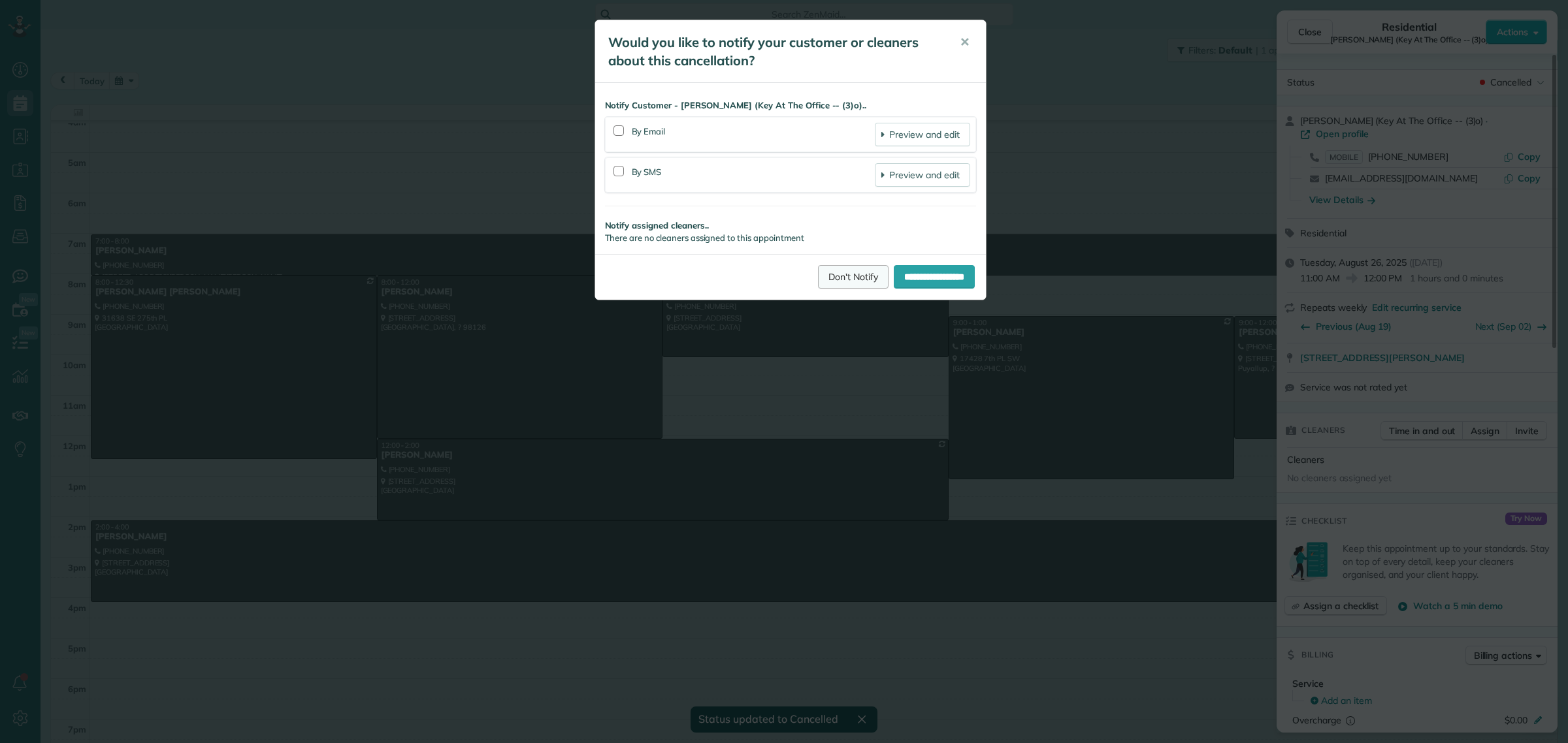
click at [831, 271] on link "Don't Notify" at bounding box center [853, 277] width 70 height 23
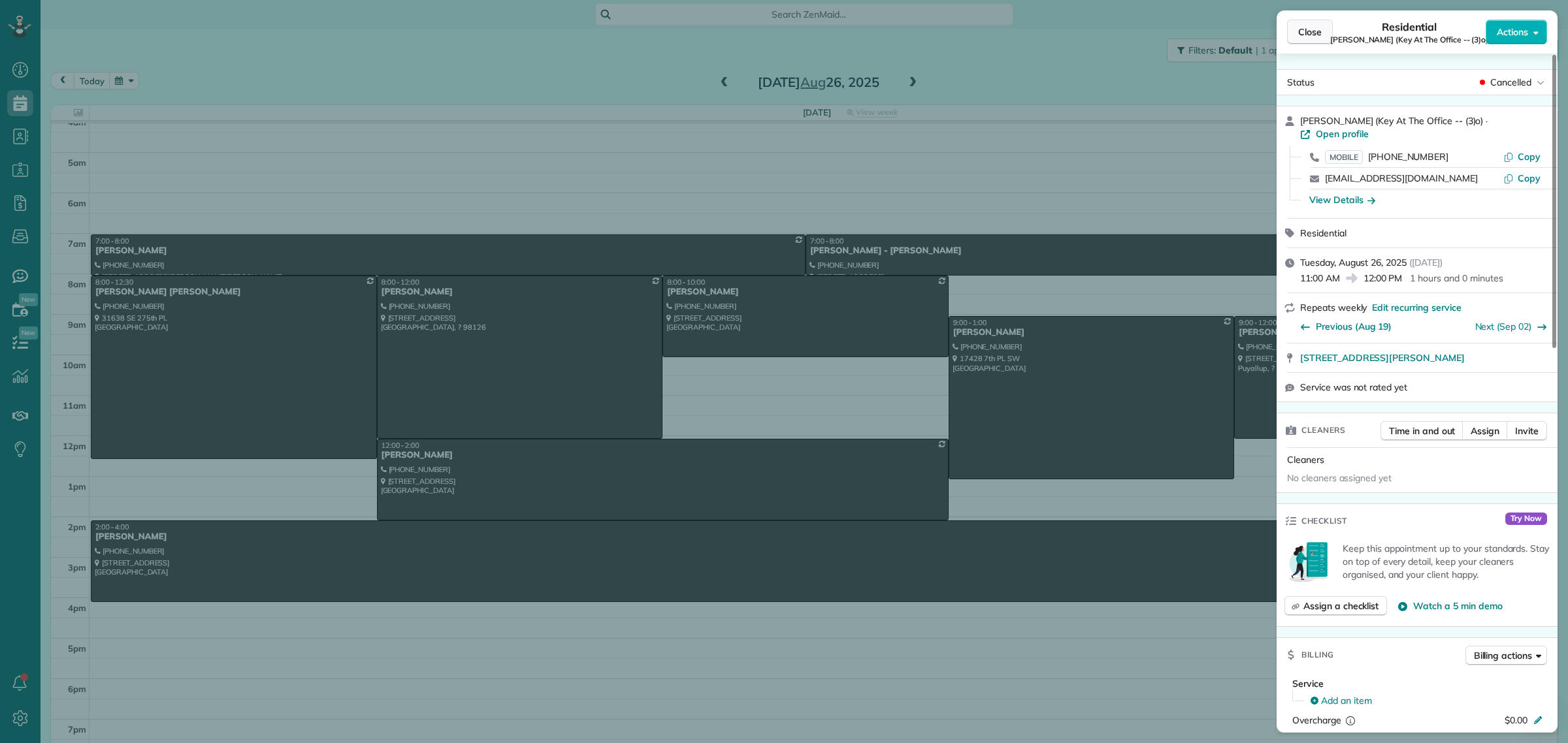
click at [1311, 40] on button "Close" at bounding box center [1310, 32] width 46 height 25
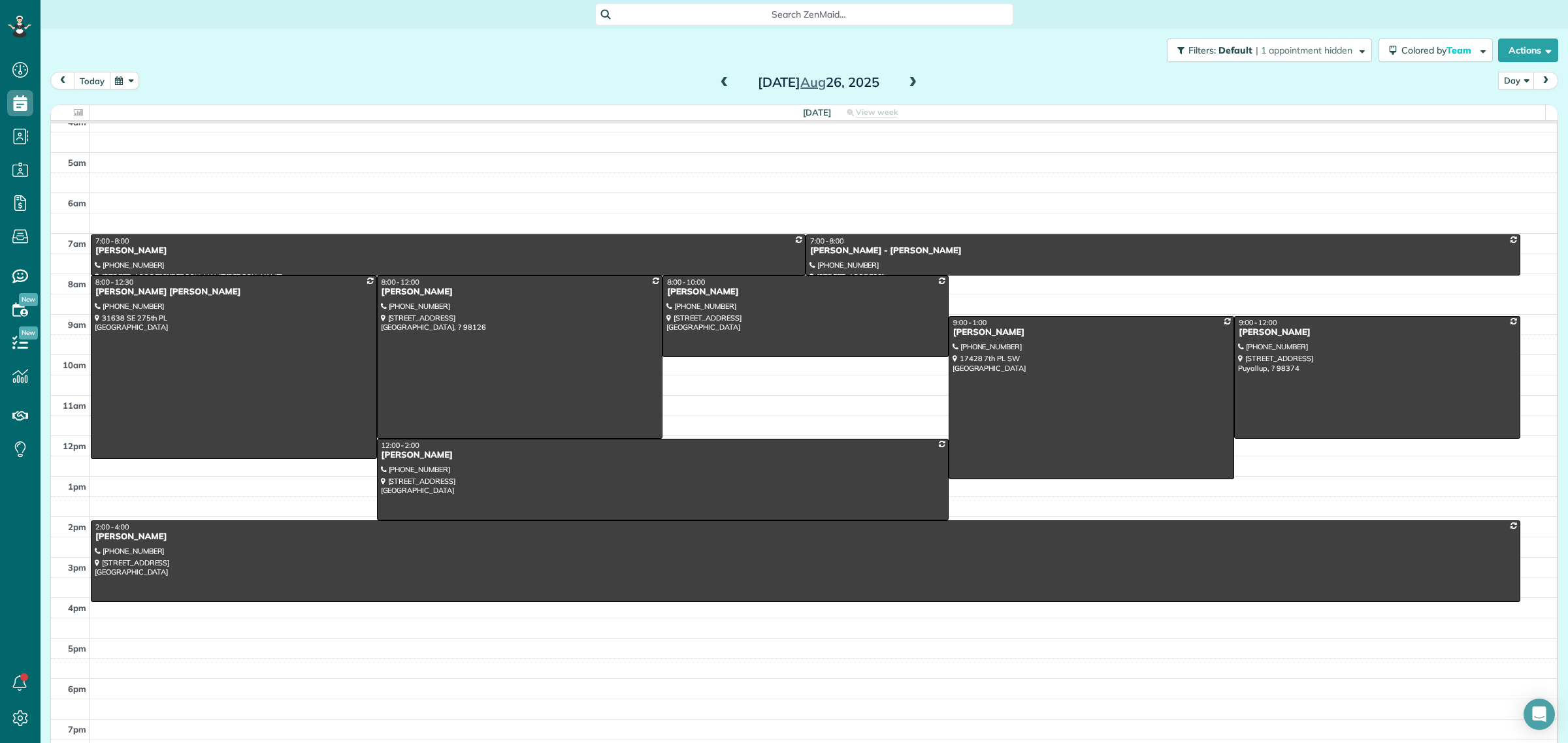
click at [96, 82] on button "today" at bounding box center [92, 81] width 36 height 17
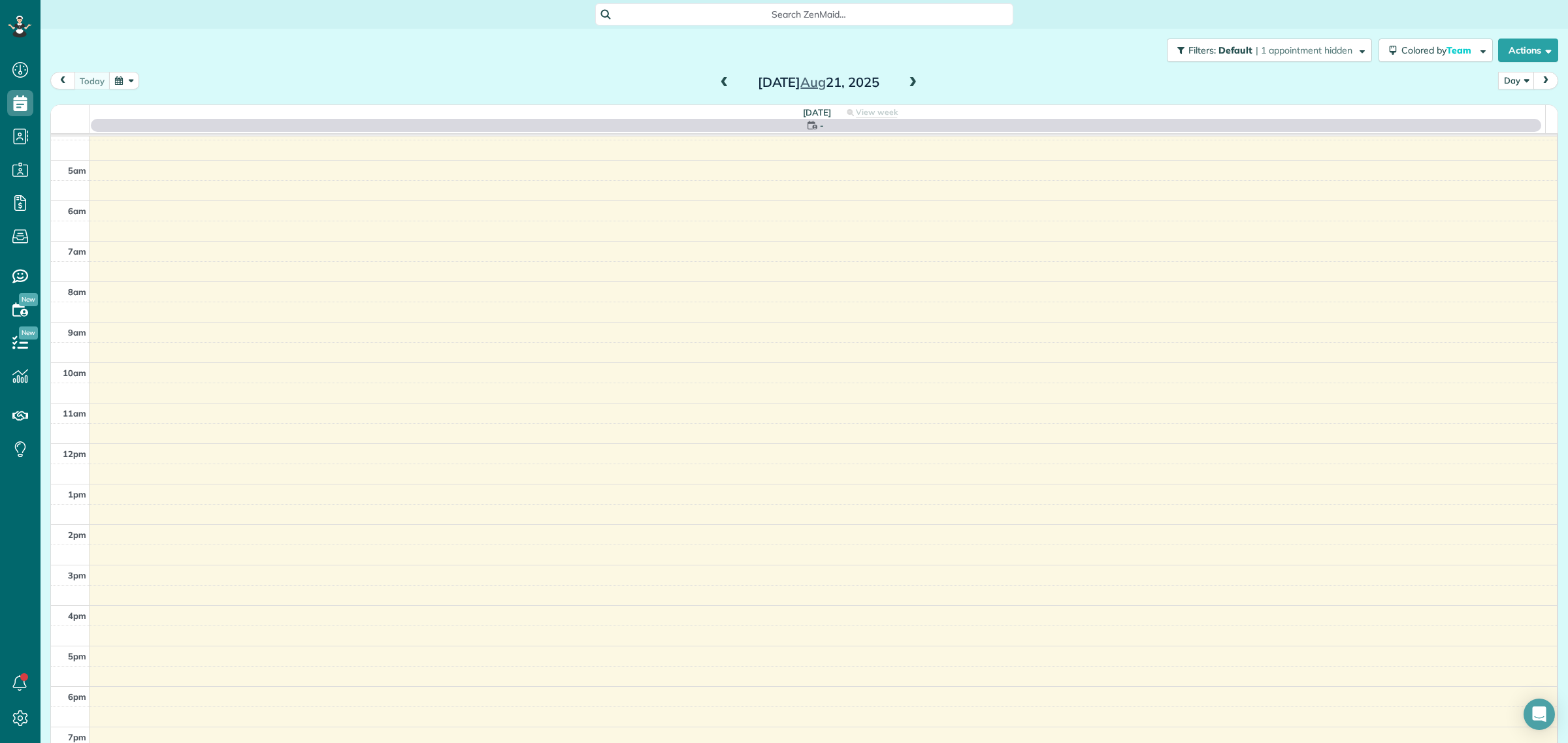
scroll to position [28, 0]
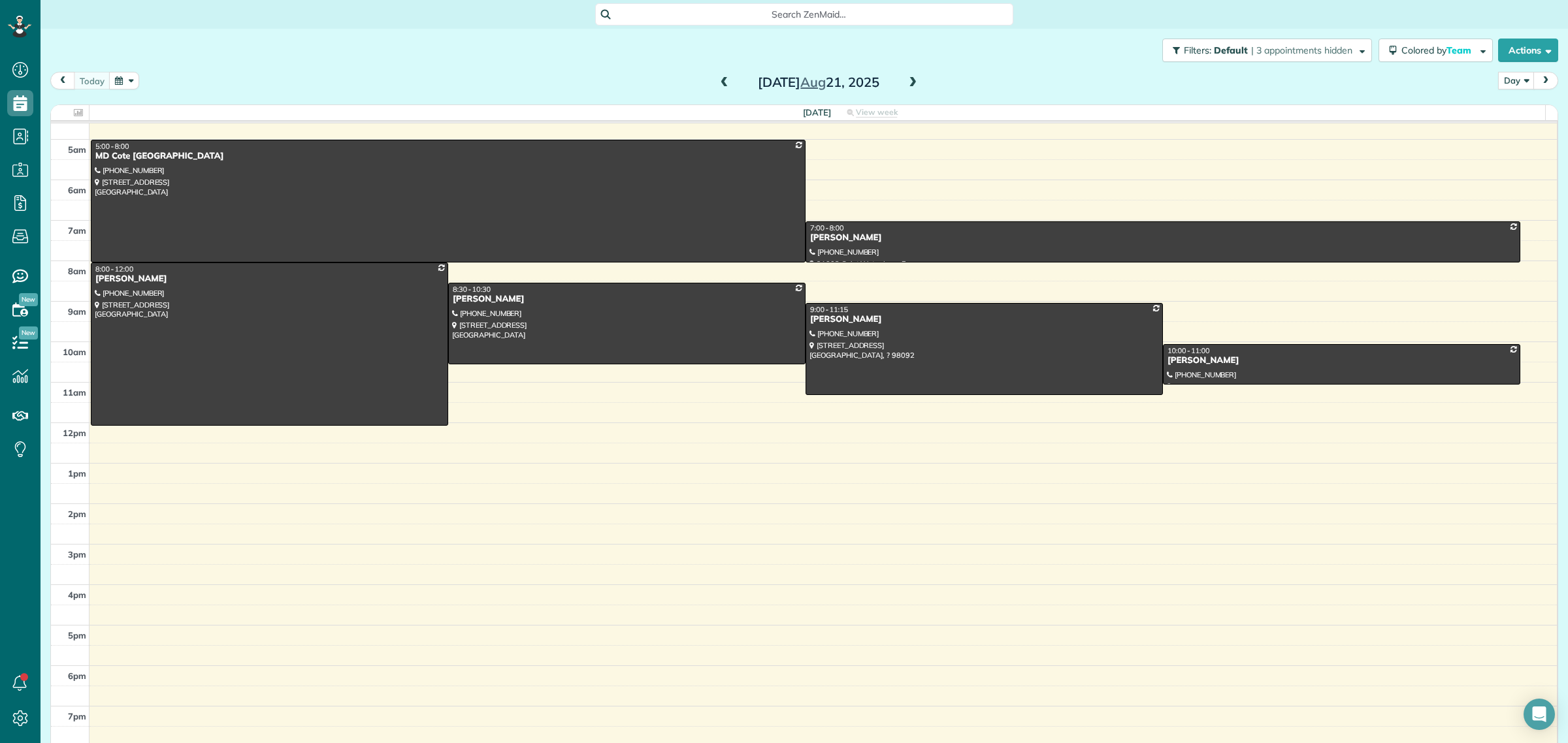
click at [906, 82] on span at bounding box center [912, 83] width 15 height 12
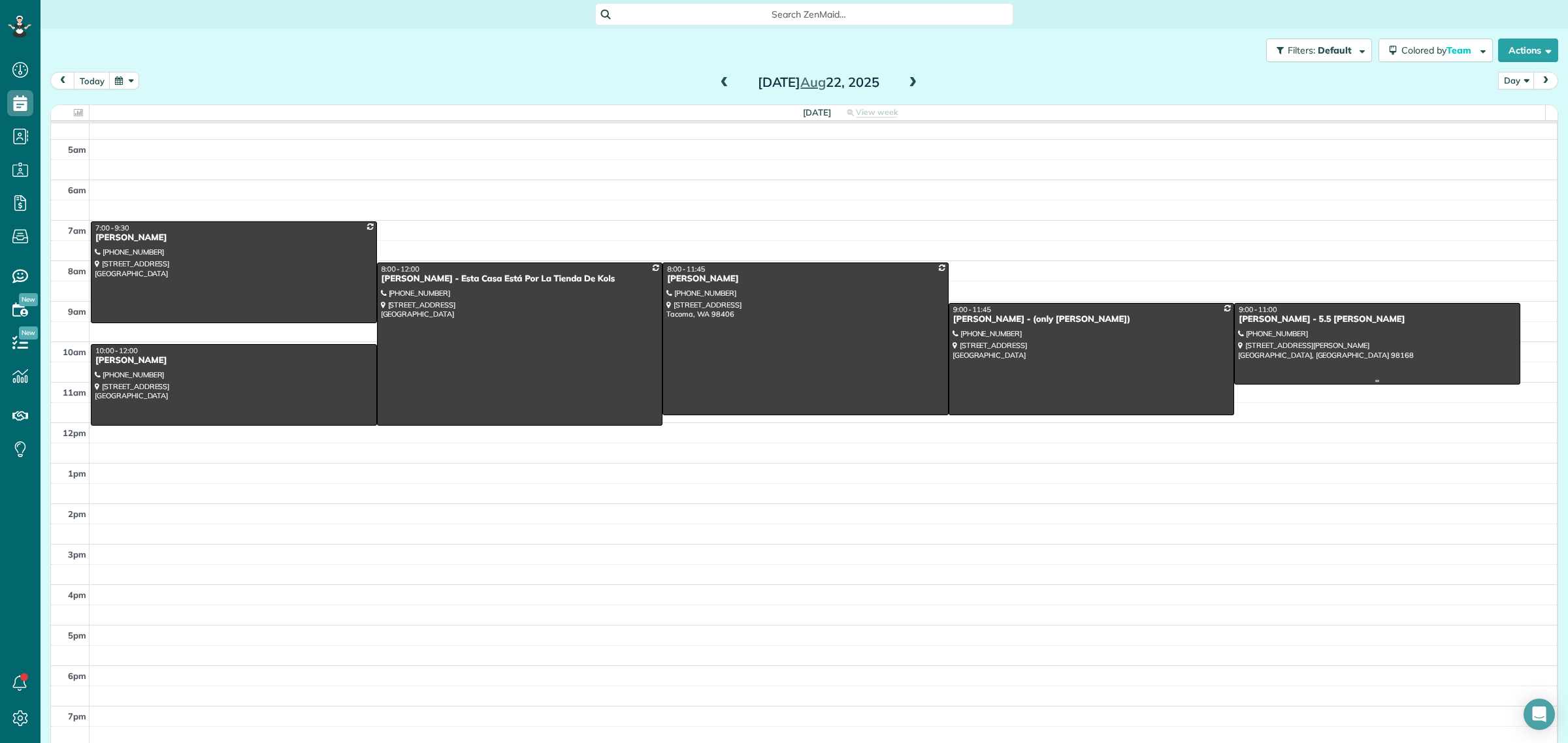
click at [1295, 324] on div at bounding box center [1377, 344] width 285 height 81
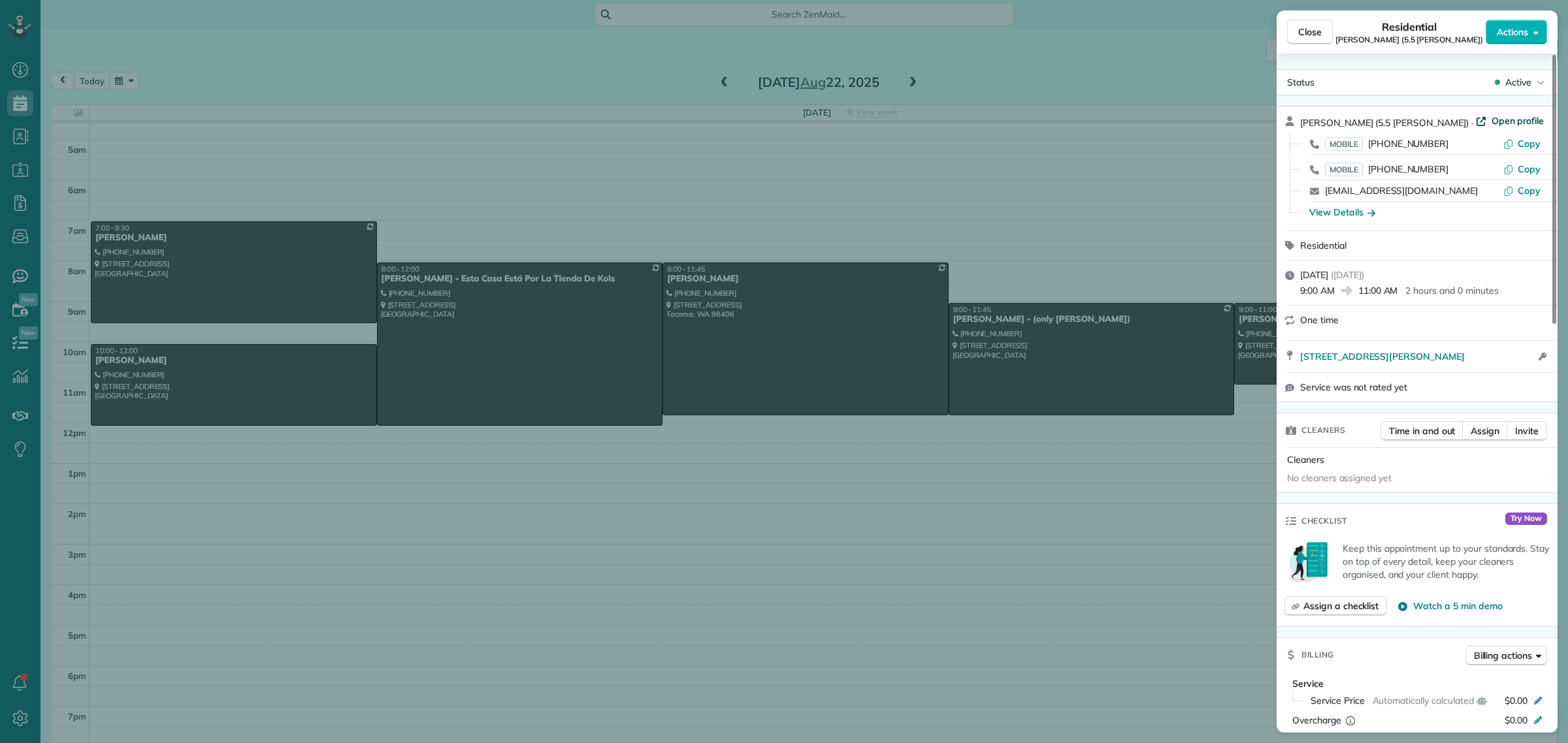
click at [1492, 120] on span "Open profile" at bounding box center [1518, 121] width 53 height 13
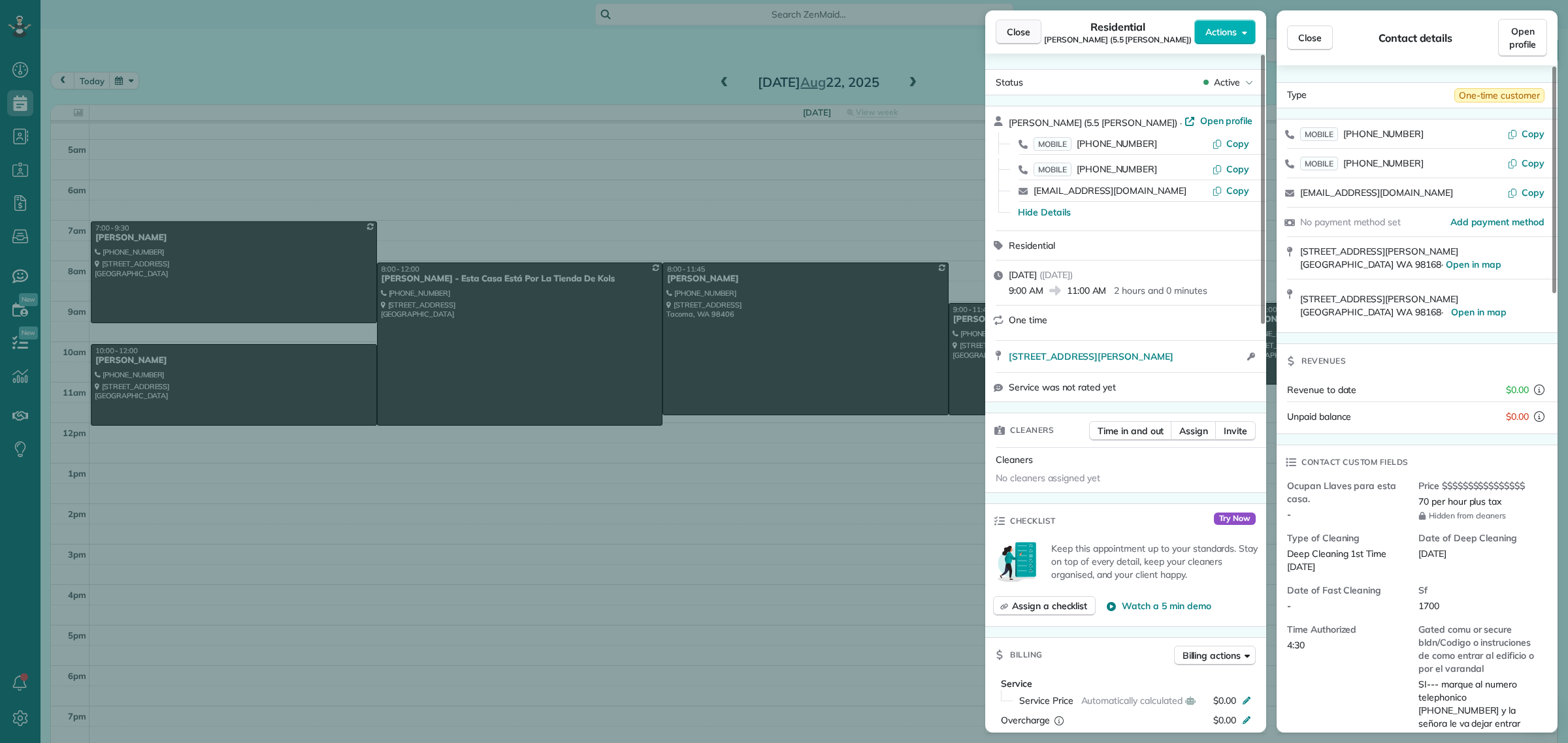
click at [1021, 28] on span "Close" at bounding box center [1018, 31] width 23 height 13
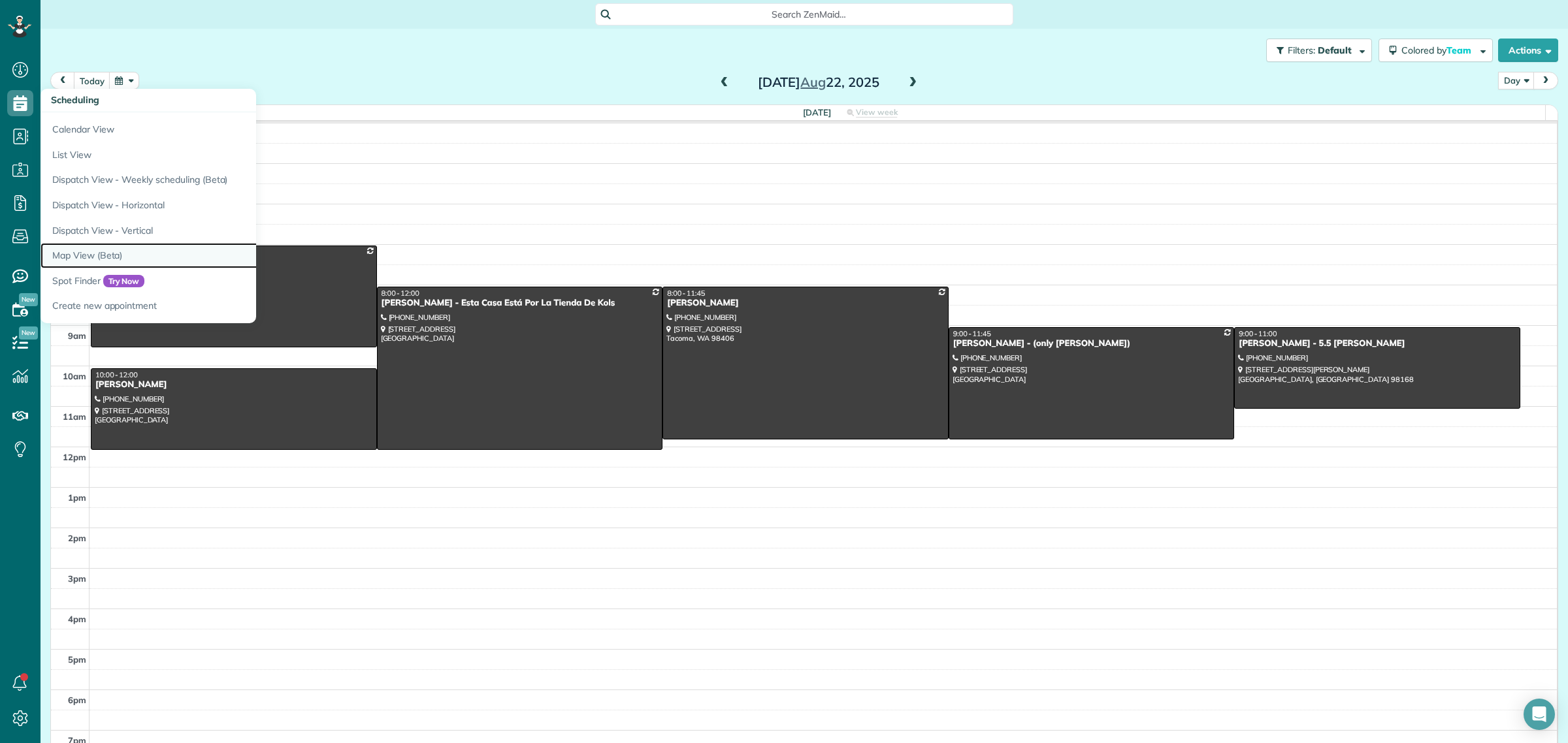
click at [94, 259] on link "Map View (Beta)" at bounding box center [204, 255] width 326 height 25
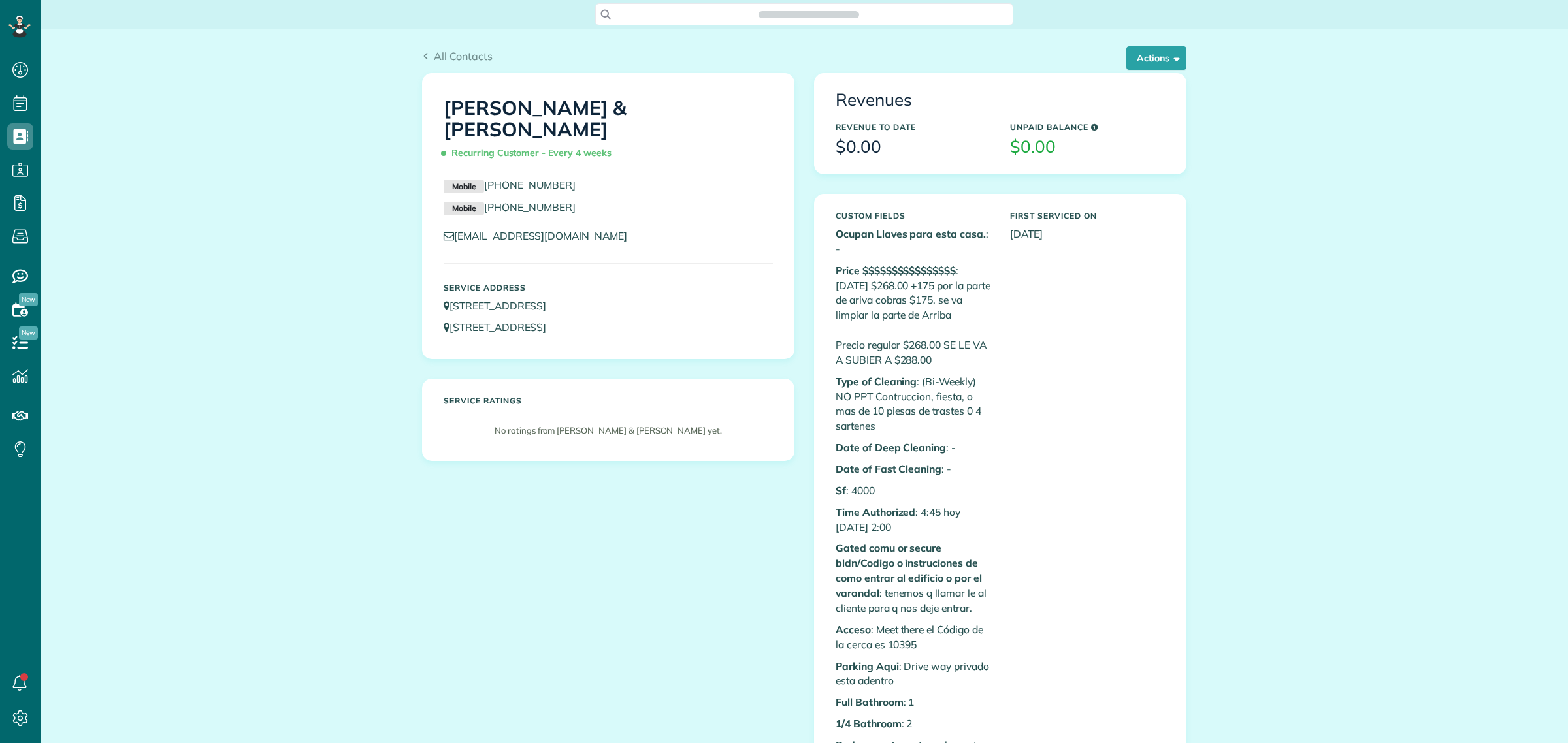
scroll to position [5, 5]
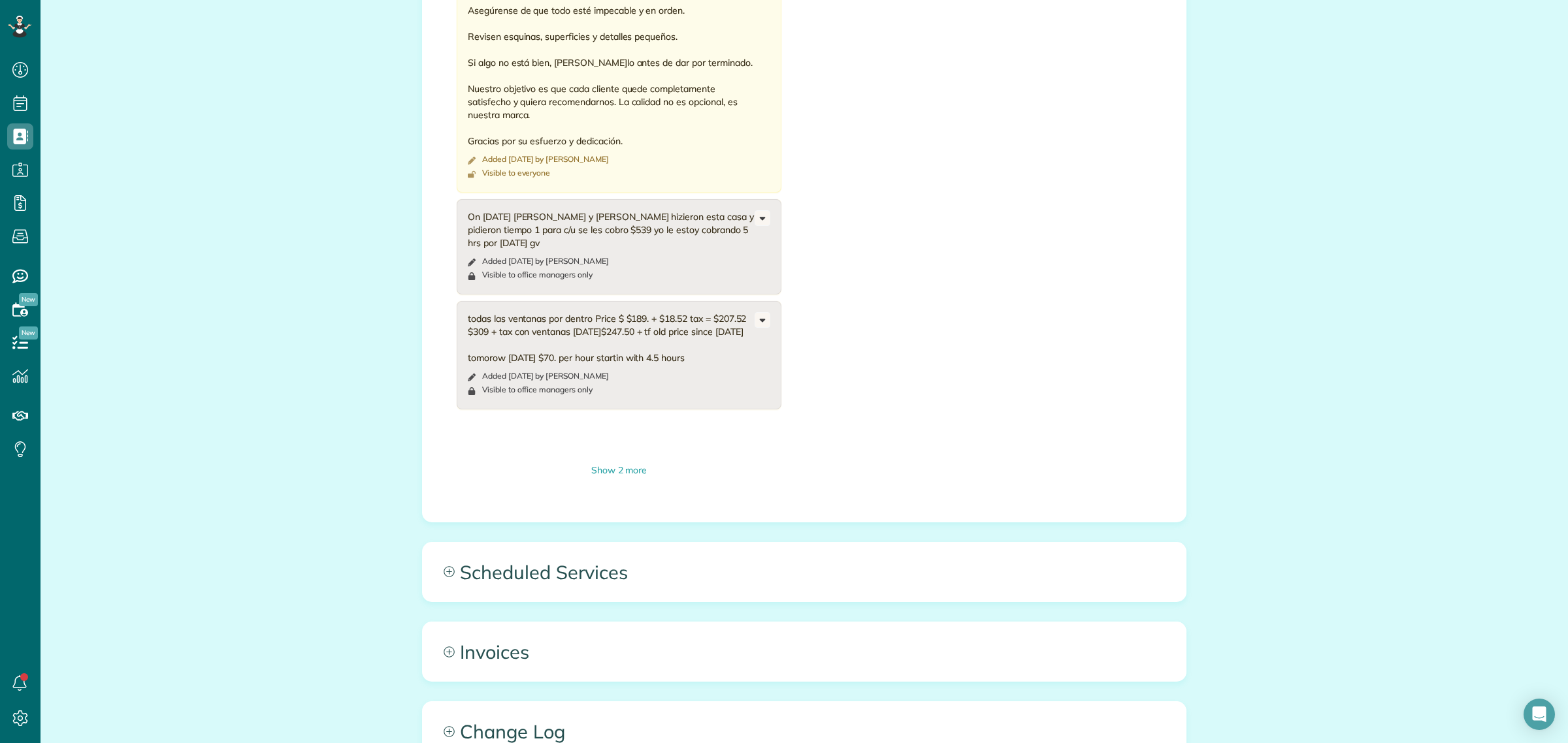
scroll to position [1925, 0]
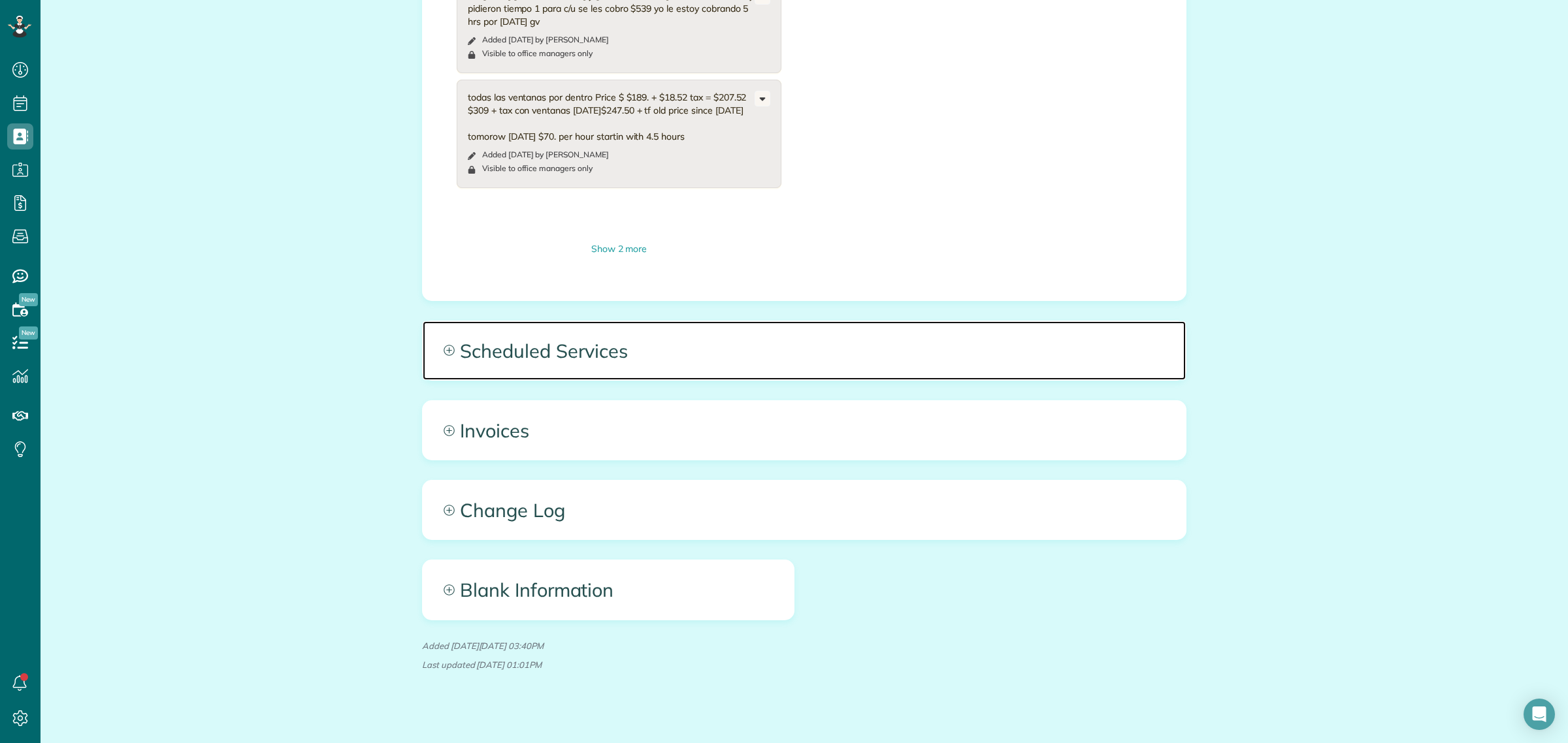
click at [553, 332] on span "Scheduled Services" at bounding box center [804, 351] width 763 height 59
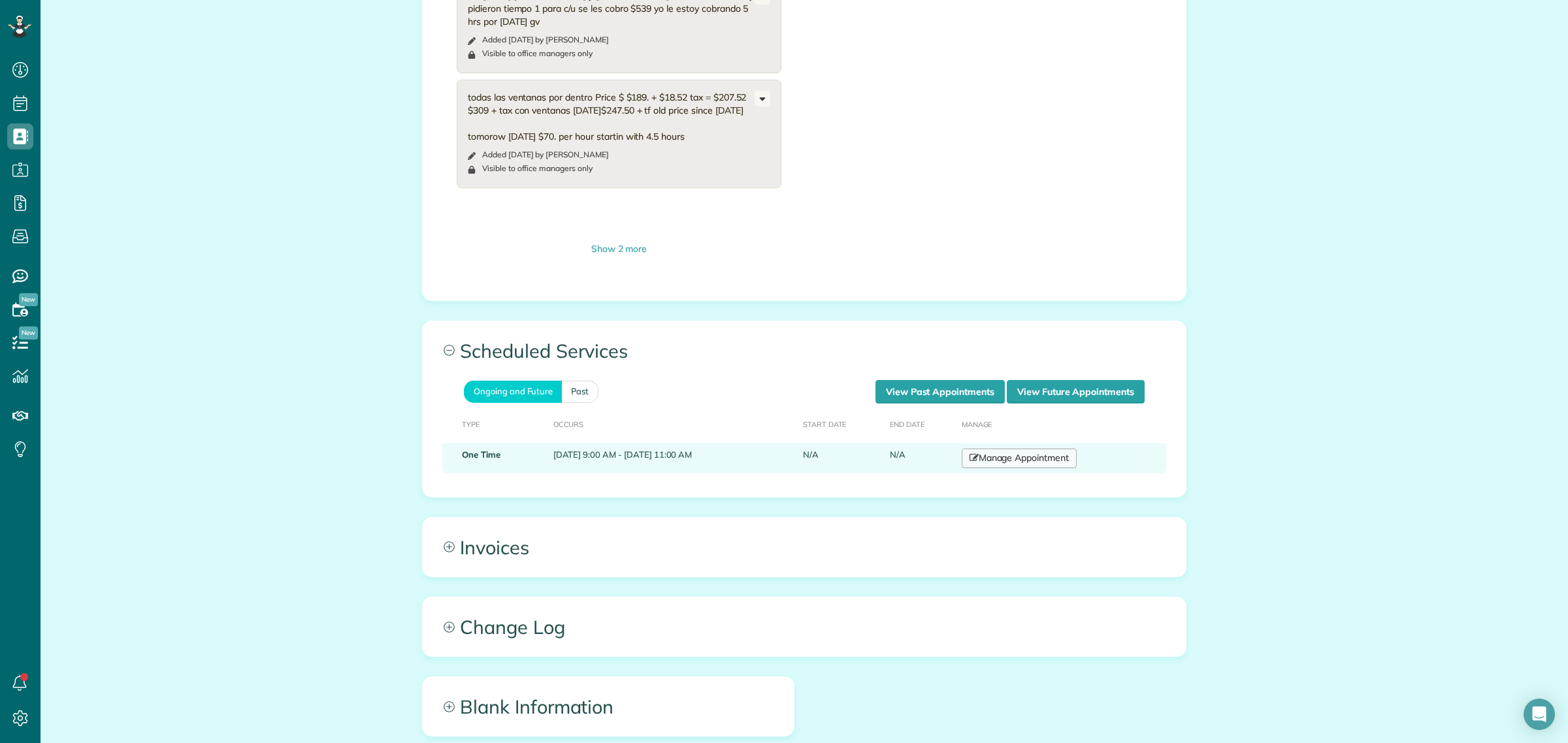
click at [1034, 453] on link "Manage Appointment" at bounding box center [1019, 458] width 115 height 20
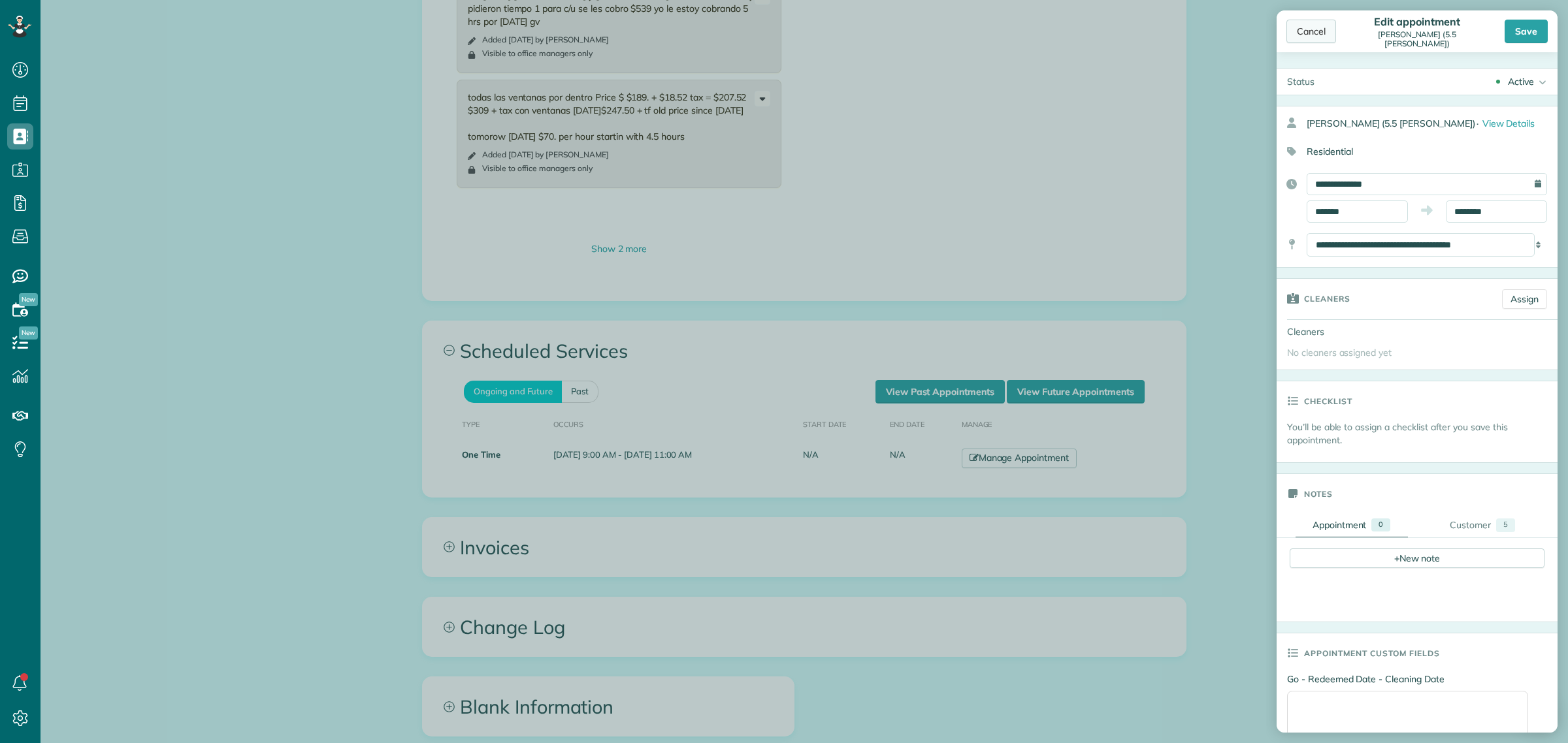
click at [1318, 30] on div "Cancel" at bounding box center [1311, 31] width 49 height 23
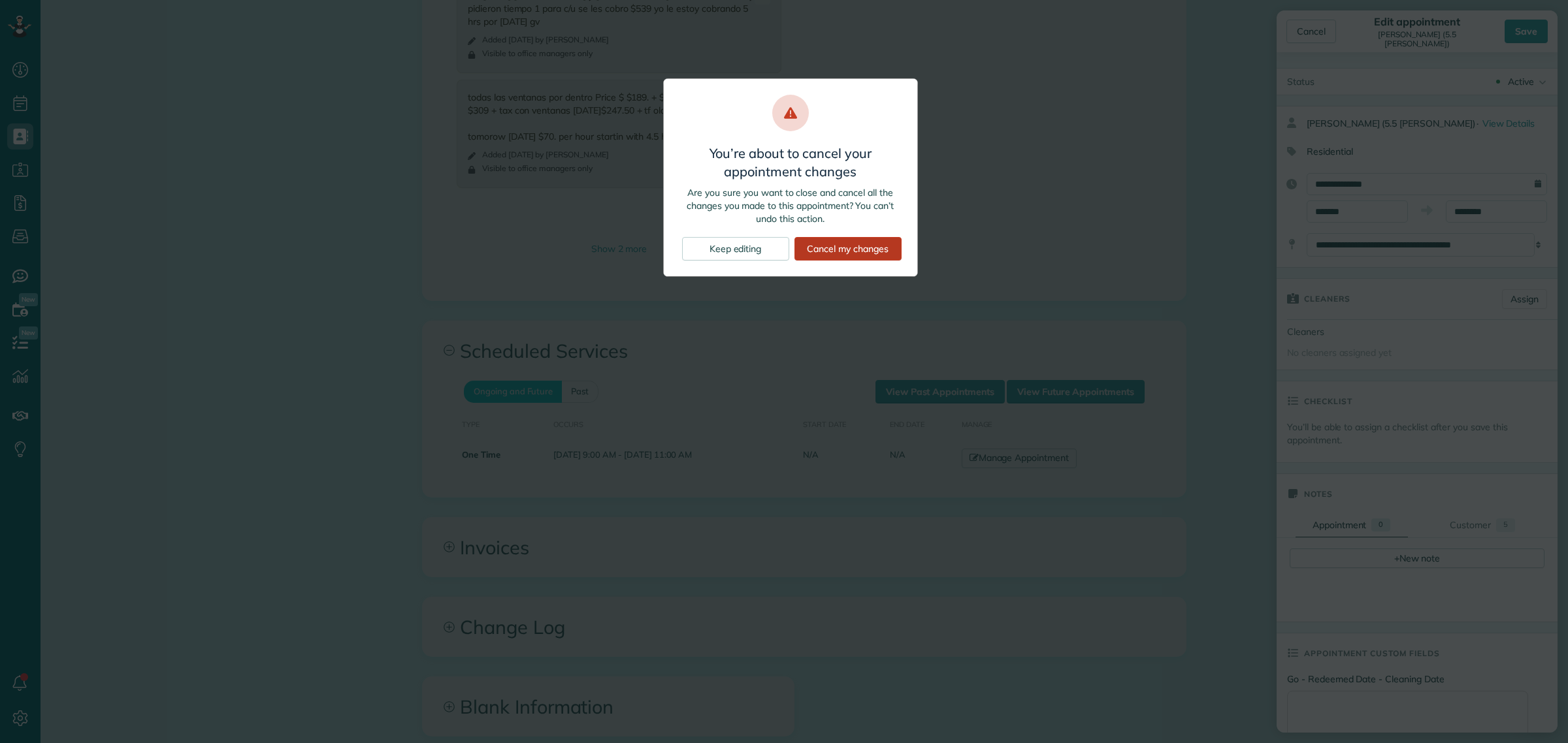
click at [823, 245] on div "Cancel my changes" at bounding box center [847, 248] width 107 height 23
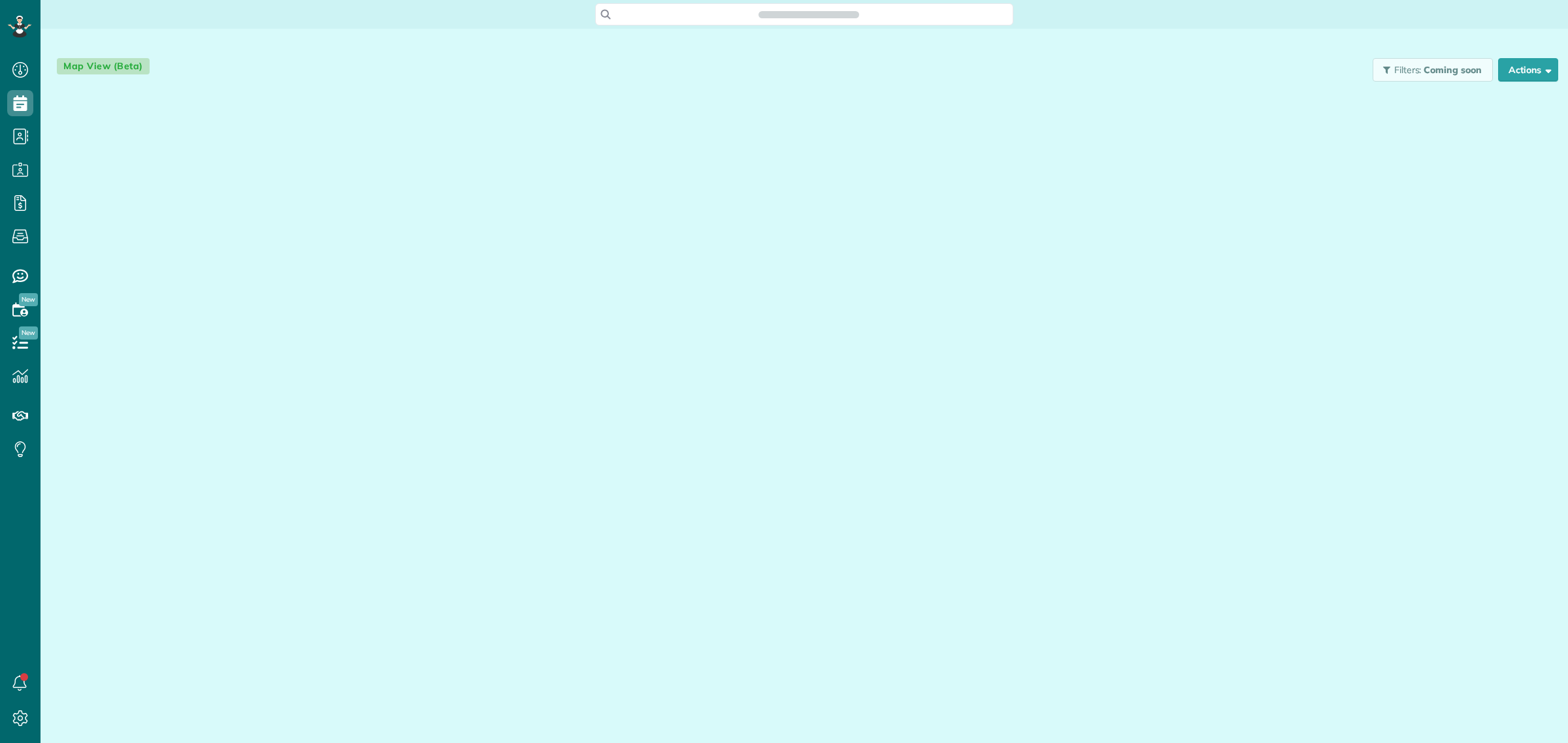
scroll to position [5, 5]
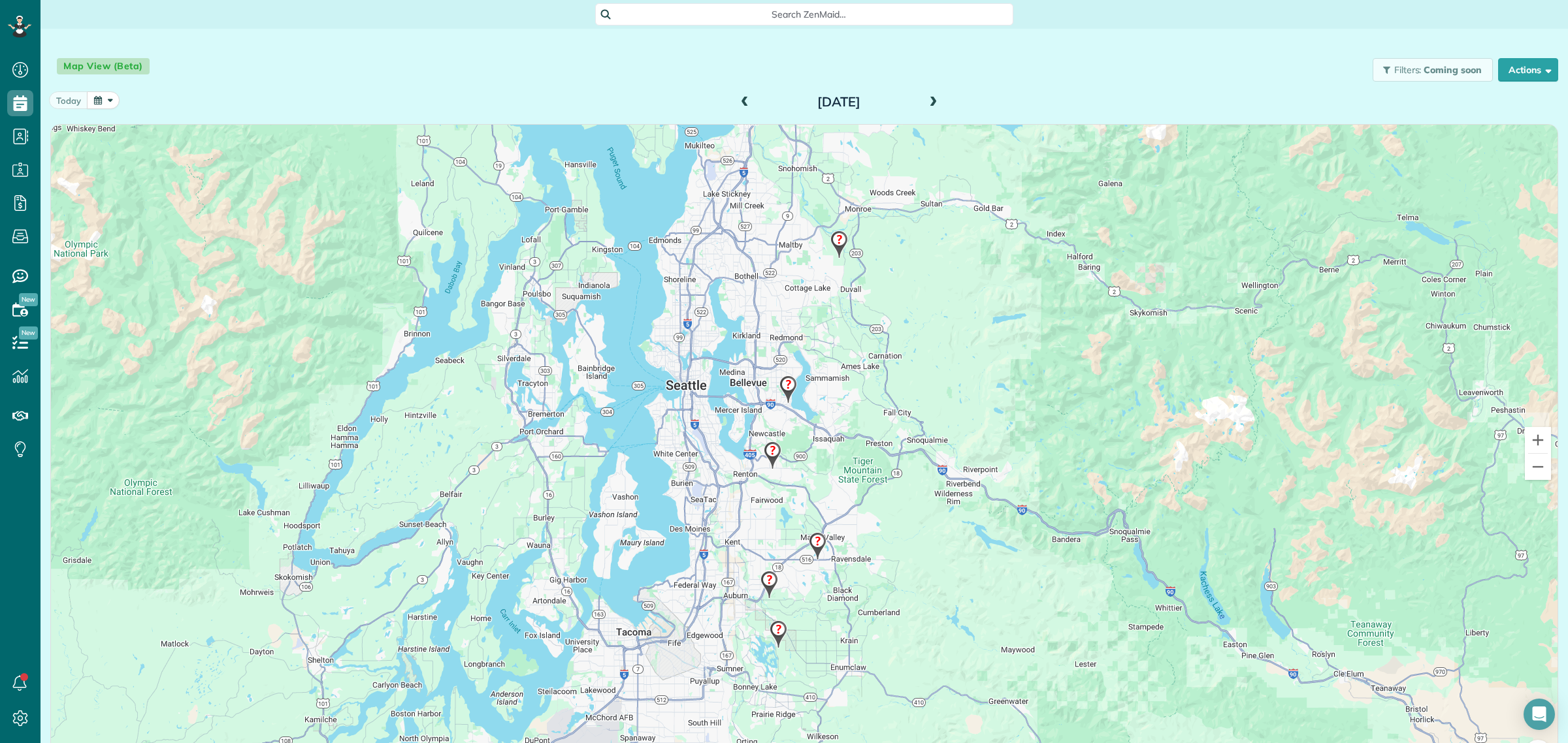
click at [926, 102] on span at bounding box center [932, 102] width 15 height 12
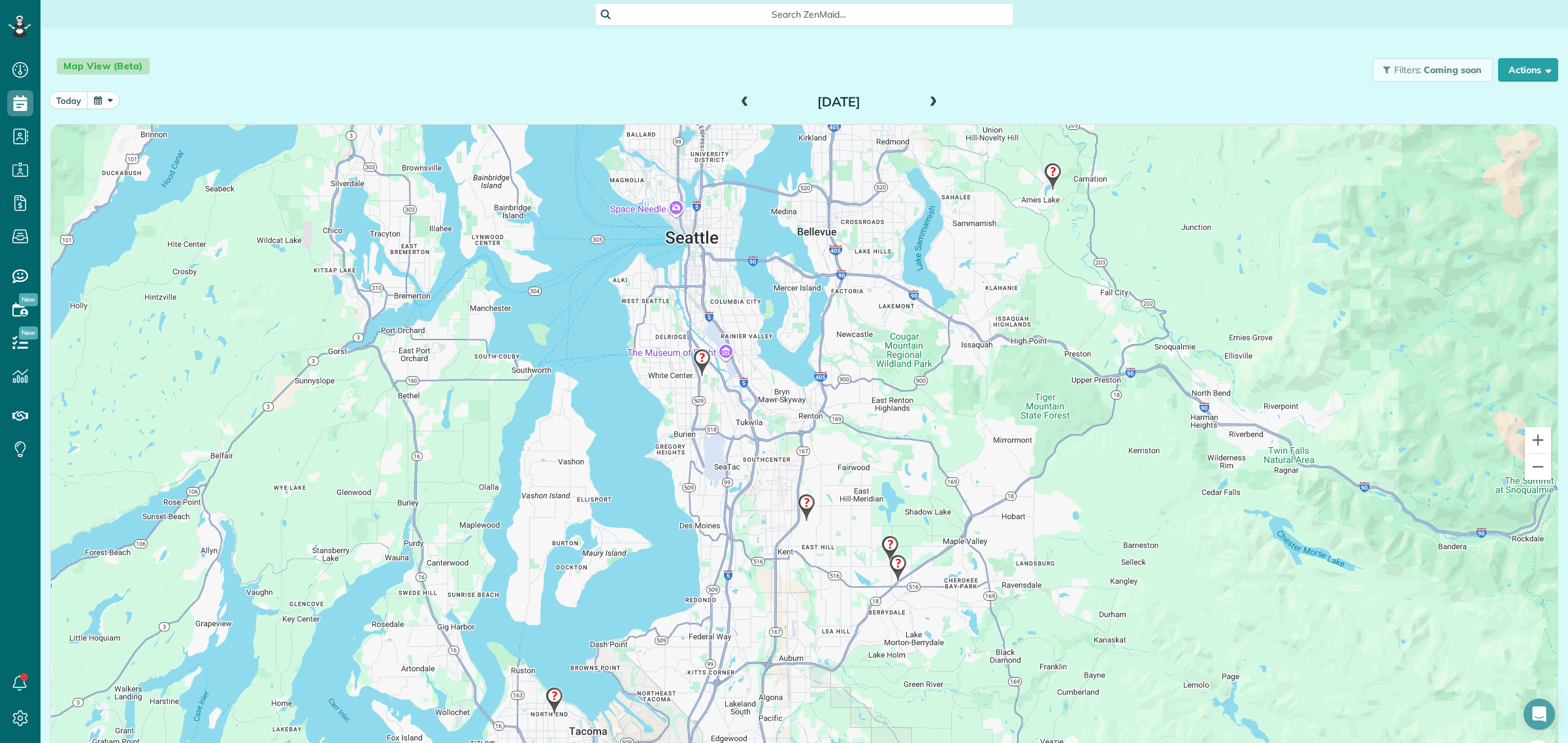
click at [550, 694] on img at bounding box center [554, 701] width 28 height 38
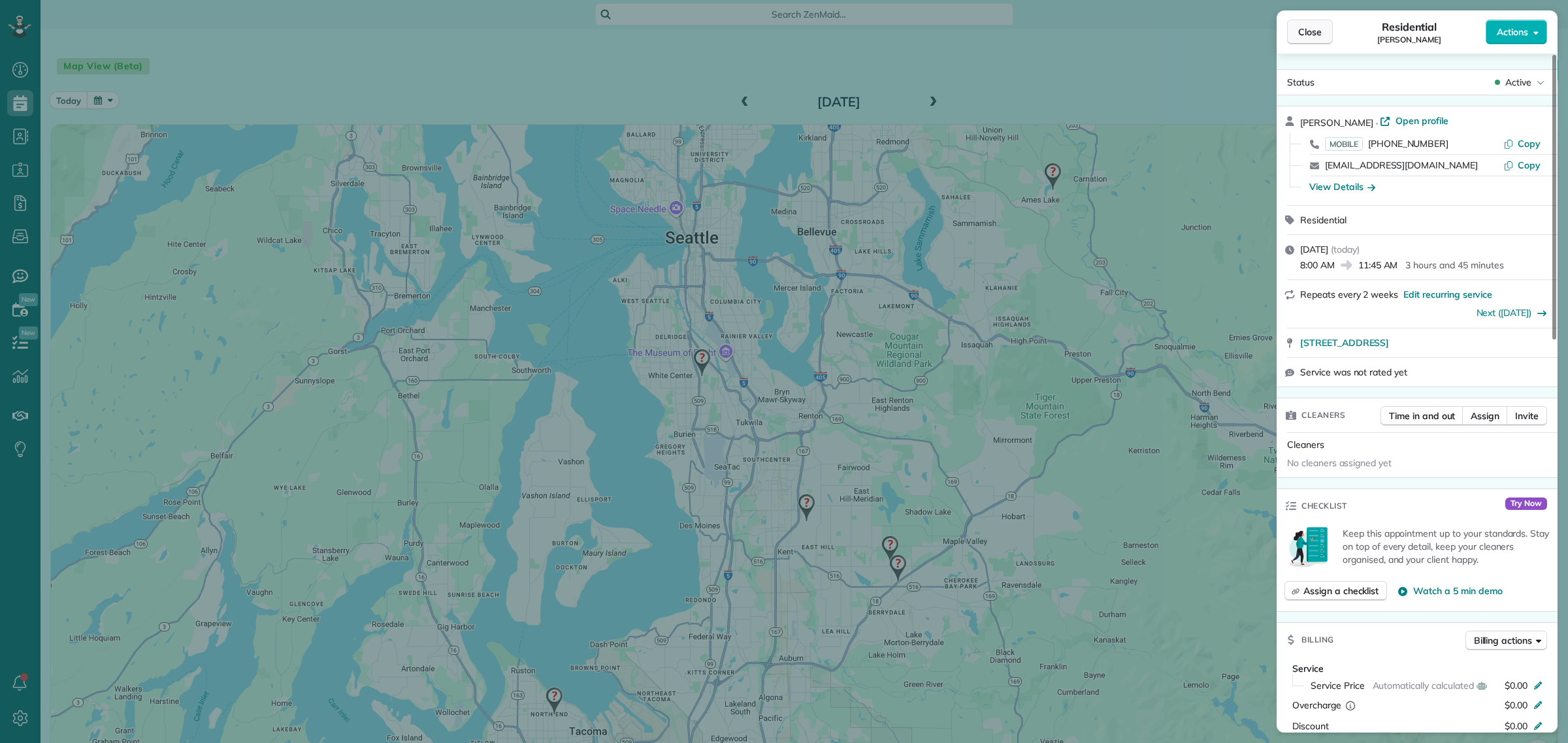
click at [1314, 30] on span "Close" at bounding box center [1309, 31] width 23 height 13
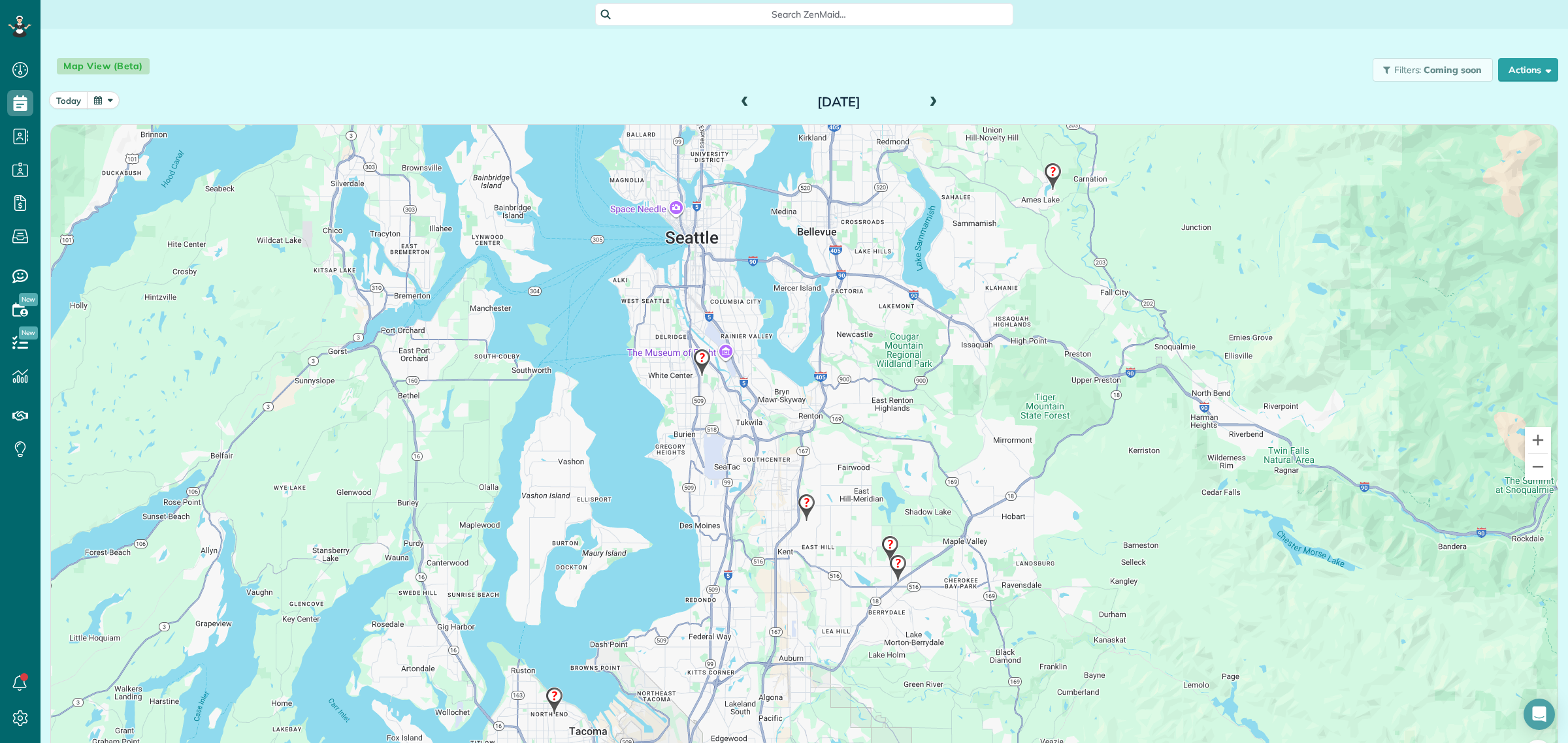
click at [889, 544] on img at bounding box center [890, 549] width 28 height 38
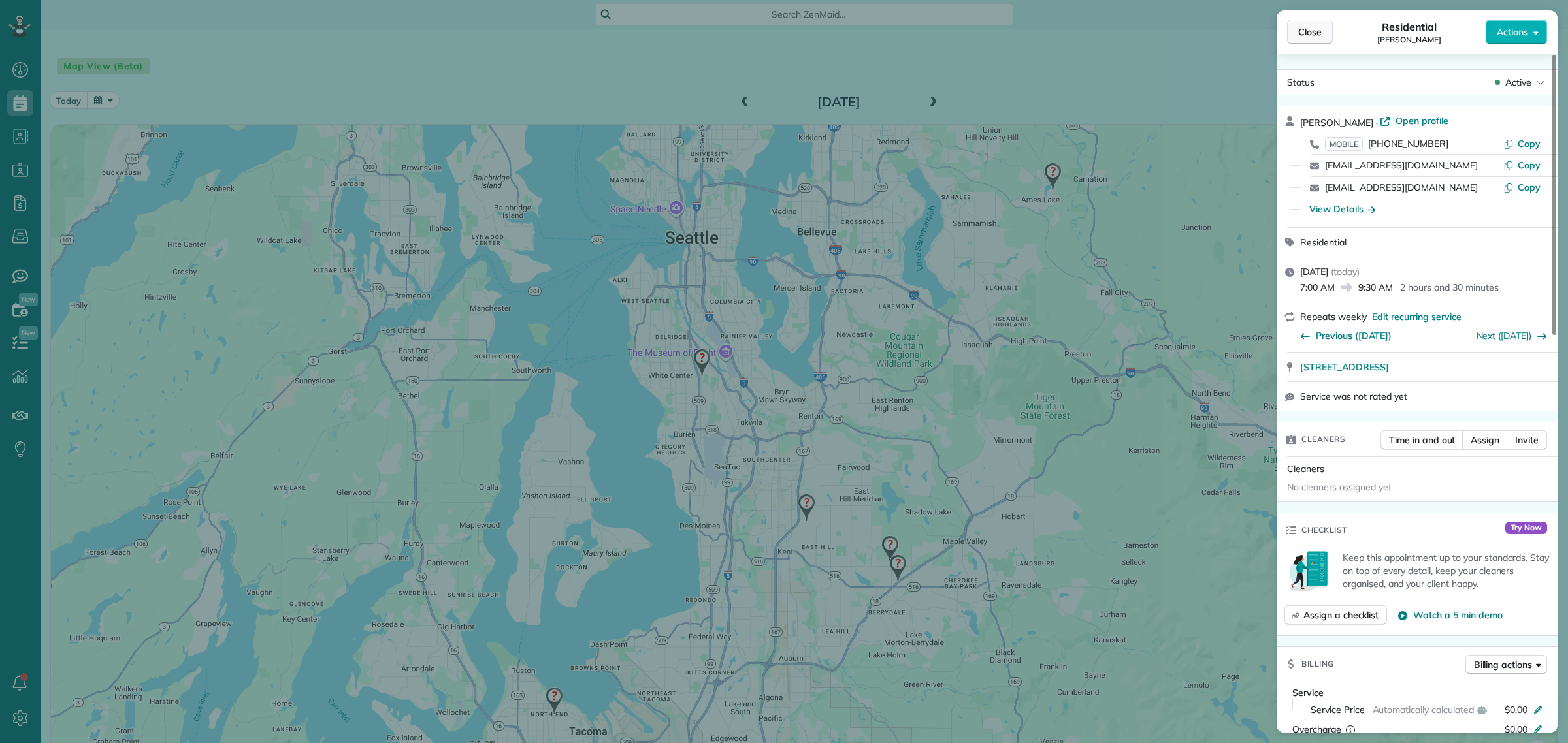
click at [1316, 30] on span "Close" at bounding box center [1309, 31] width 23 height 13
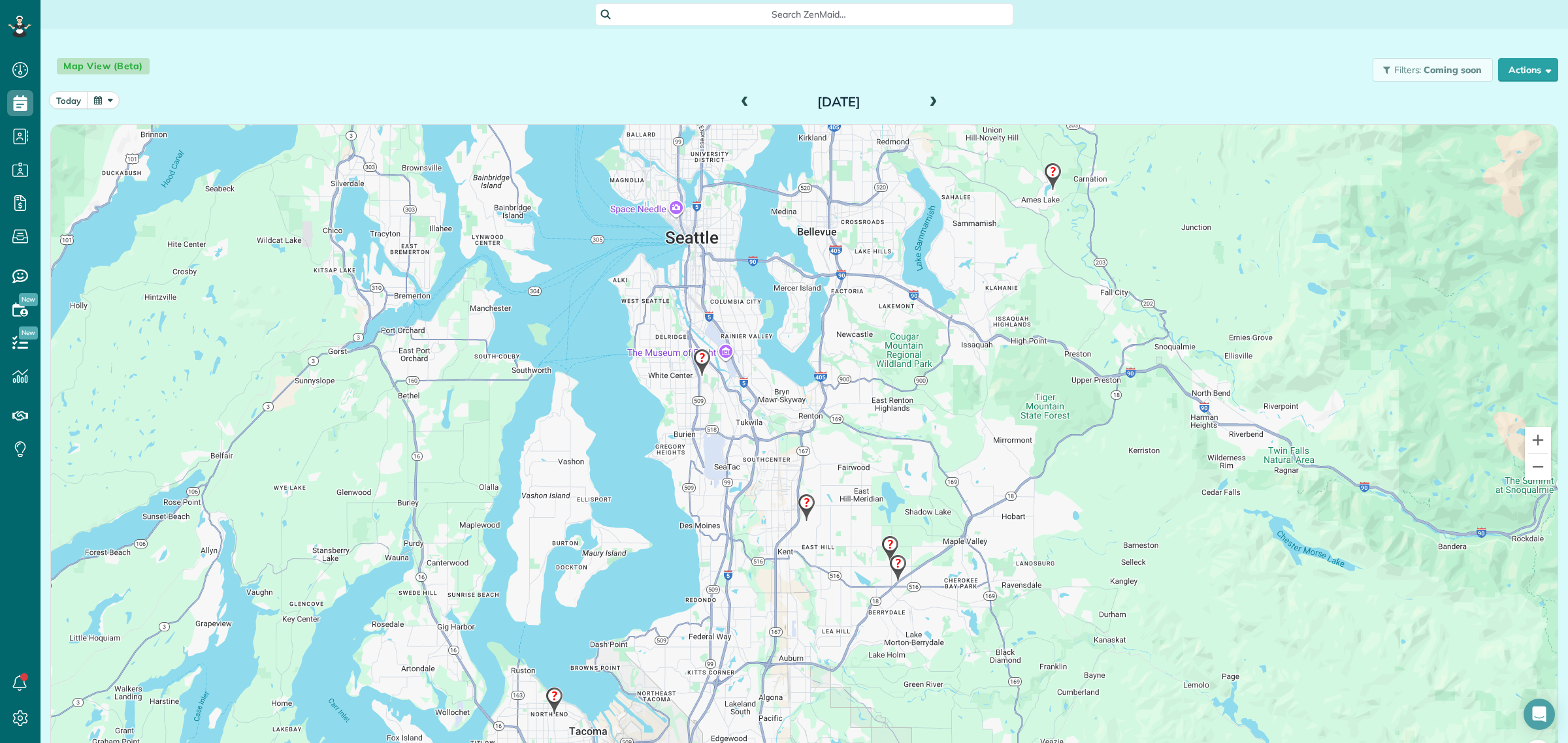
click at [804, 510] on img at bounding box center [807, 508] width 28 height 38
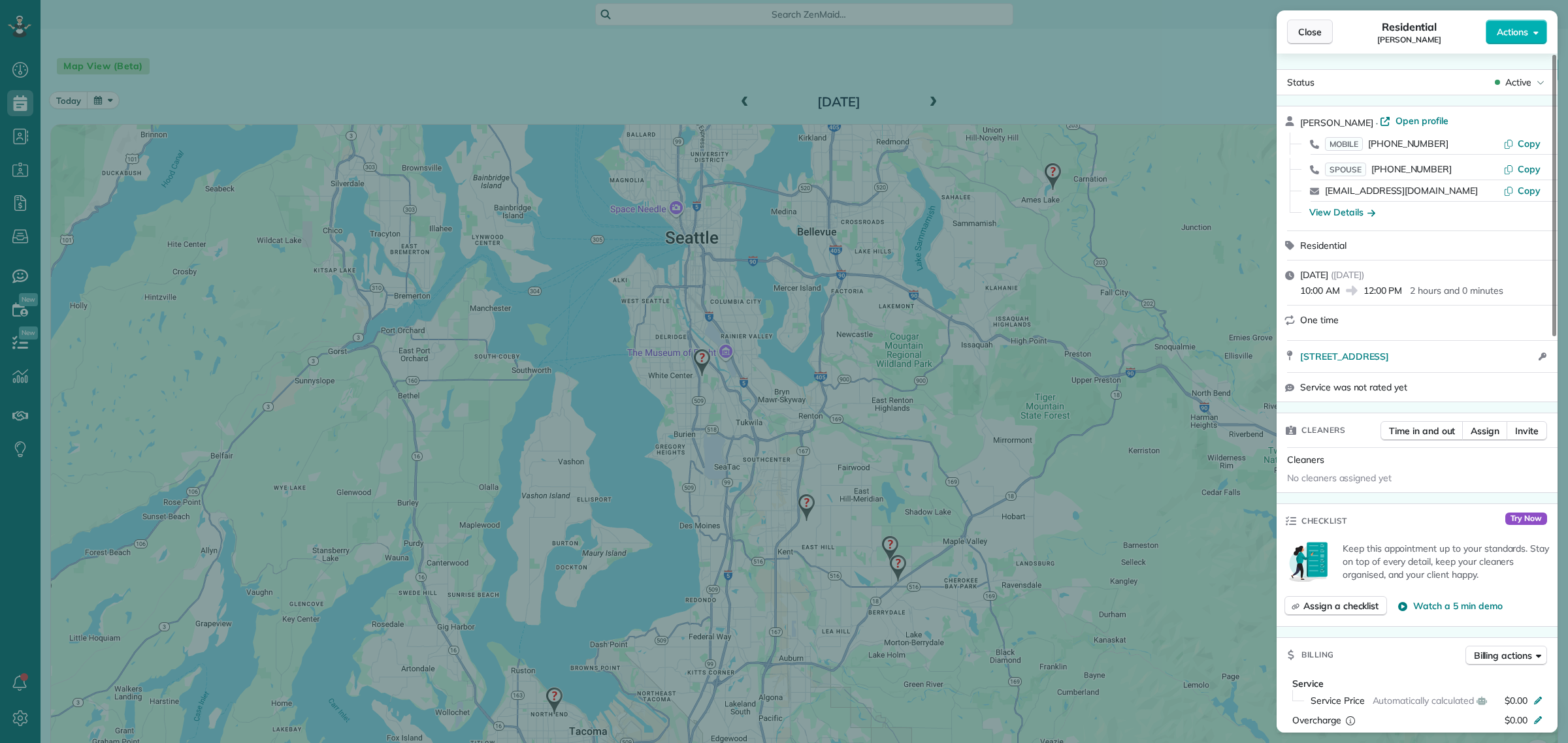
click at [1311, 40] on button "Close" at bounding box center [1310, 32] width 46 height 25
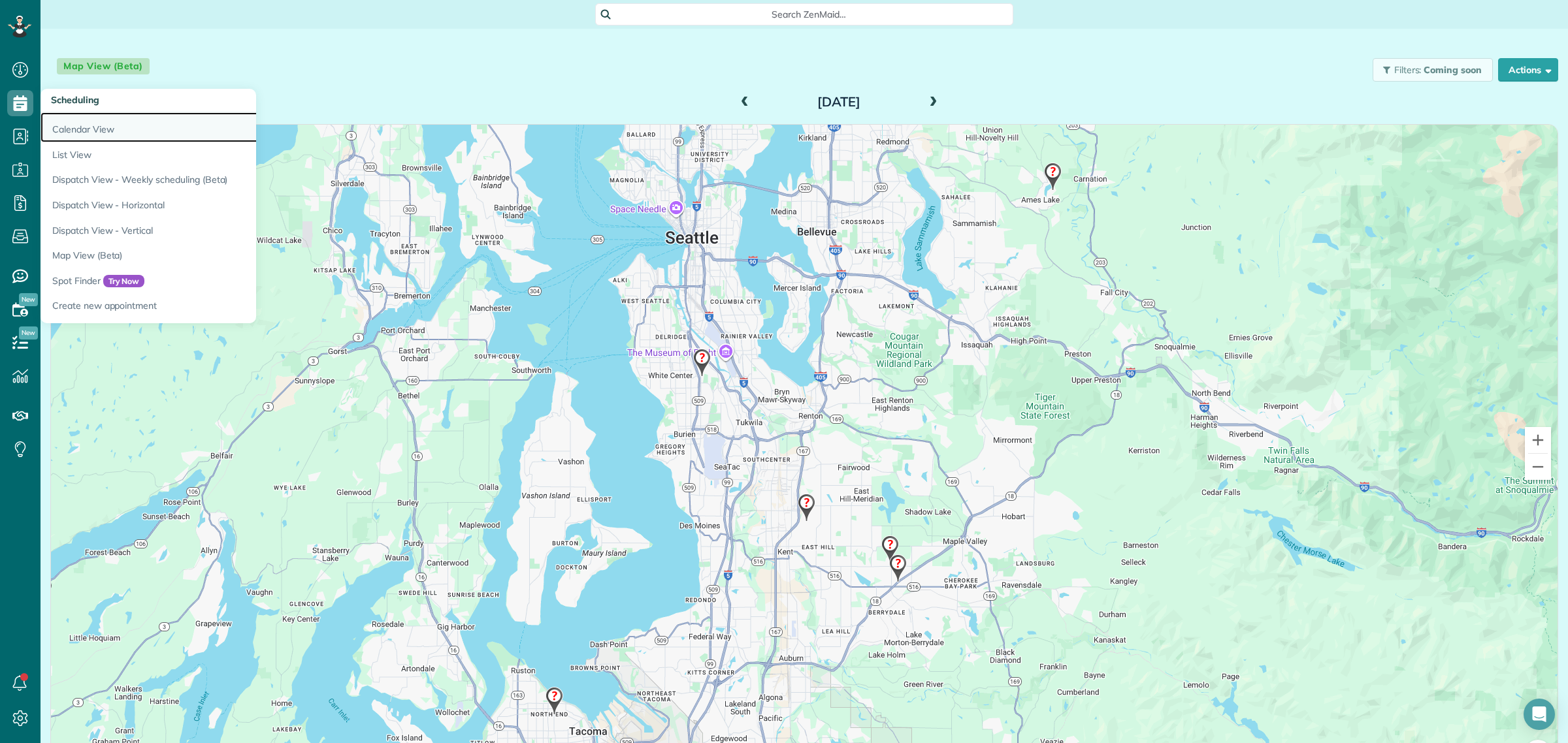
click at [89, 132] on link "Calendar View" at bounding box center [204, 127] width 326 height 30
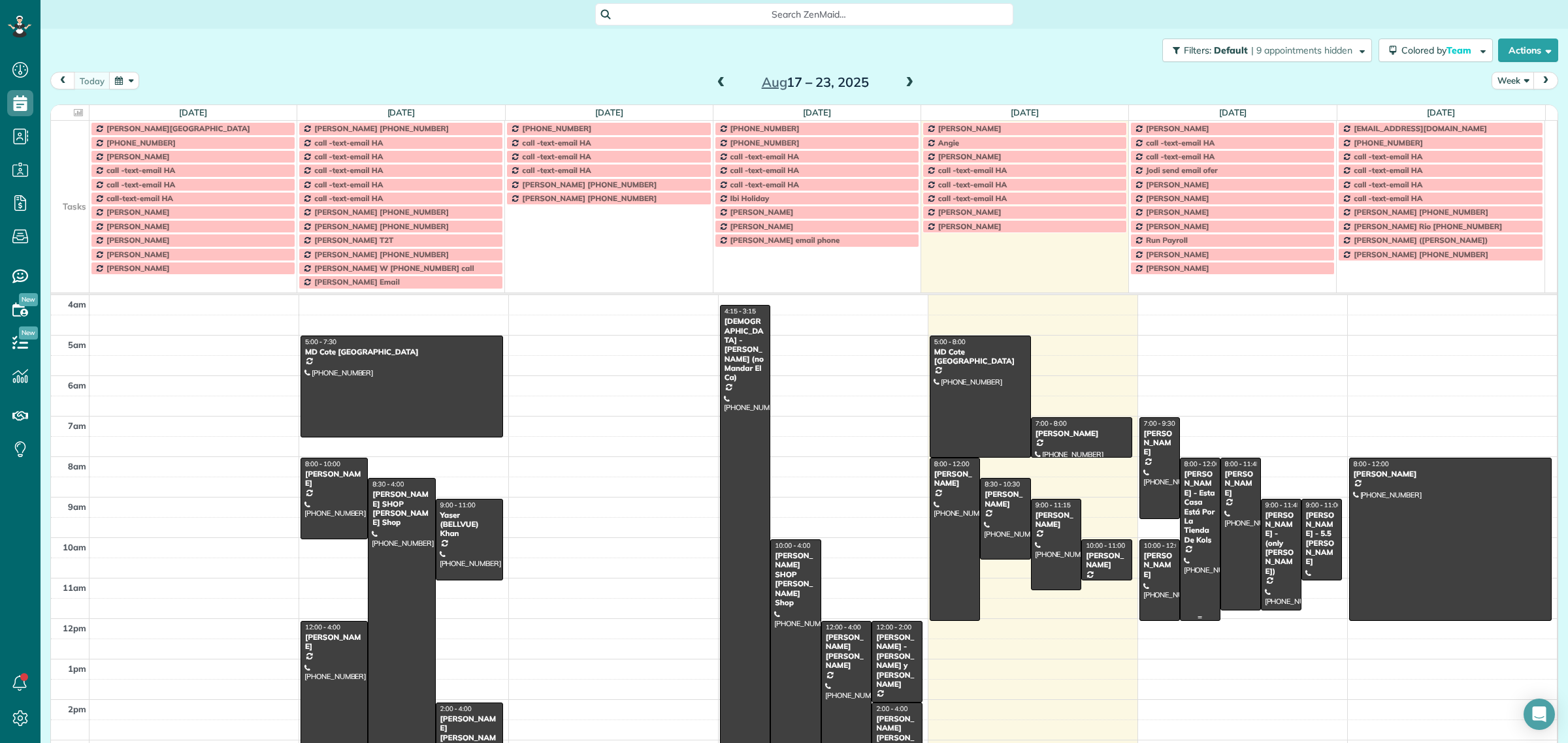
click at [1184, 540] on div "[PERSON_NAME] - Esta Casa Está Por La Tienda De Kols" at bounding box center [1201, 507] width 33 height 76
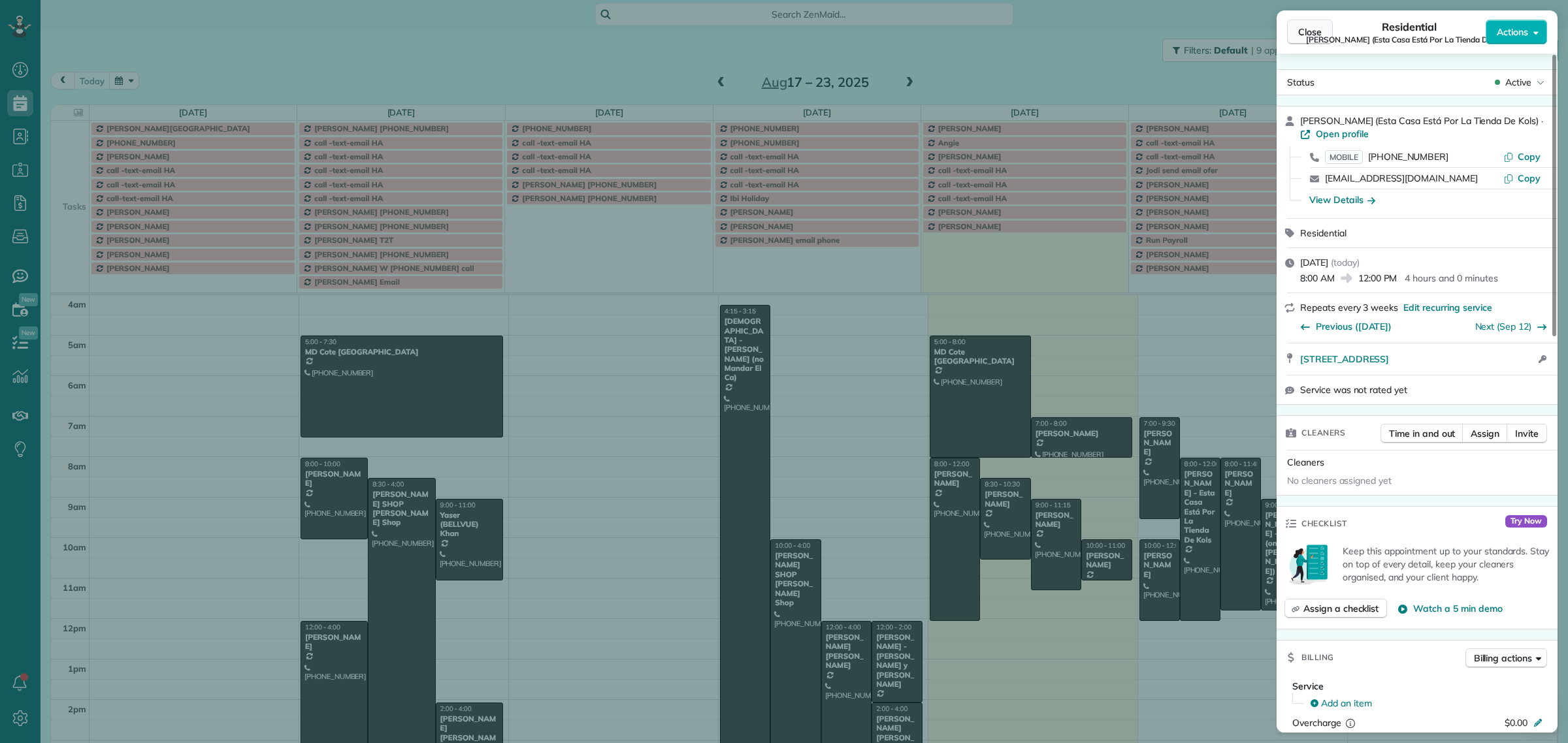
click at [1316, 25] on span "Close" at bounding box center [1309, 31] width 23 height 13
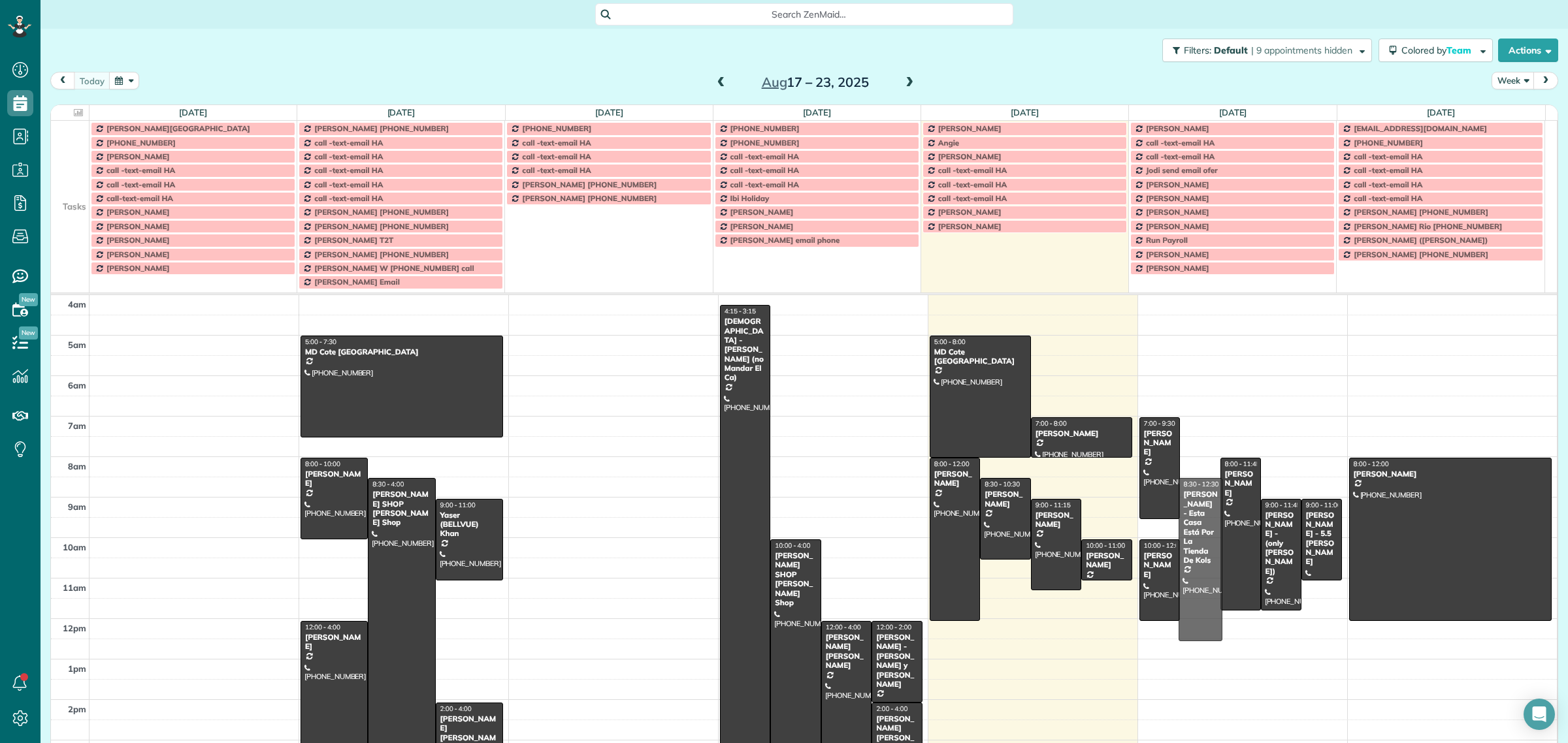
drag, startPoint x: 1175, startPoint y: 509, endPoint x: 1174, endPoint y: 529, distance: 20.0
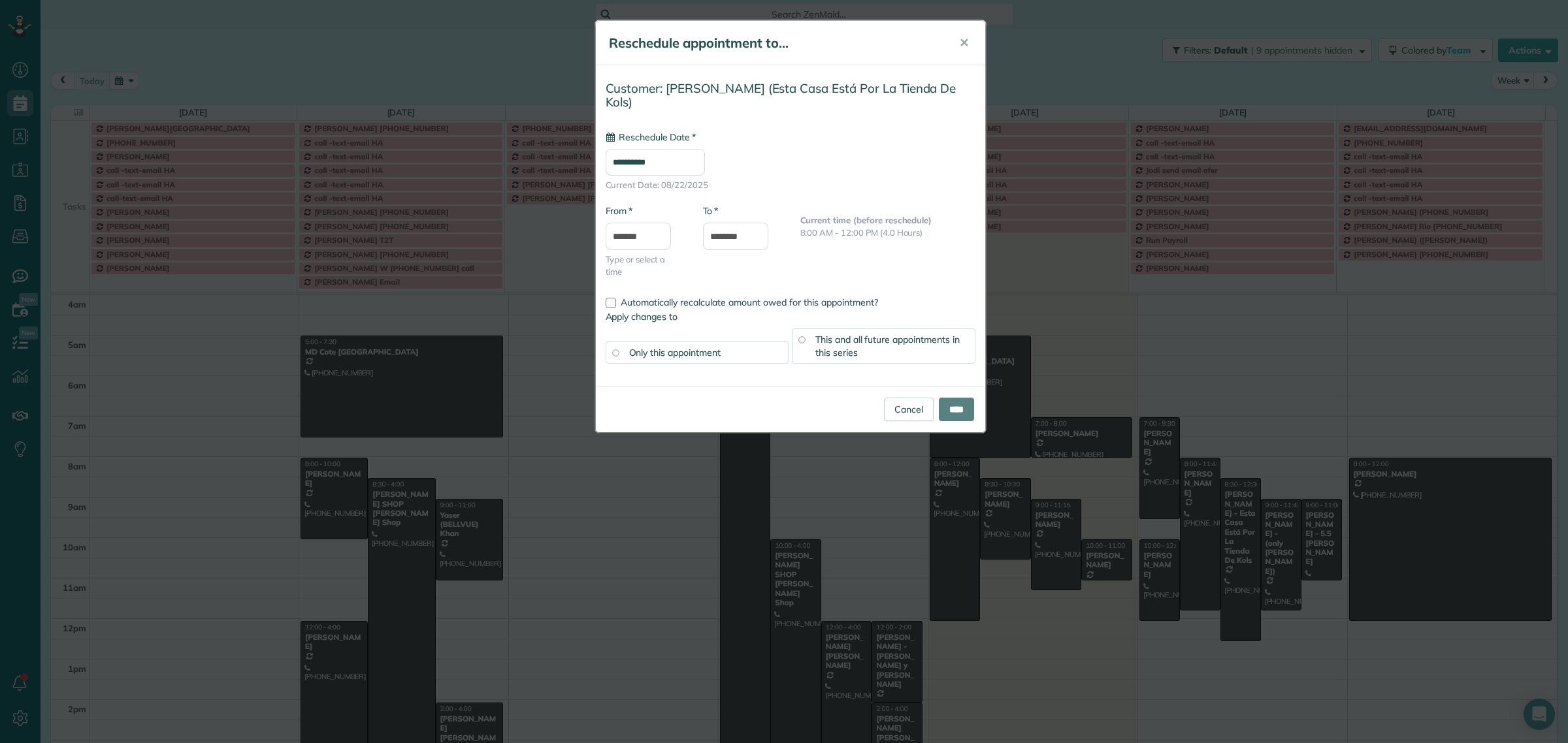
type input "**********"
click at [959, 398] on input "****" at bounding box center [956, 409] width 36 height 23
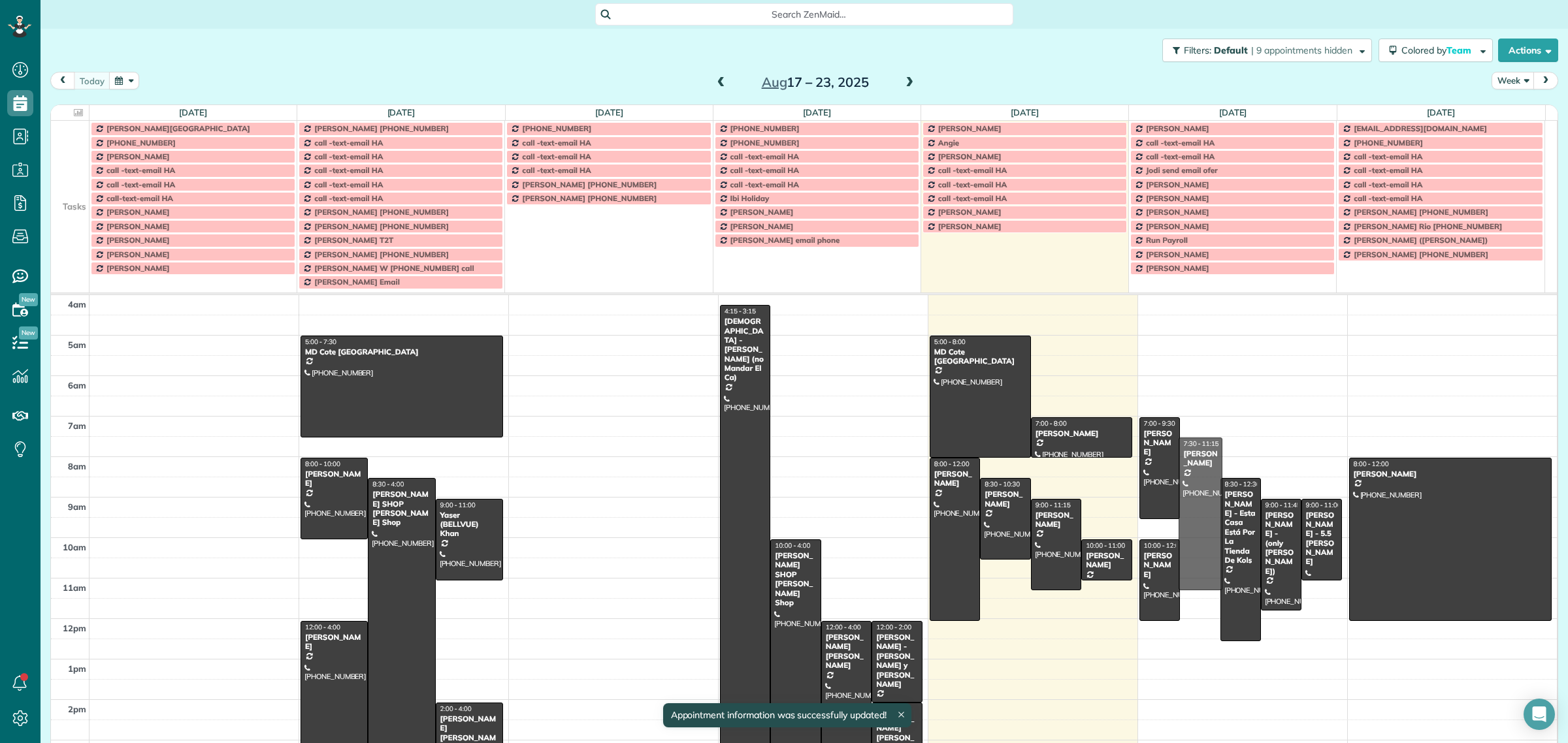
drag, startPoint x: 1181, startPoint y: 490, endPoint x: 1181, endPoint y: 476, distance: 14.0
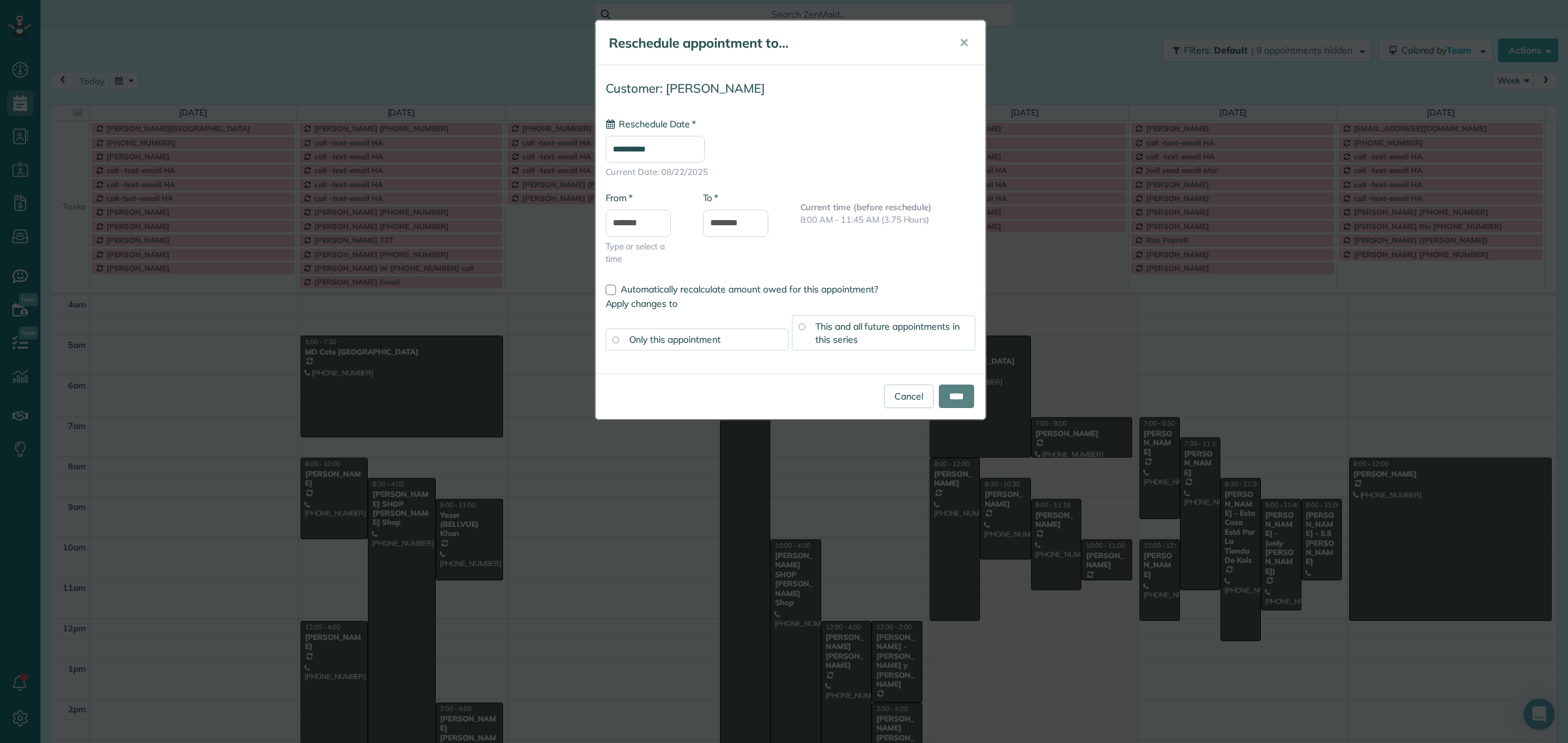
type input "**********"
click at [943, 395] on input "****" at bounding box center [956, 396] width 36 height 23
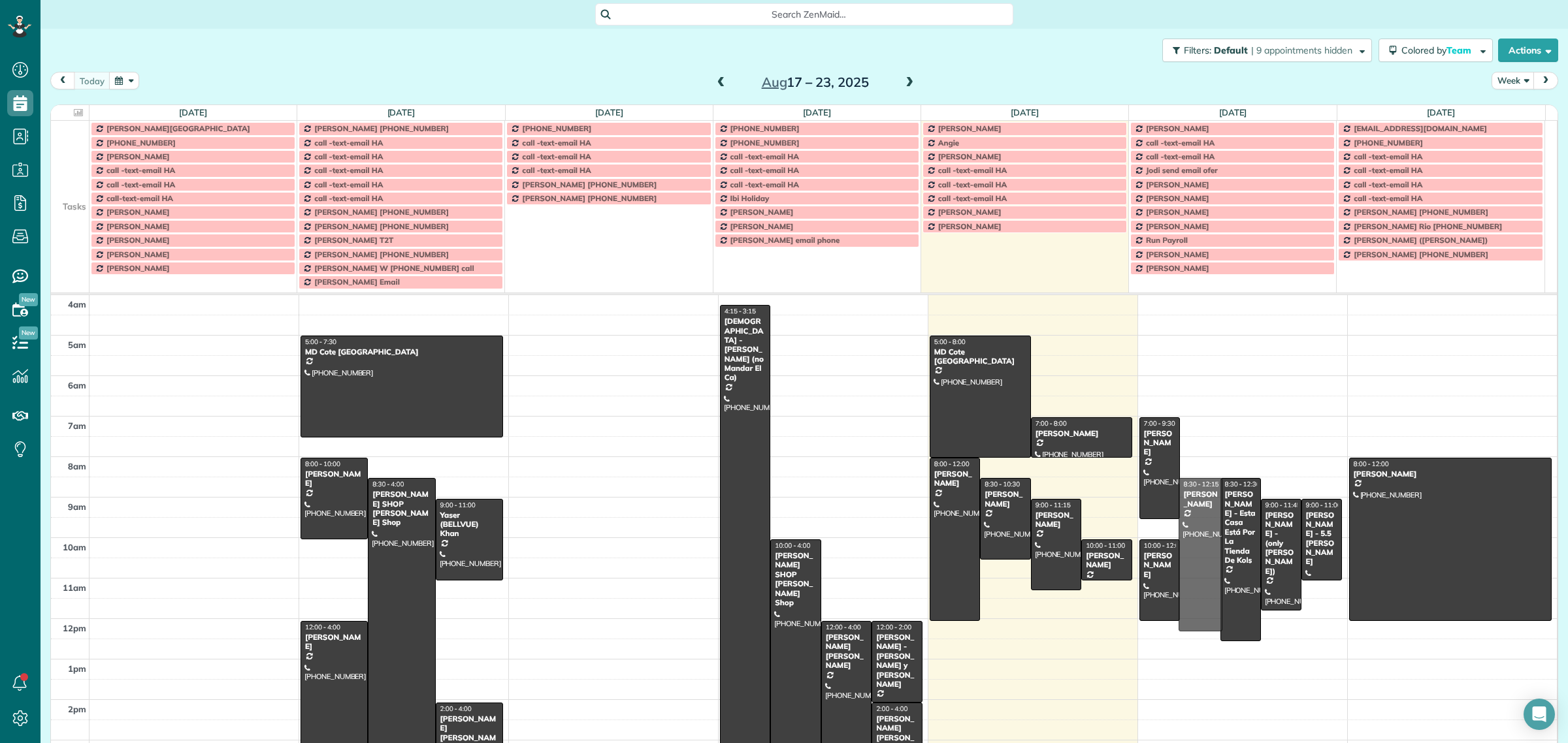
drag, startPoint x: 1183, startPoint y: 469, endPoint x: 1176, endPoint y: 505, distance: 36.7
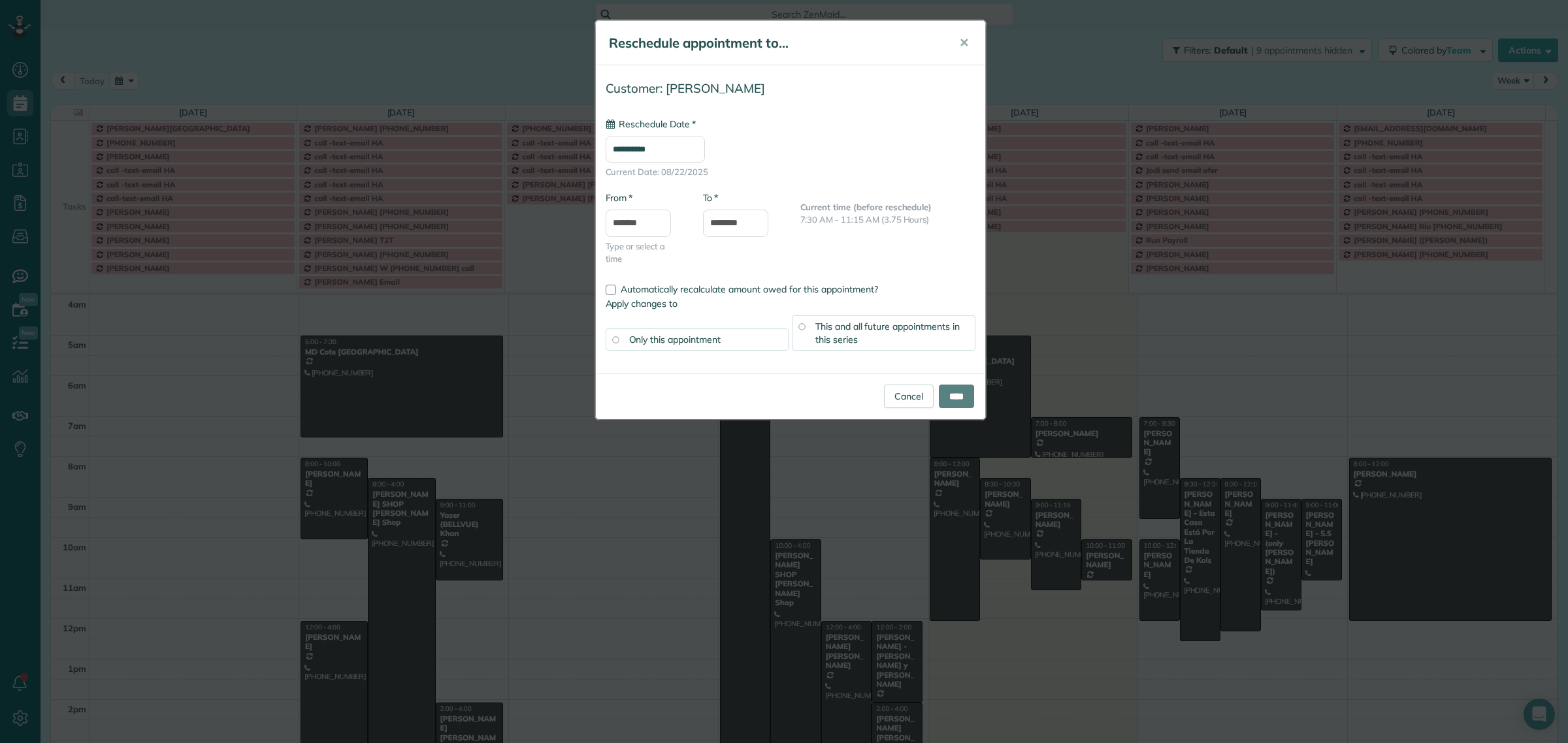
type input "**********"
click at [833, 337] on span "This and all future appointments in this series" at bounding box center [887, 333] width 144 height 25
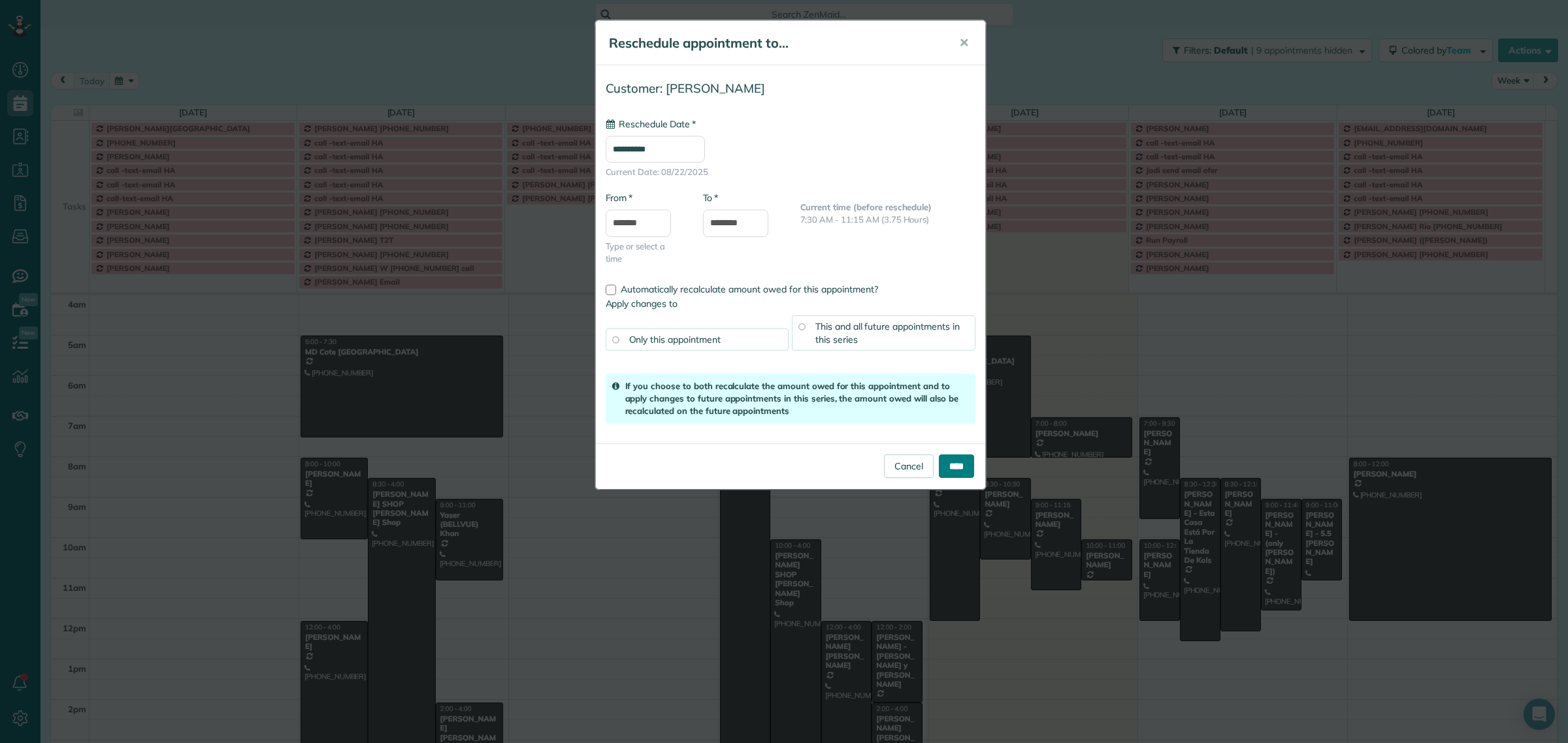
click at [945, 471] on input "****" at bounding box center [956, 466] width 36 height 23
